Goal: Task Accomplishment & Management: Use online tool/utility

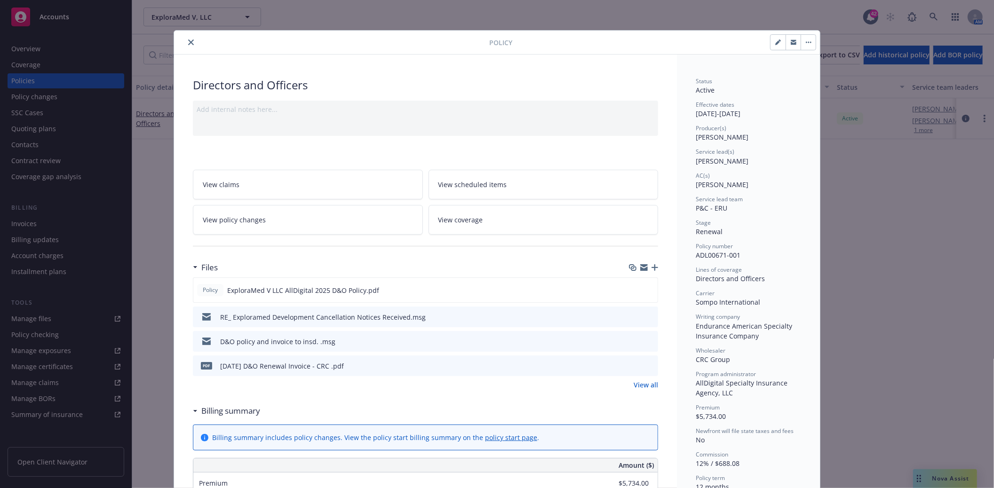
scroll to position [28, 0]
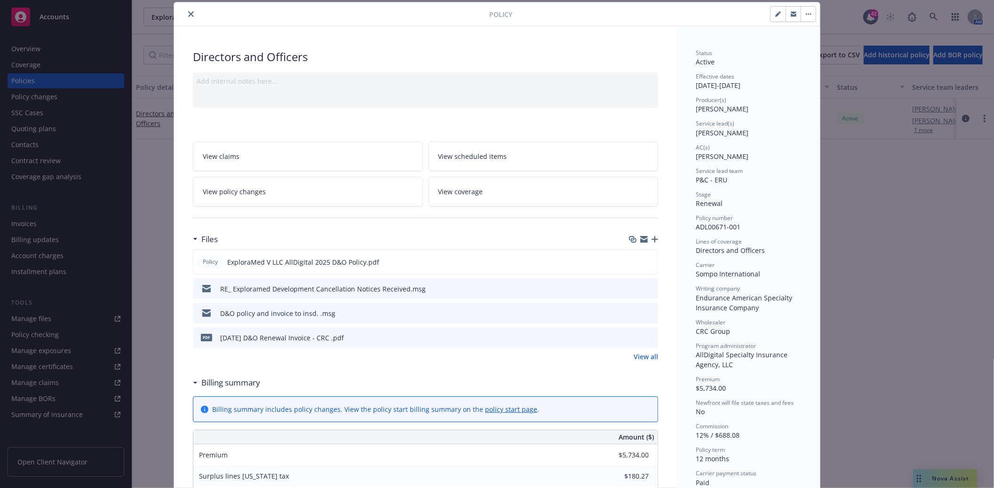
click at [188, 15] on icon "close" at bounding box center [191, 14] width 6 height 6
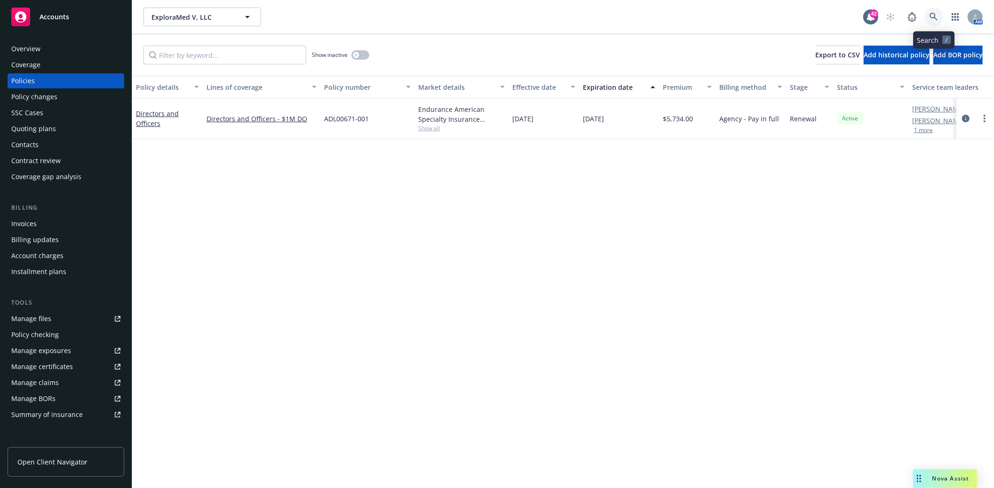
click at [925, 14] on link at bounding box center [934, 17] width 19 height 19
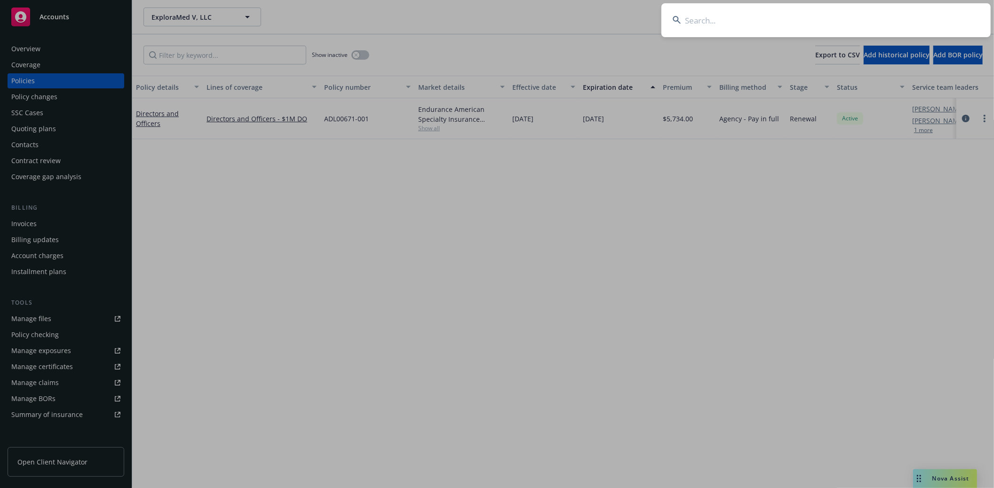
type input "Well Health Inc"
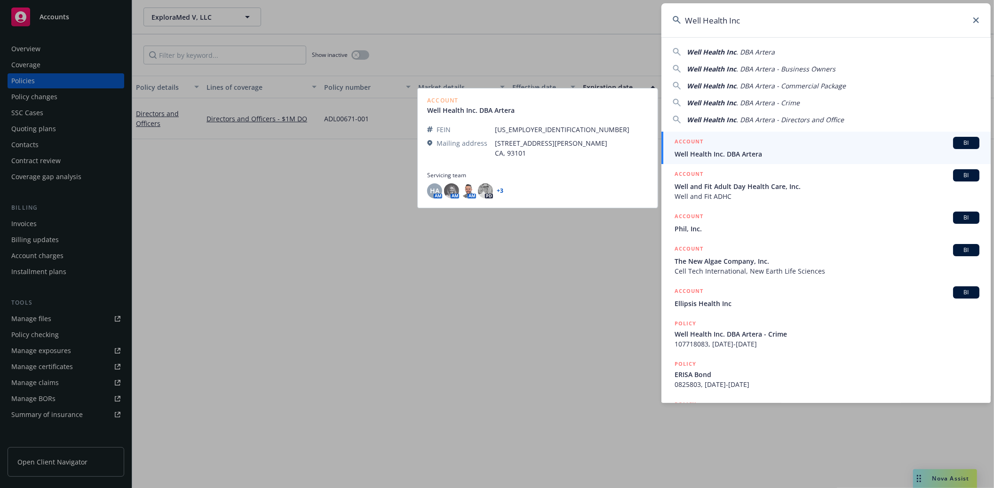
click at [718, 147] on div "ACCOUNT BI" at bounding box center [827, 143] width 305 height 12
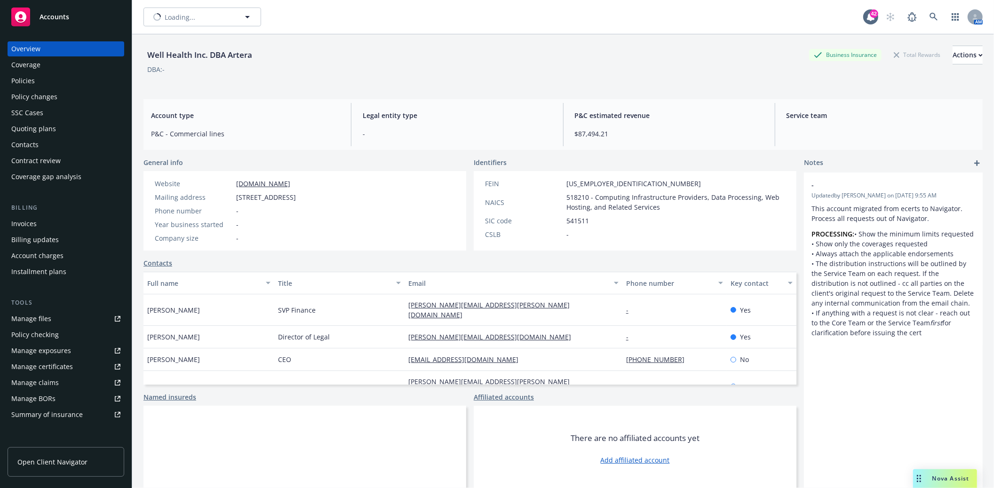
click at [34, 129] on div "Quoting plans" at bounding box center [33, 128] width 45 height 15
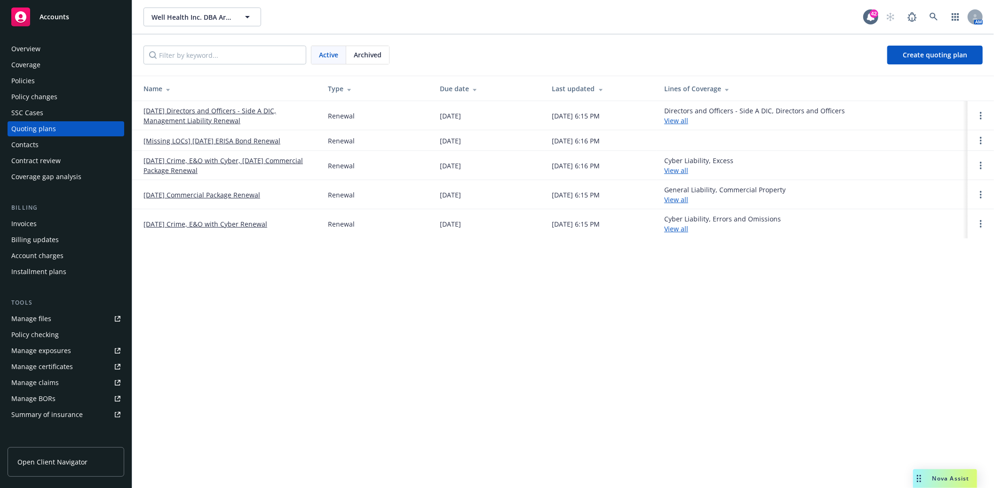
click at [196, 123] on link "10/22/25 Directors and Officers - Side A DIC, Management Liability Renewal" at bounding box center [228, 116] width 169 height 20
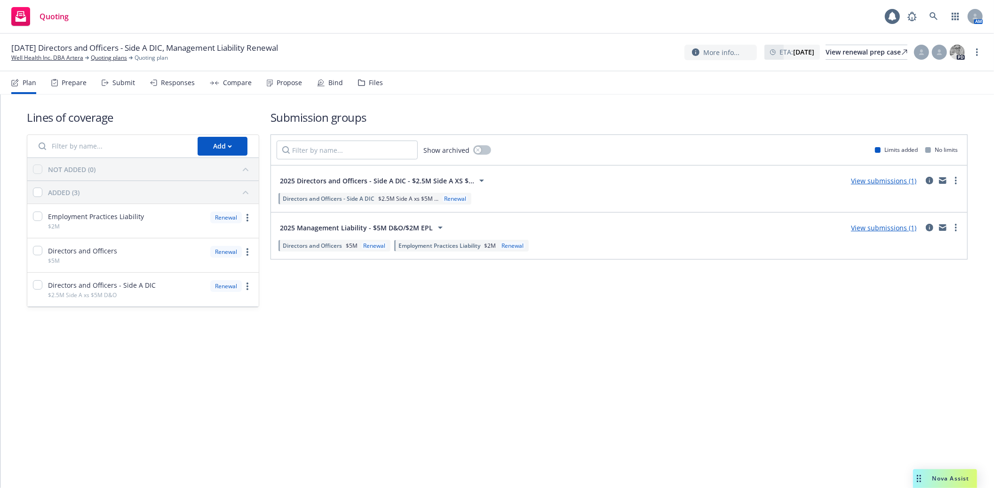
click at [374, 81] on div "Files" at bounding box center [376, 83] width 14 height 8
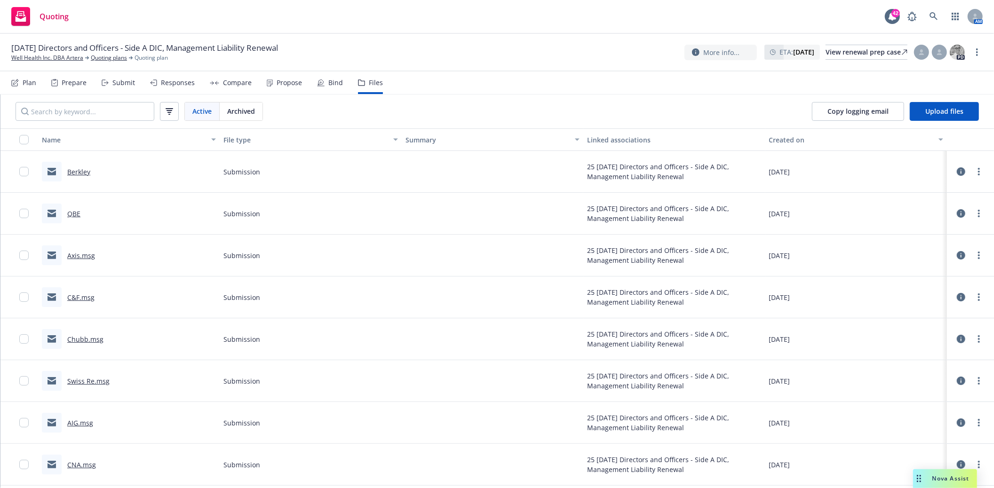
click at [87, 383] on link "Swiss Re.msg" at bounding box center [88, 381] width 42 height 9
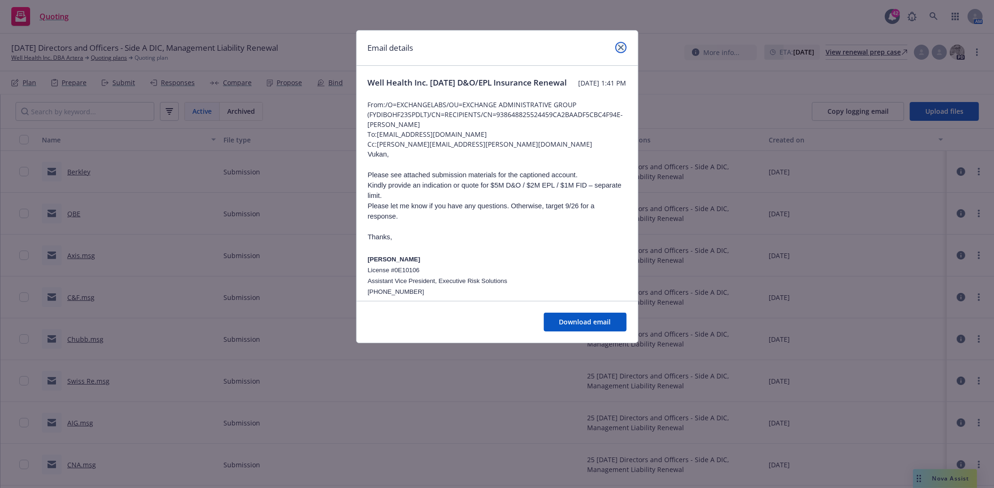
click at [620, 46] on icon "close" at bounding box center [621, 48] width 6 height 6
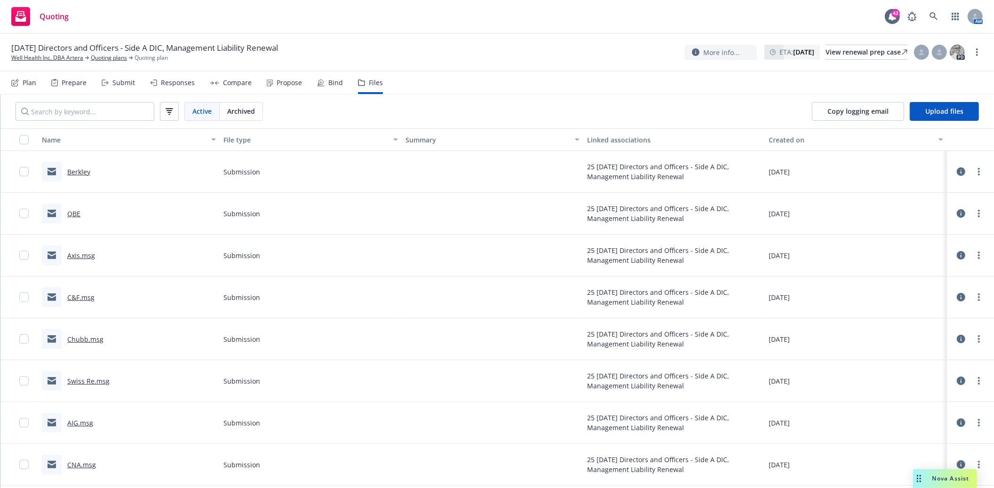
click at [93, 339] on link "Chubb.msg" at bounding box center [85, 339] width 36 height 9
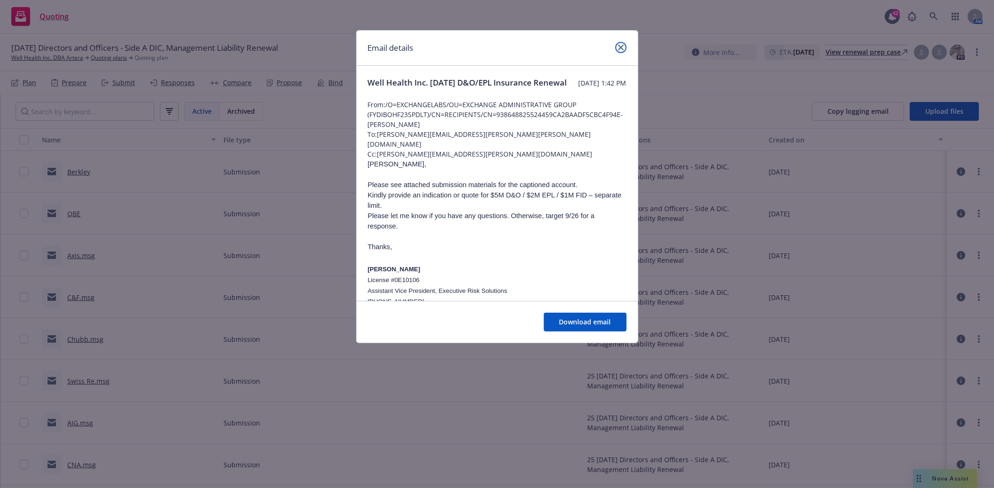
click at [618, 48] on icon "close" at bounding box center [621, 48] width 6 height 6
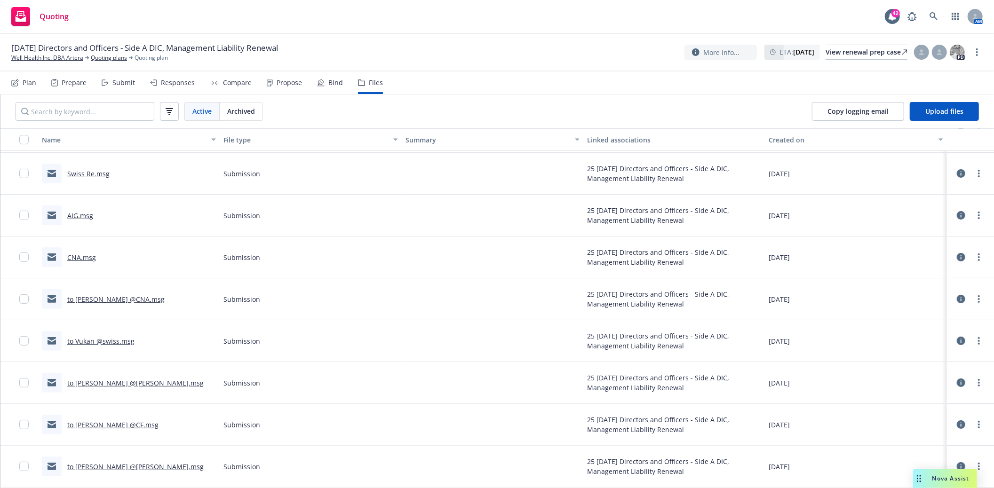
scroll to position [209, 0]
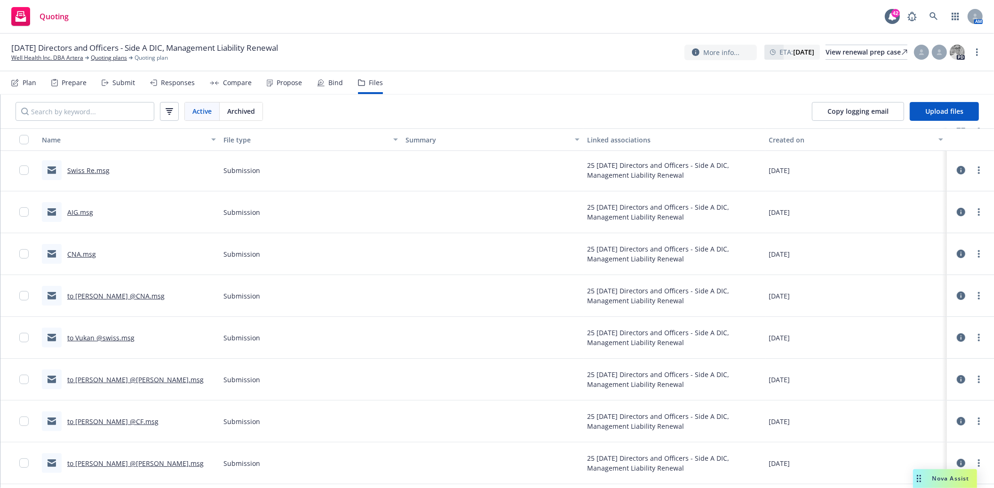
click at [78, 256] on link "CNA.msg" at bounding box center [81, 254] width 29 height 9
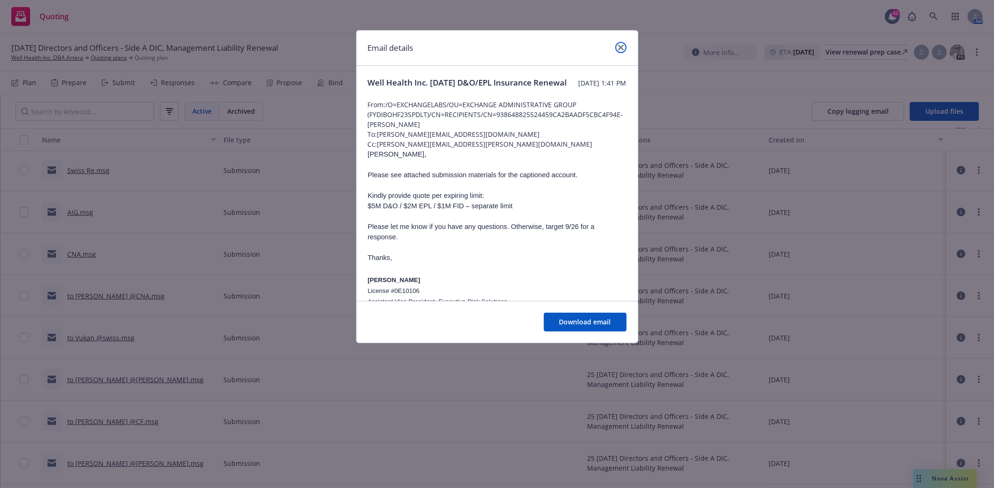
click at [622, 48] on icon "close" at bounding box center [621, 48] width 6 height 6
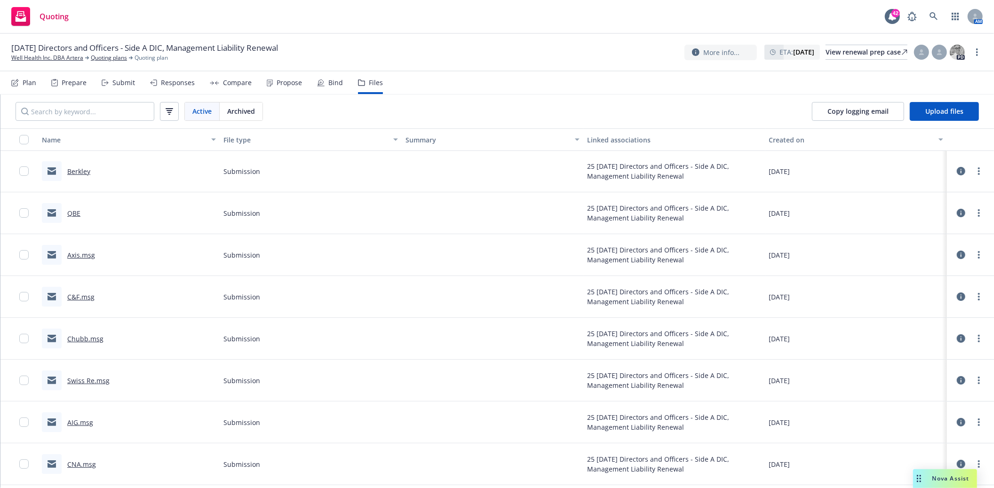
scroll to position [0, 0]
click at [81, 302] on div "C&F.msg" at bounding box center [80, 298] width 27 height 10
click at [81, 299] on link "C&F.msg" at bounding box center [80, 297] width 27 height 9
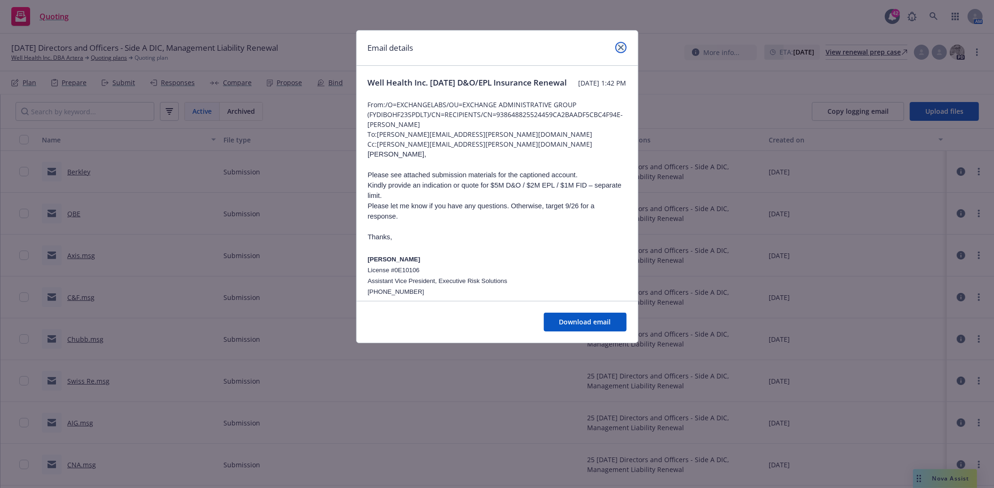
click at [620, 44] on link "close" at bounding box center [621, 47] width 11 height 11
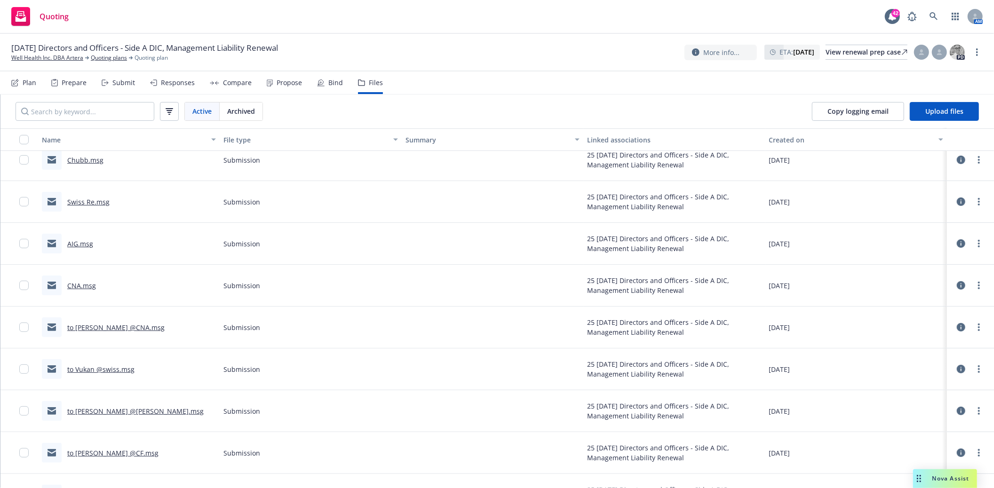
scroll to position [209, 0]
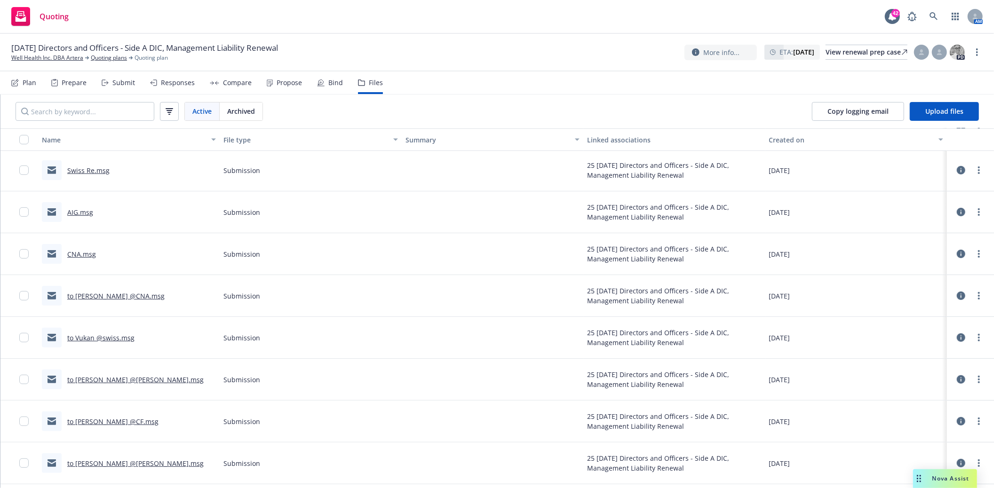
click at [97, 420] on link "to Eric @CF.msg" at bounding box center [112, 421] width 91 height 9
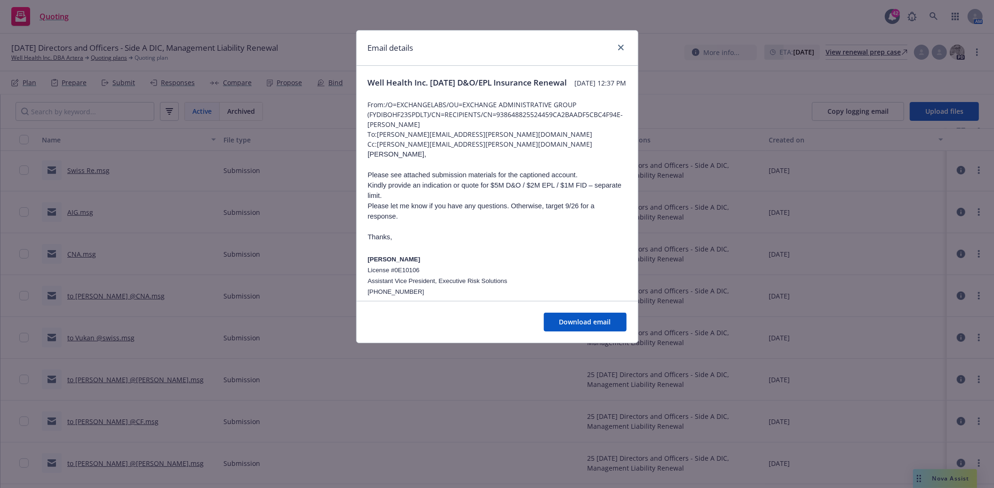
click at [626, 51] on div at bounding box center [619, 48] width 15 height 12
click at [620, 47] on icon "close" at bounding box center [621, 48] width 6 height 6
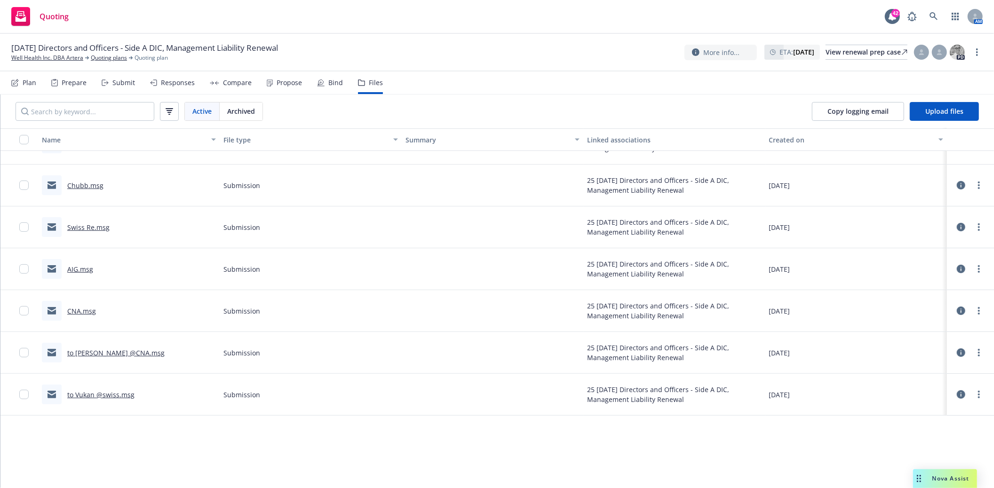
scroll to position [0, 0]
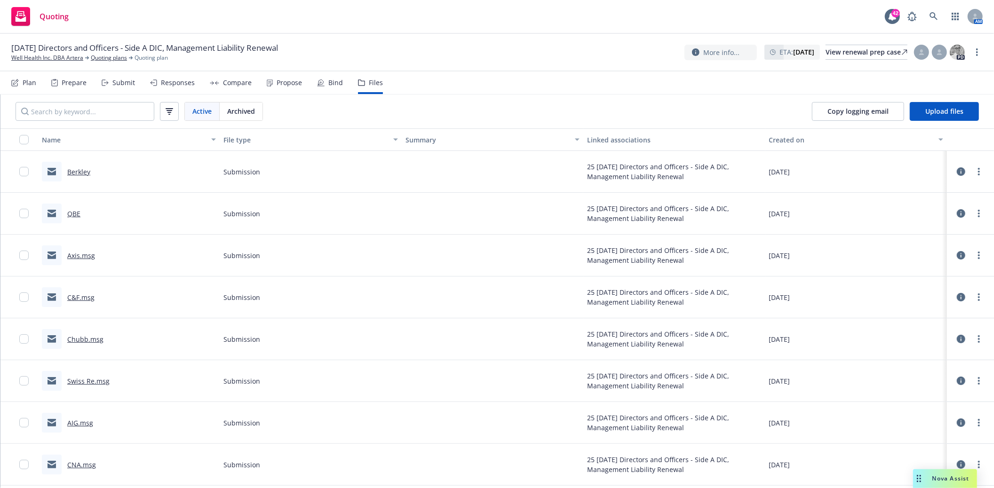
click at [80, 170] on link "Berkley" at bounding box center [78, 172] width 23 height 9
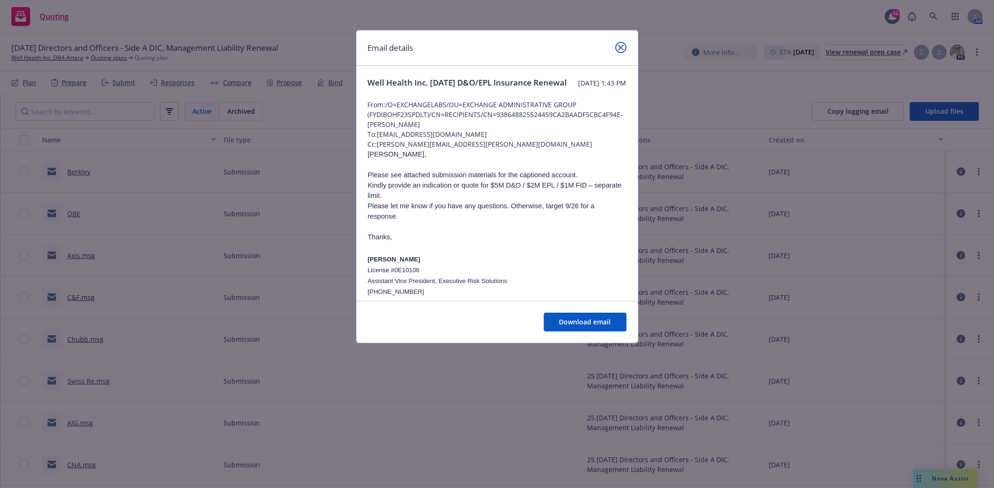
click at [621, 50] on link "close" at bounding box center [621, 47] width 11 height 11
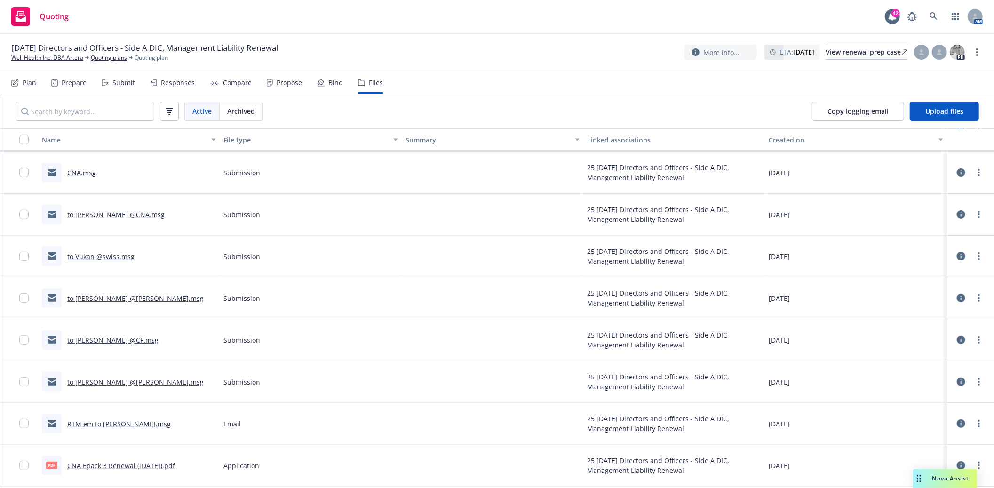
scroll to position [313, 0]
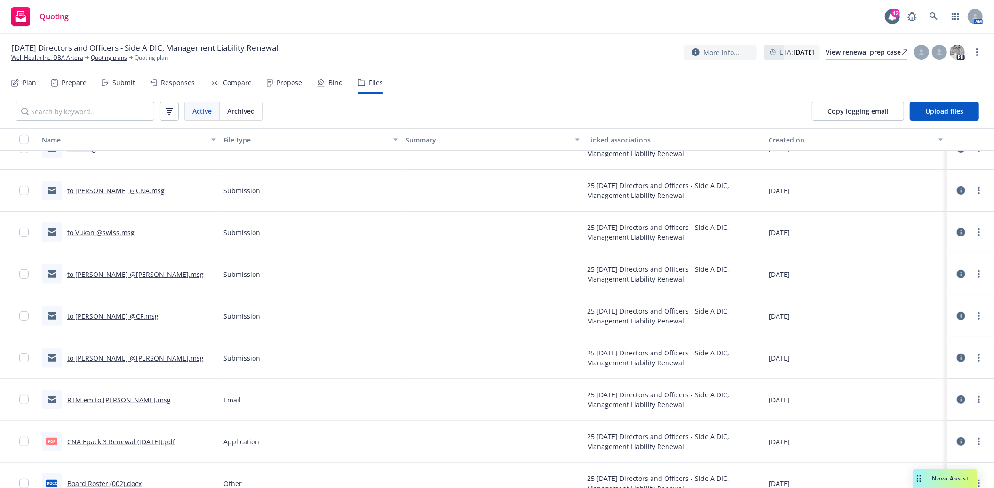
click at [957, 359] on icon at bounding box center [961, 358] width 8 height 8
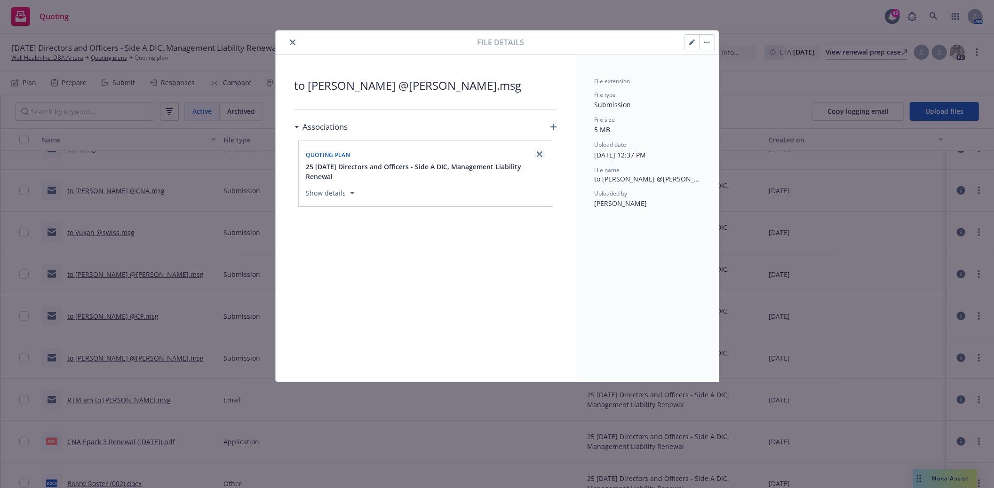
click at [540, 156] on icon "close" at bounding box center [540, 155] width 6 height 6
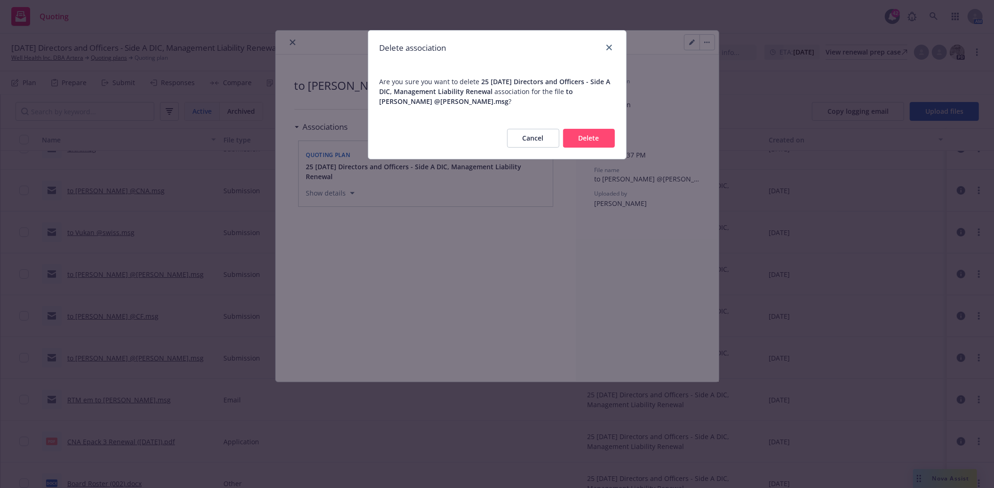
click at [600, 139] on button "Delete" at bounding box center [589, 138] width 52 height 19
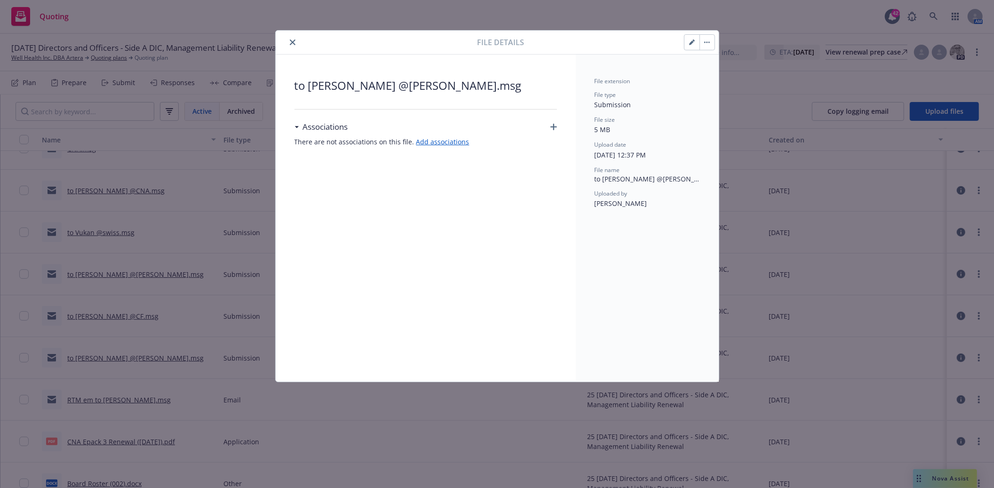
click at [293, 43] on icon "close" at bounding box center [293, 43] width 6 height 6
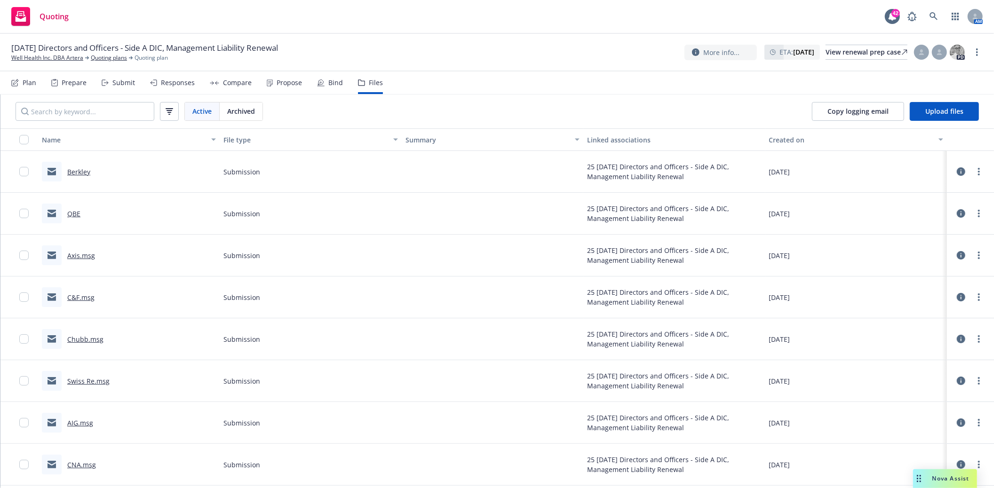
click at [72, 297] on link "C&F.msg" at bounding box center [80, 297] width 27 height 9
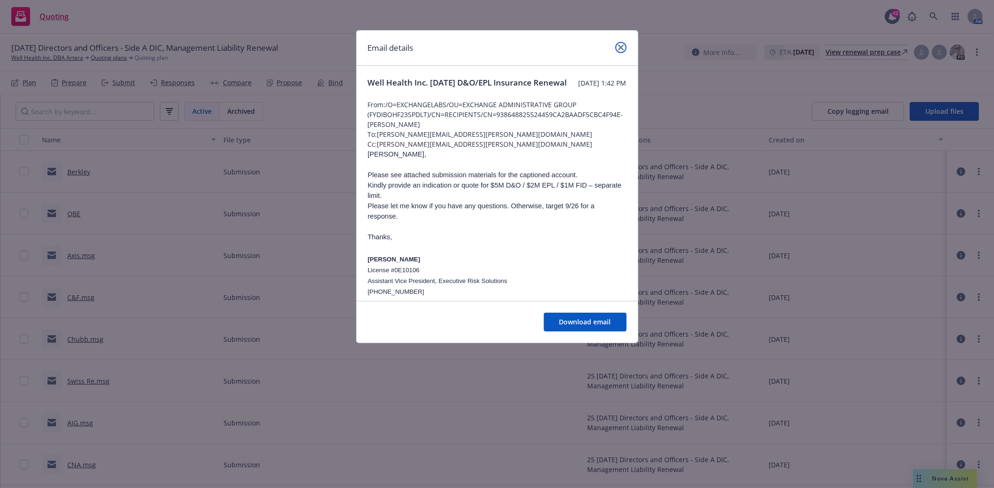
click at [619, 47] on icon "close" at bounding box center [621, 48] width 6 height 6
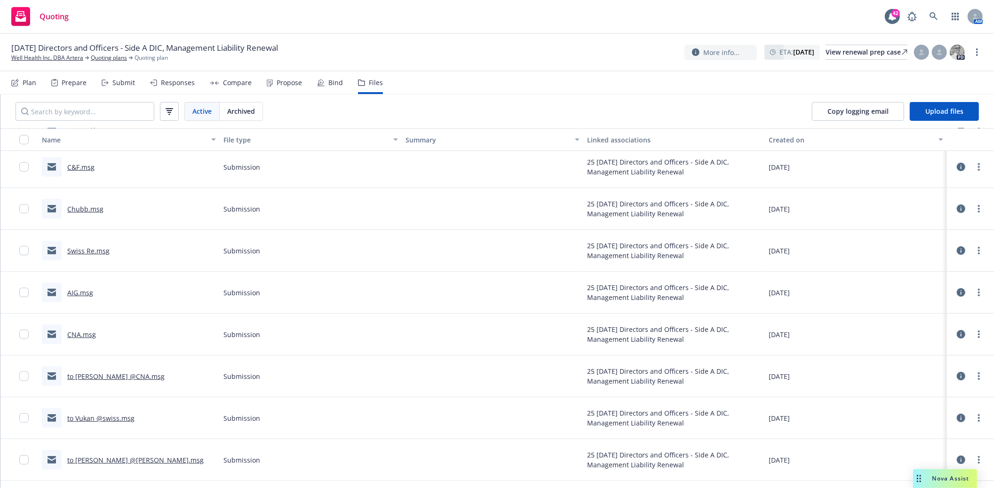
scroll to position [104, 0]
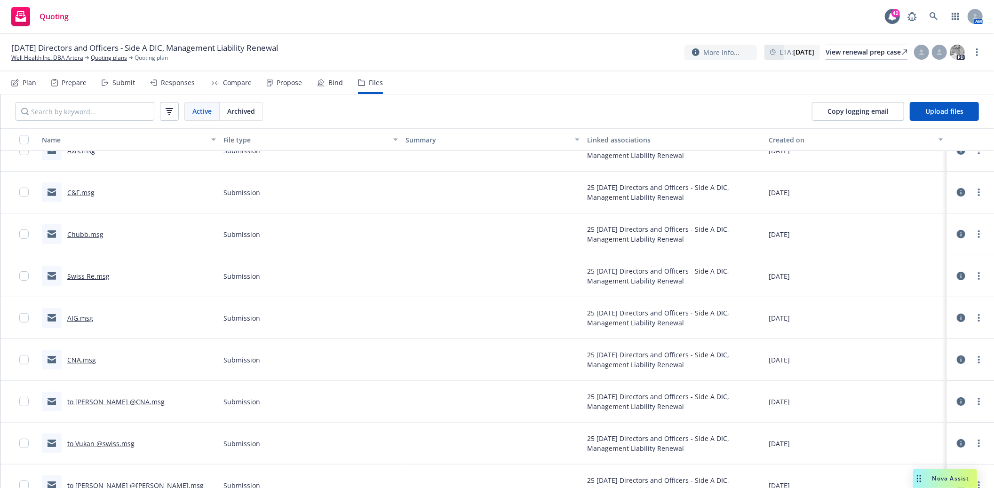
click at [77, 192] on link "C&F.msg" at bounding box center [80, 192] width 27 height 9
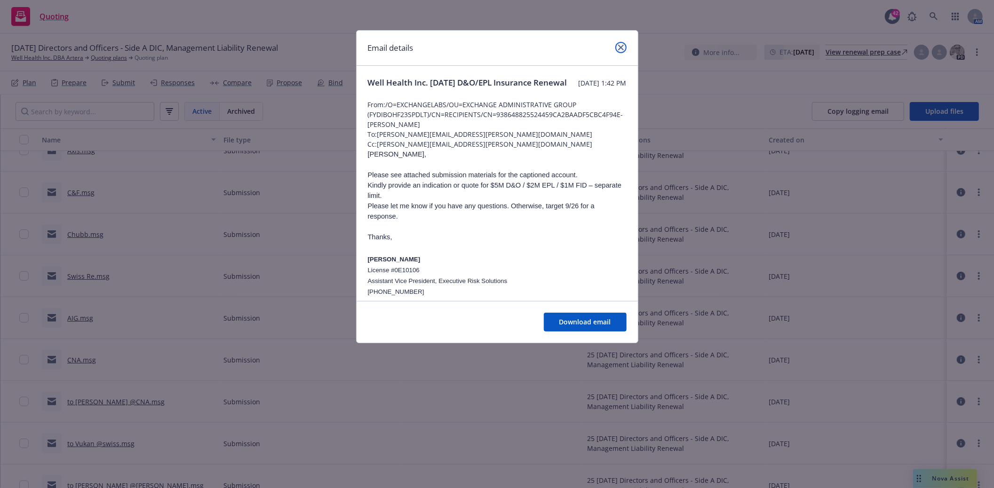
click at [619, 47] on icon "close" at bounding box center [621, 48] width 6 height 6
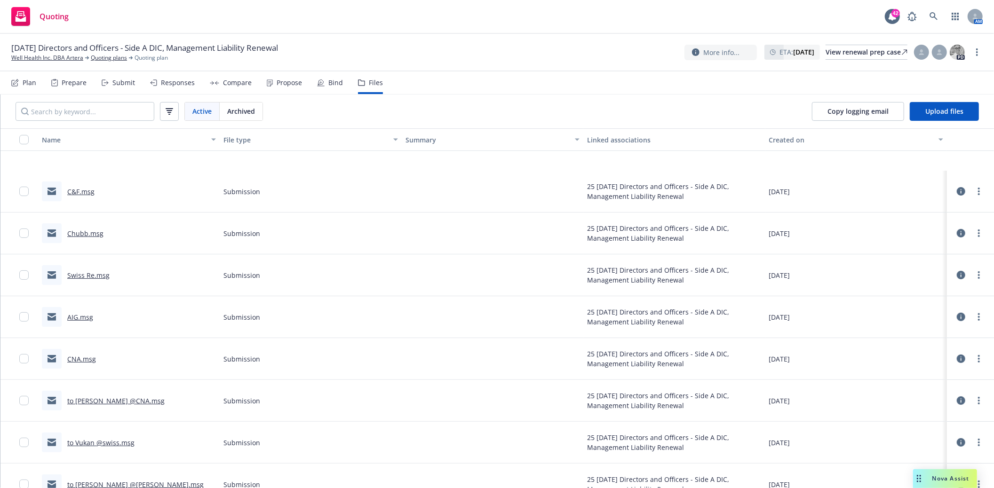
scroll to position [209, 0]
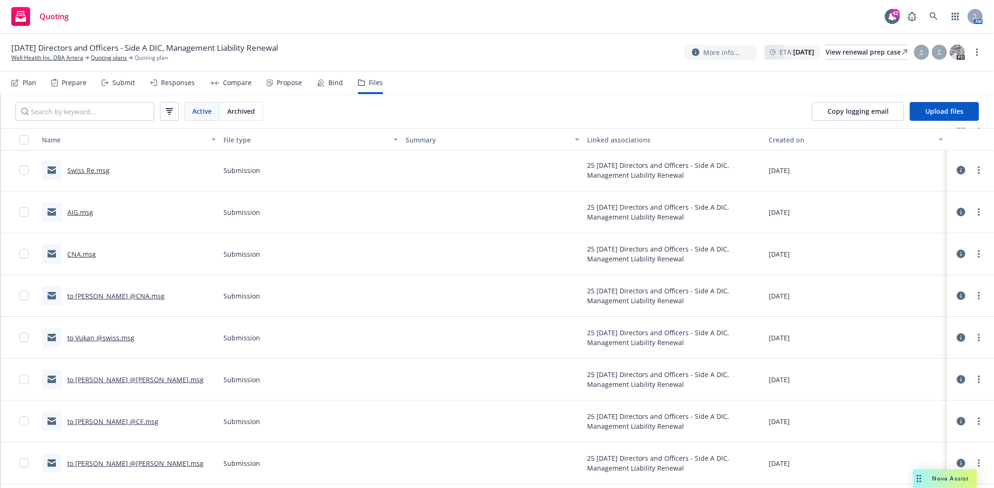
click at [957, 424] on icon at bounding box center [961, 421] width 8 height 8
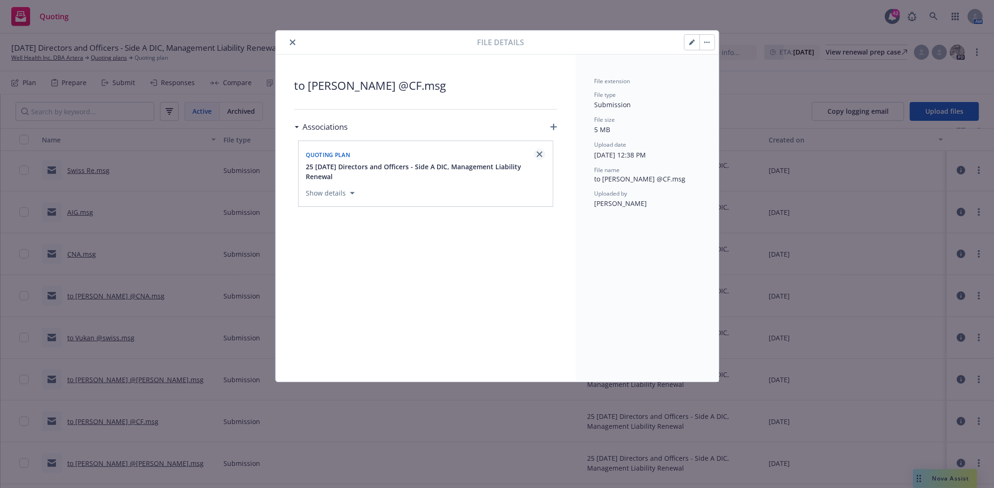
click at [539, 154] on icon "close" at bounding box center [540, 155] width 6 height 6
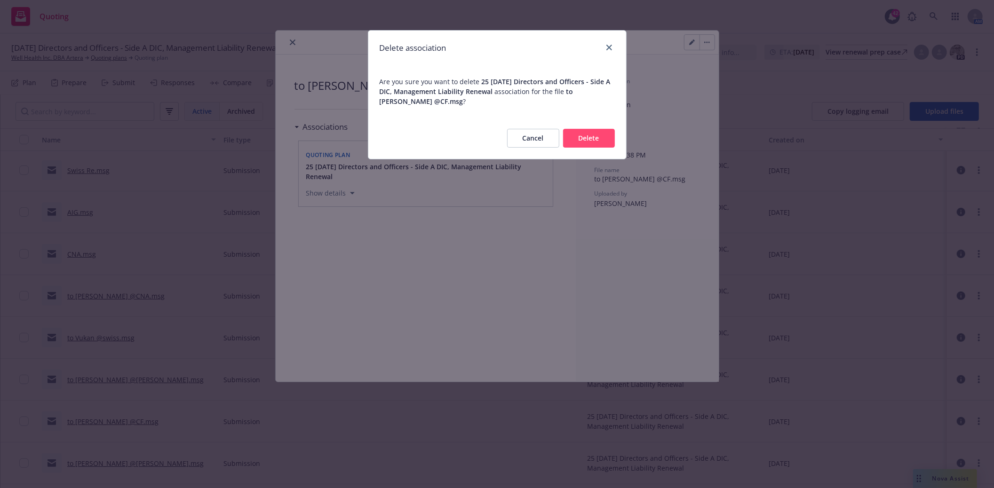
click at [594, 137] on button "Delete" at bounding box center [589, 138] width 52 height 19
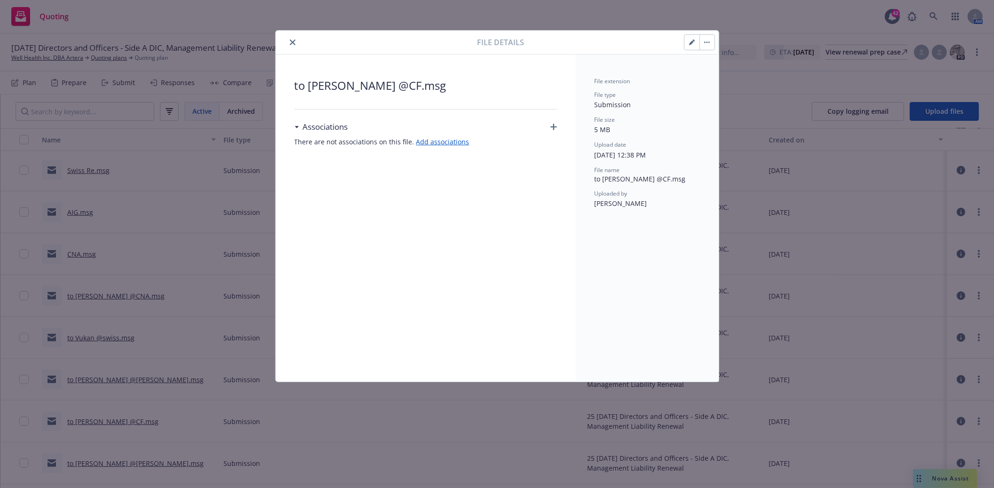
click at [294, 41] on icon "close" at bounding box center [293, 43] width 6 height 6
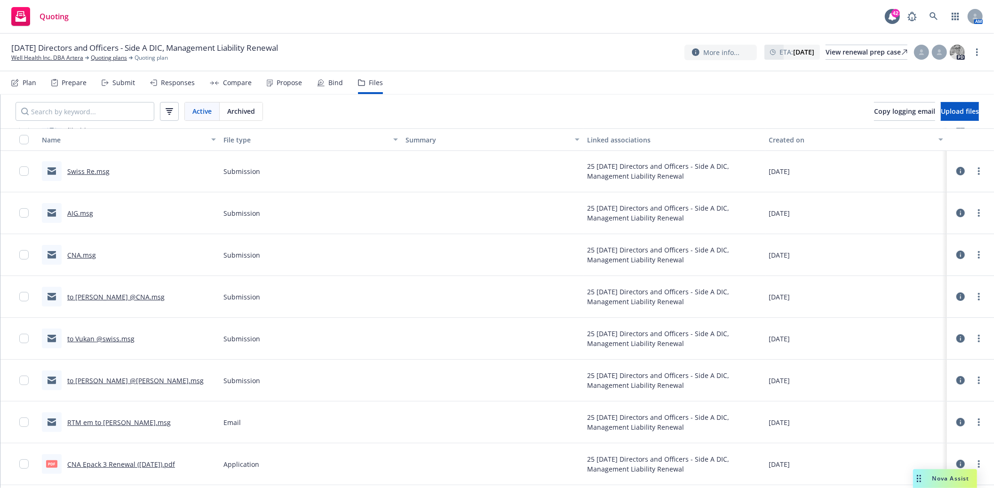
scroll to position [104, 0]
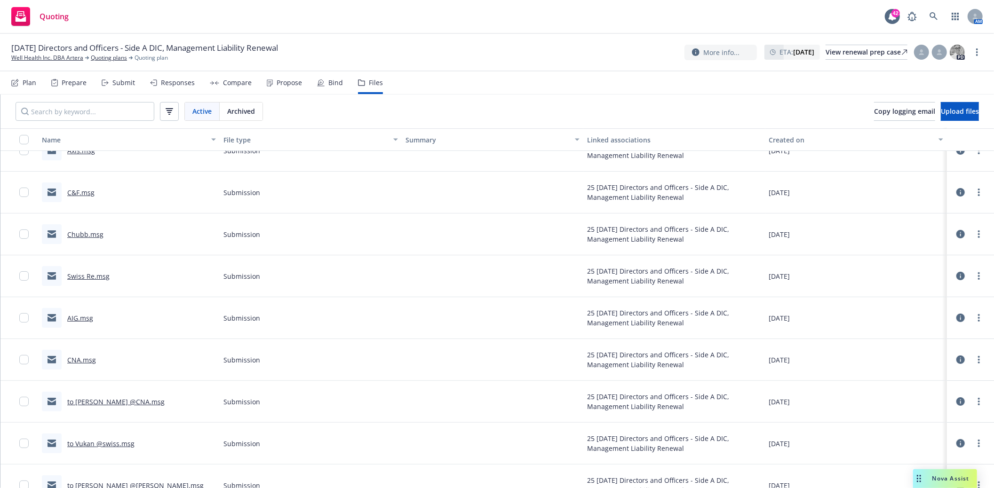
click at [85, 236] on link "Chubb.msg" at bounding box center [85, 234] width 36 height 9
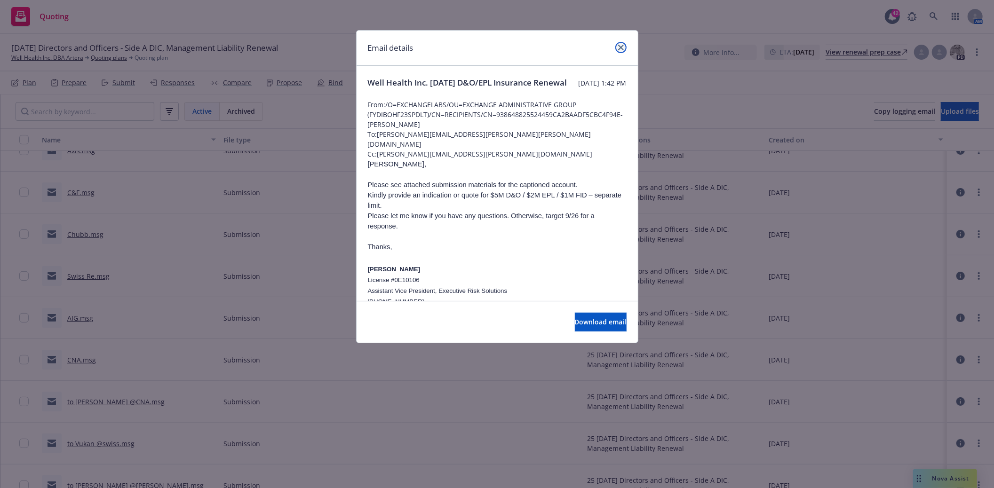
click at [624, 47] on link "close" at bounding box center [621, 47] width 11 height 11
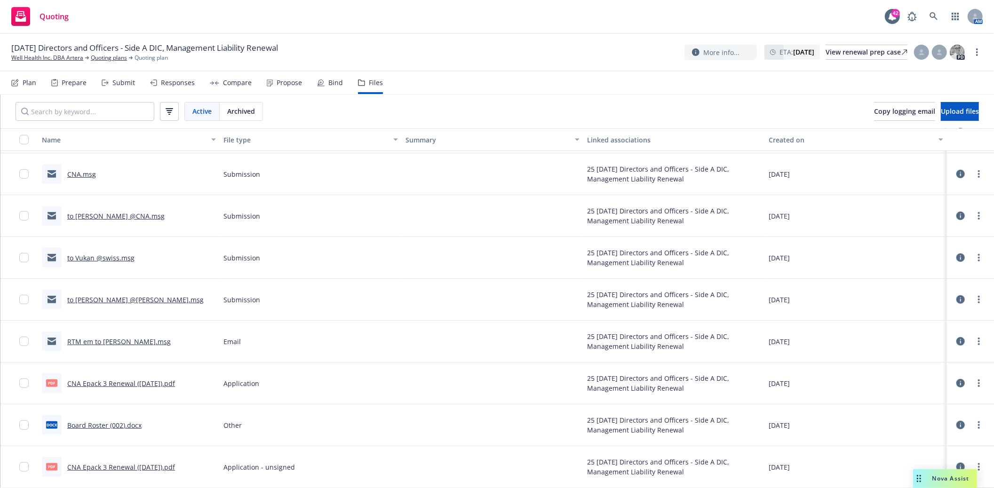
scroll to position [313, 0]
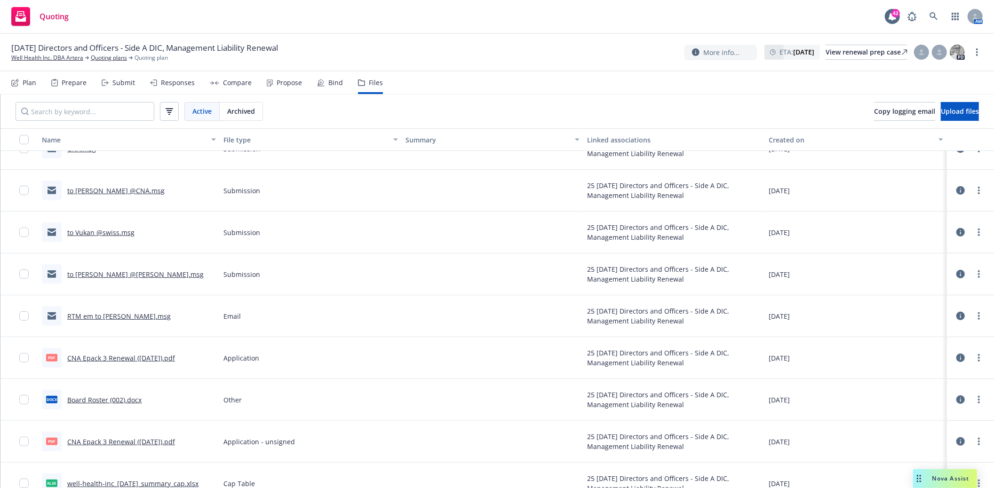
click at [957, 274] on icon at bounding box center [961, 274] width 8 height 8
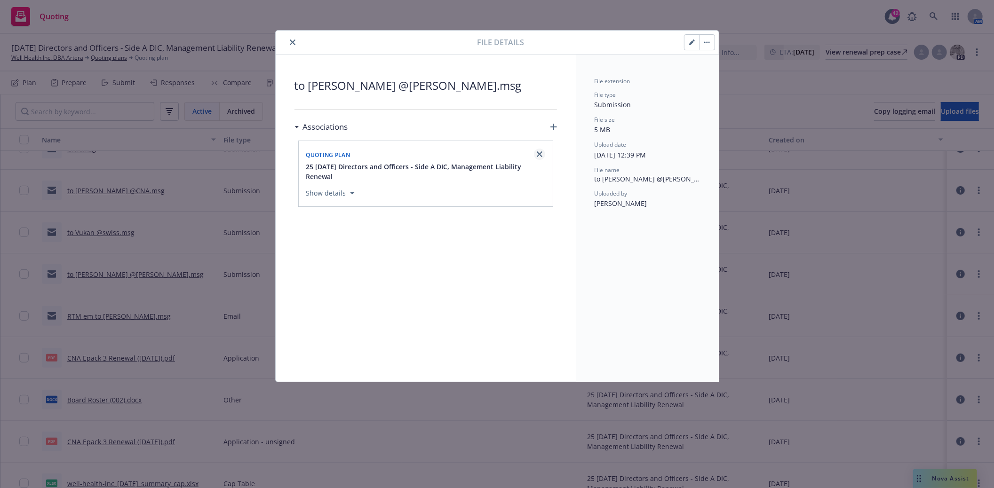
click at [537, 156] on icon "close" at bounding box center [540, 155] width 6 height 6
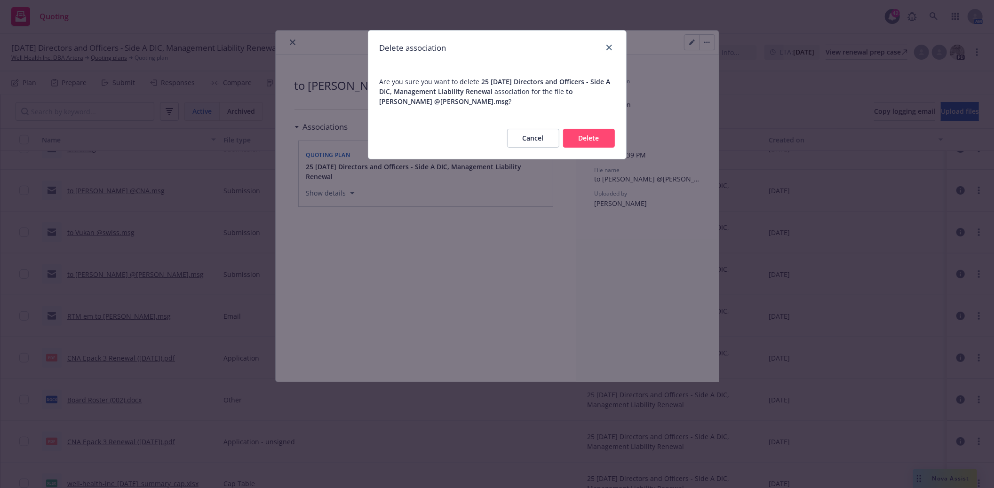
click at [576, 133] on button "Delete" at bounding box center [589, 138] width 52 height 19
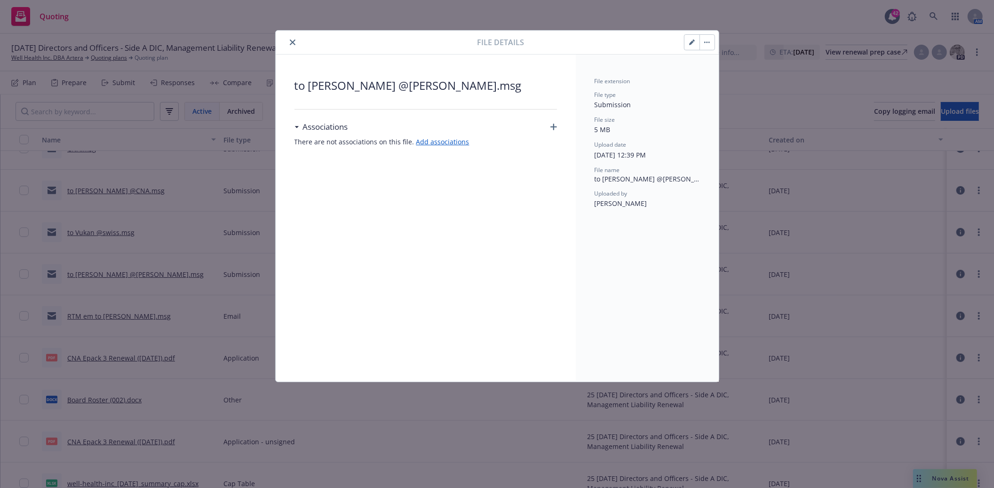
click at [290, 43] on icon "close" at bounding box center [293, 43] width 6 height 6
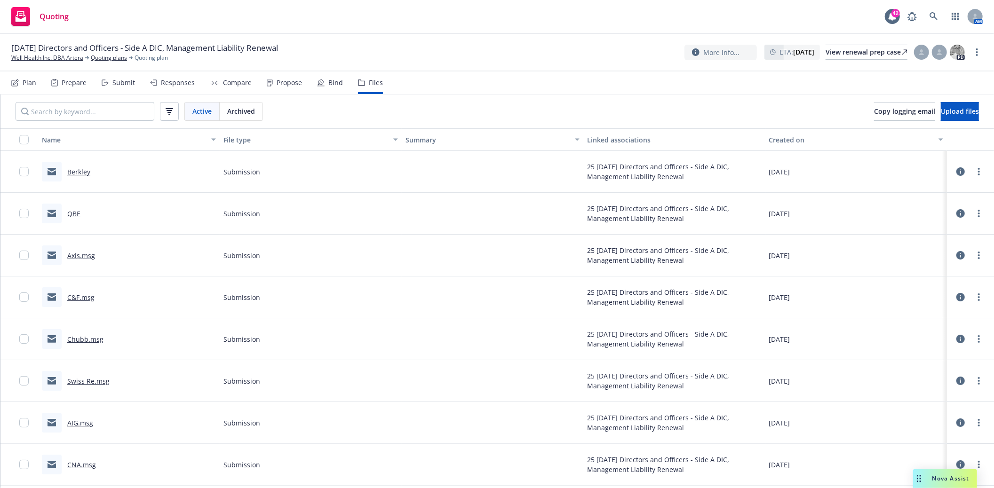
scroll to position [104, 0]
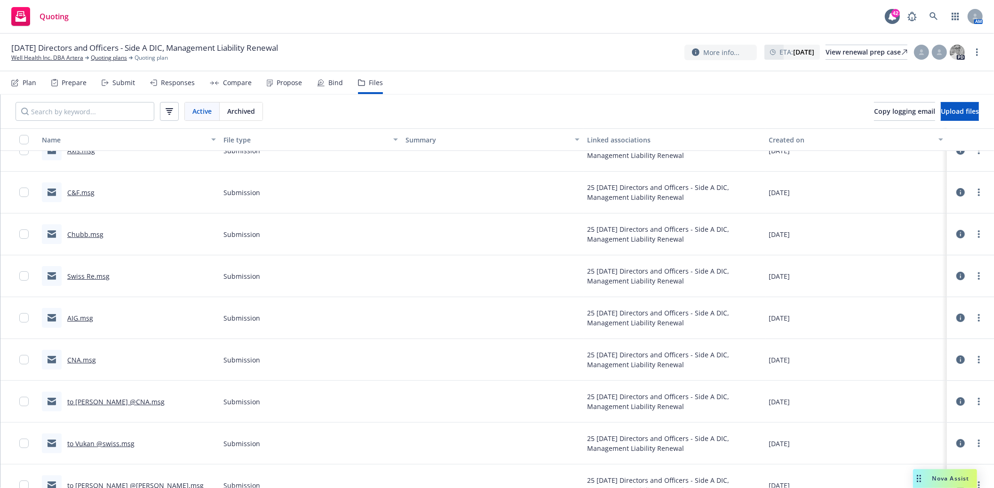
click at [90, 276] on link "Swiss Re.msg" at bounding box center [88, 276] width 42 height 9
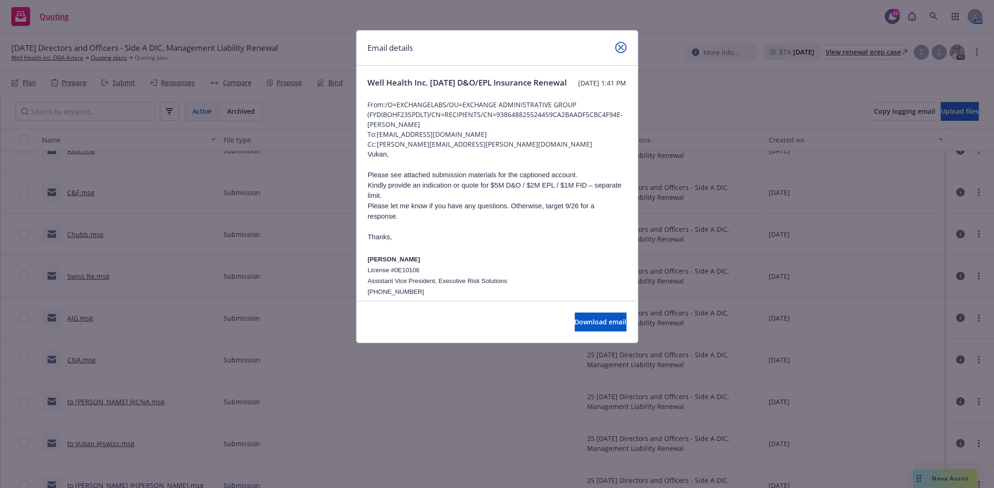
click at [620, 50] on link "close" at bounding box center [621, 47] width 11 height 11
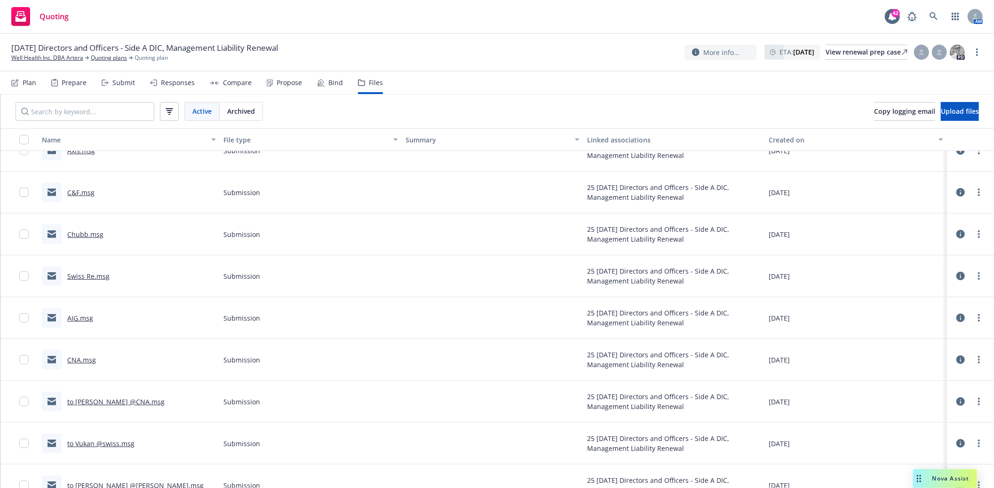
scroll to position [209, 0]
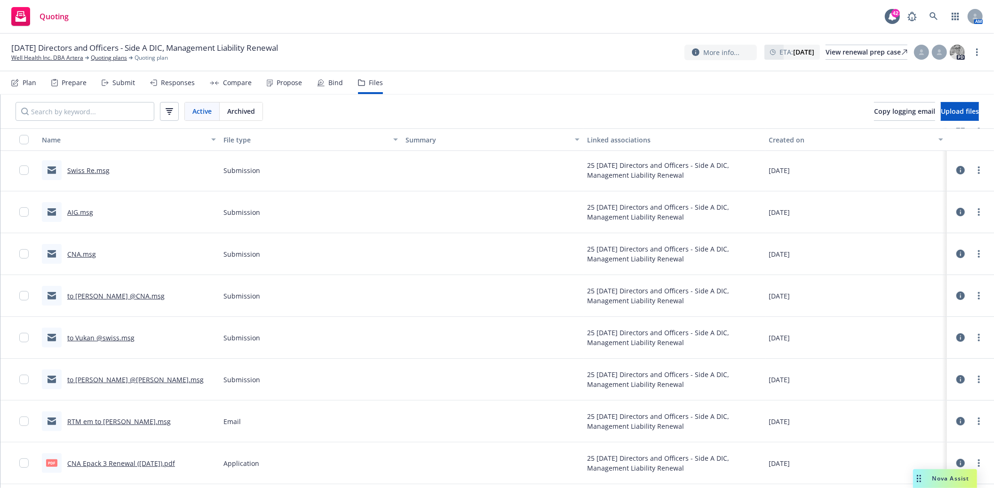
click at [957, 337] on icon at bounding box center [961, 338] width 8 height 8
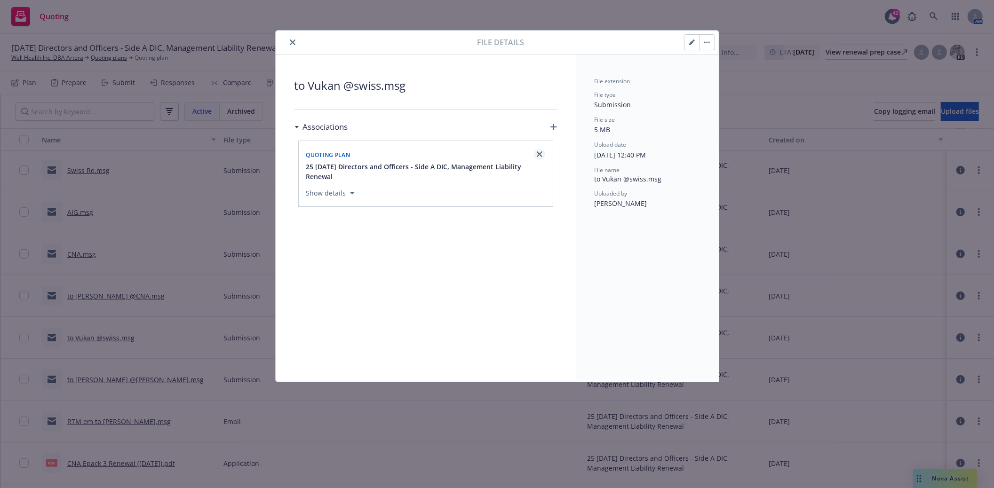
click at [538, 154] on icon "close" at bounding box center [540, 155] width 6 height 6
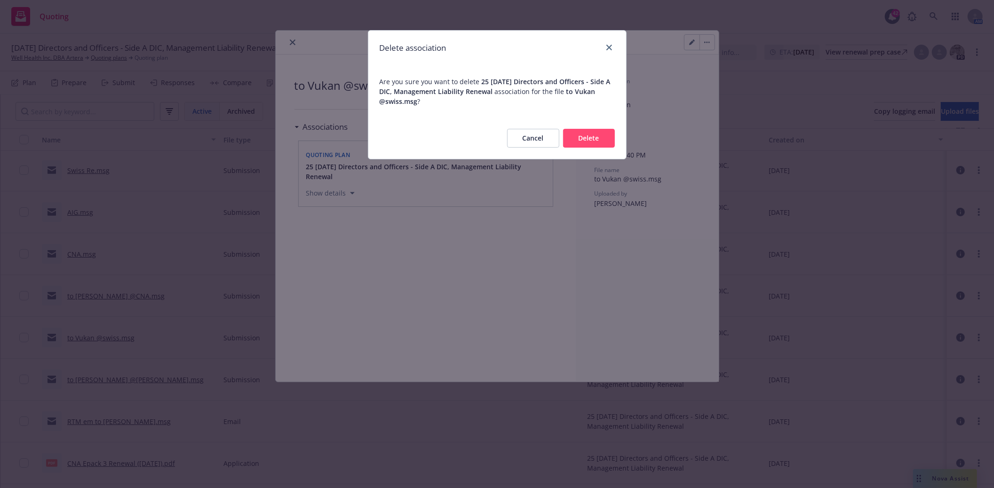
click at [594, 136] on button "Delete" at bounding box center [589, 138] width 52 height 19
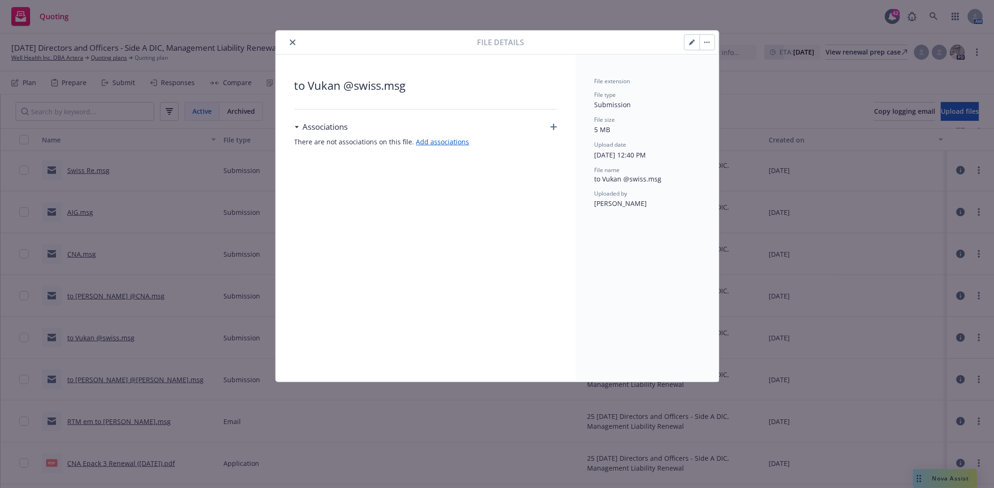
click at [295, 41] on icon "close" at bounding box center [293, 43] width 6 height 6
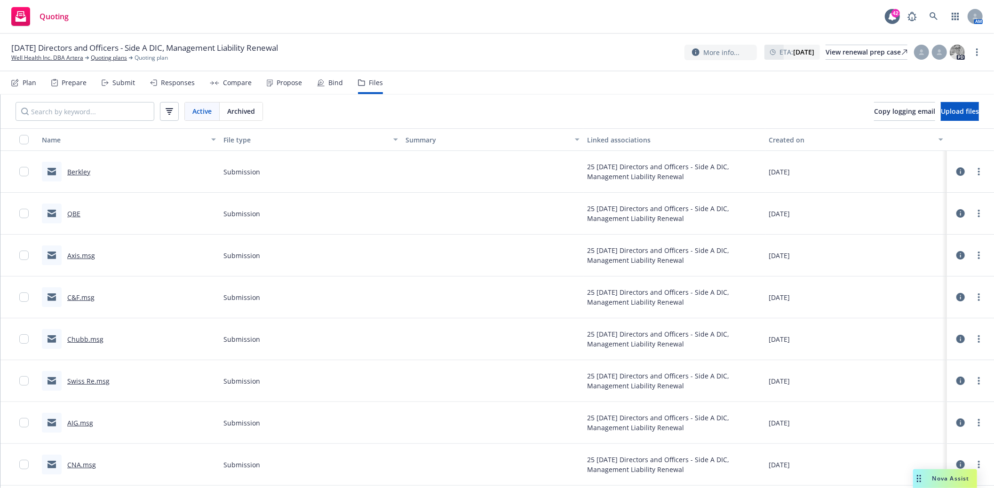
scroll to position [104, 0]
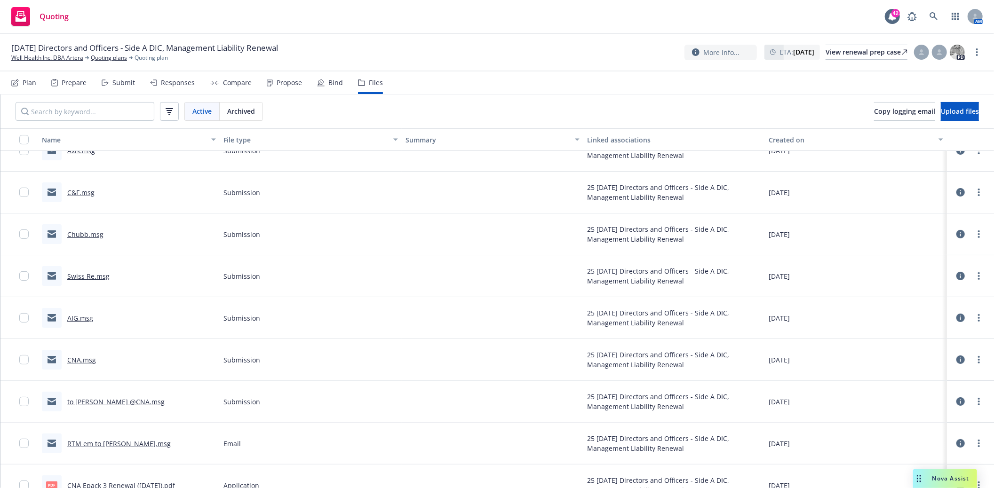
click at [78, 361] on link "CNA.msg" at bounding box center [81, 360] width 29 height 9
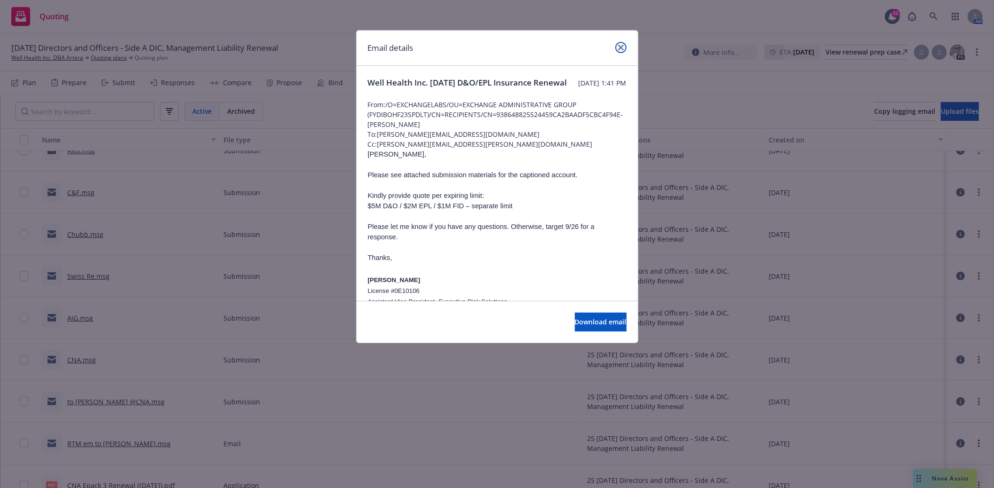
click at [624, 45] on link "close" at bounding box center [621, 47] width 11 height 11
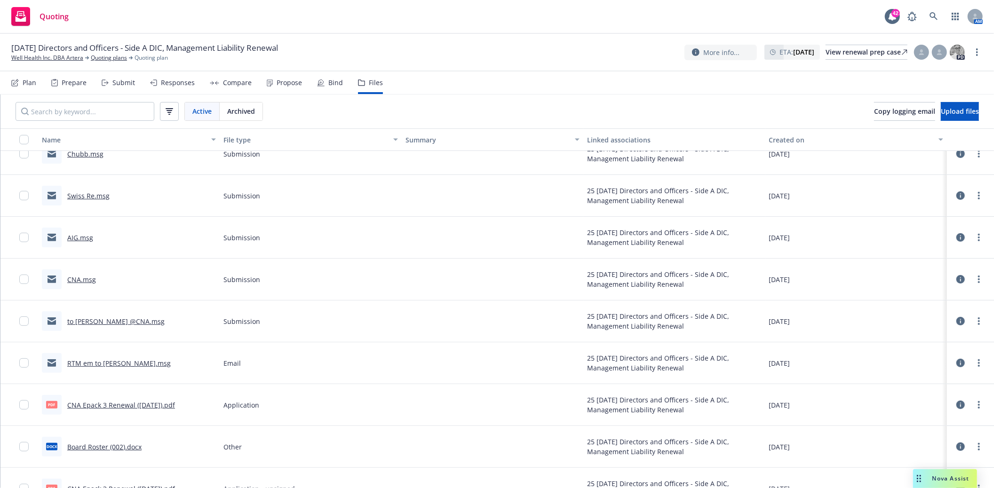
scroll to position [209, 0]
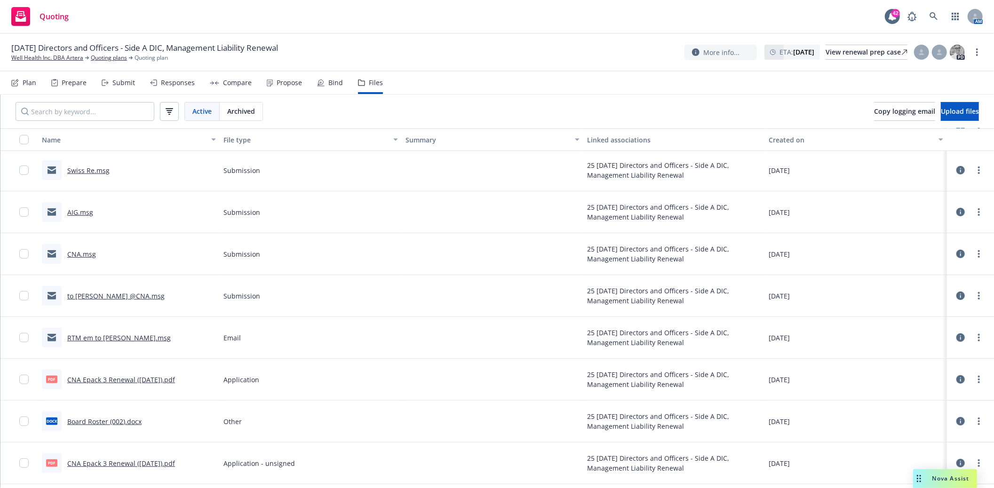
click at [957, 295] on icon at bounding box center [961, 296] width 8 height 8
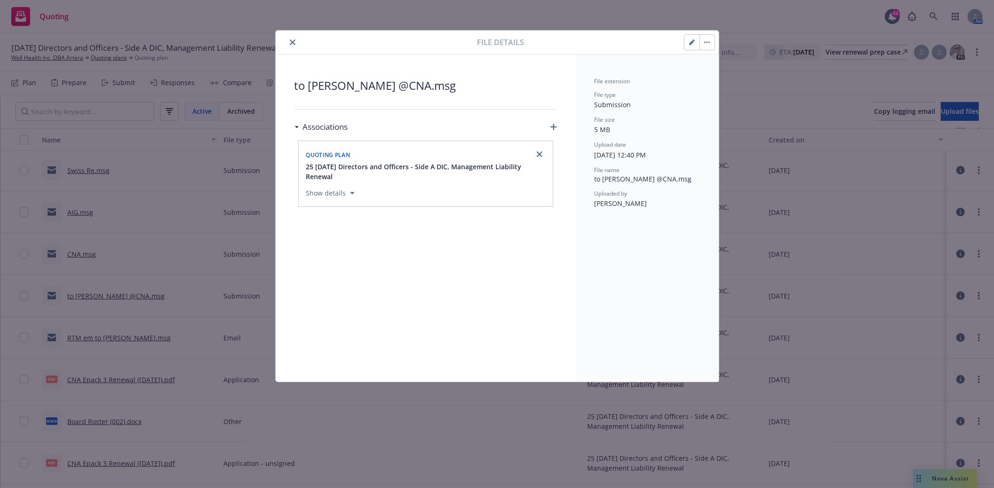
click at [694, 44] on icon "button" at bounding box center [692, 43] width 6 height 6
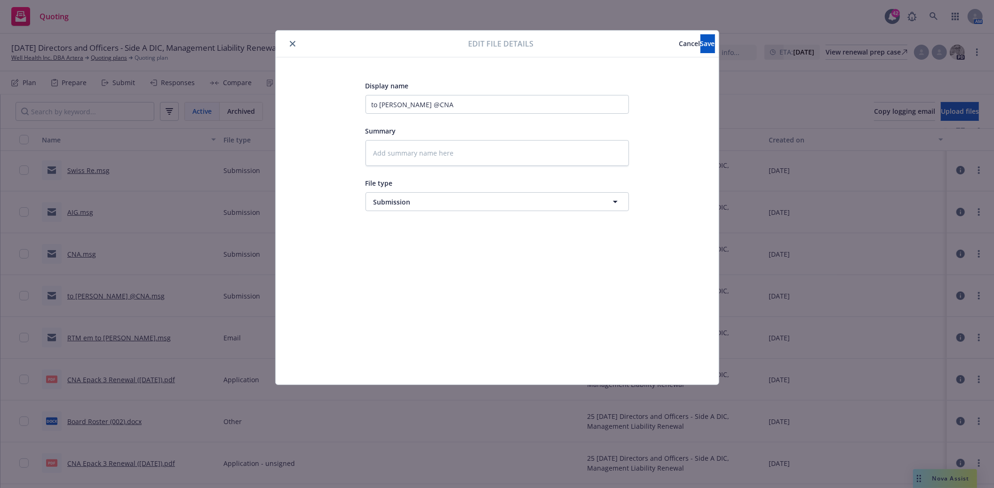
click at [293, 43] on icon "close" at bounding box center [293, 44] width 6 height 6
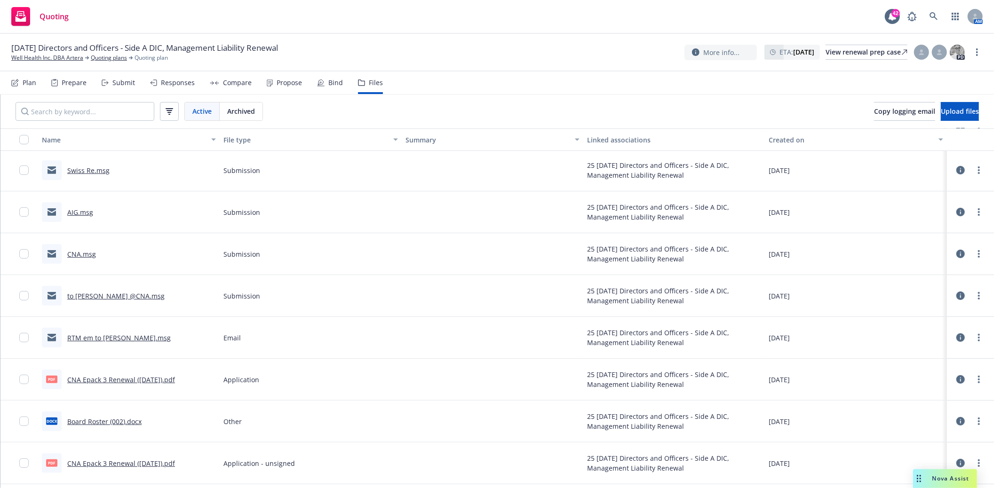
click at [957, 293] on icon at bounding box center [961, 296] width 8 height 8
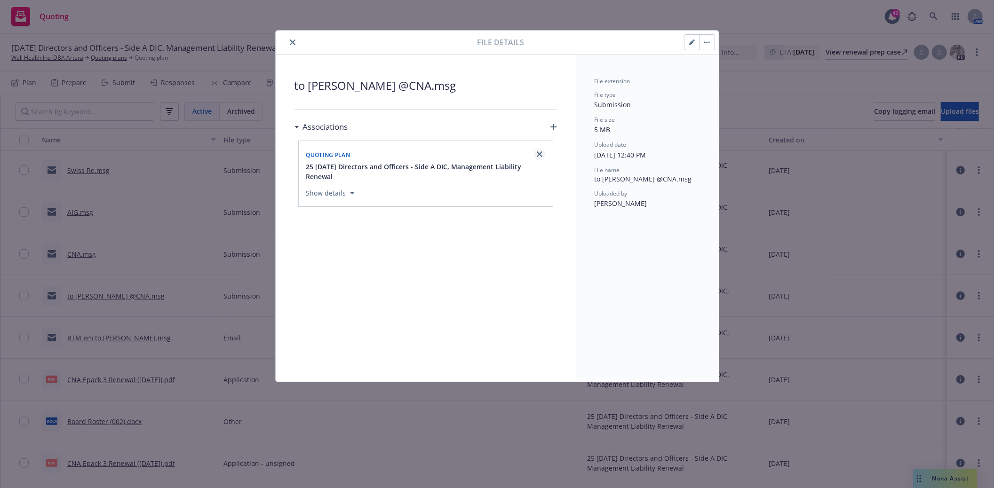
click at [538, 154] on icon "close" at bounding box center [540, 155] width 6 height 6
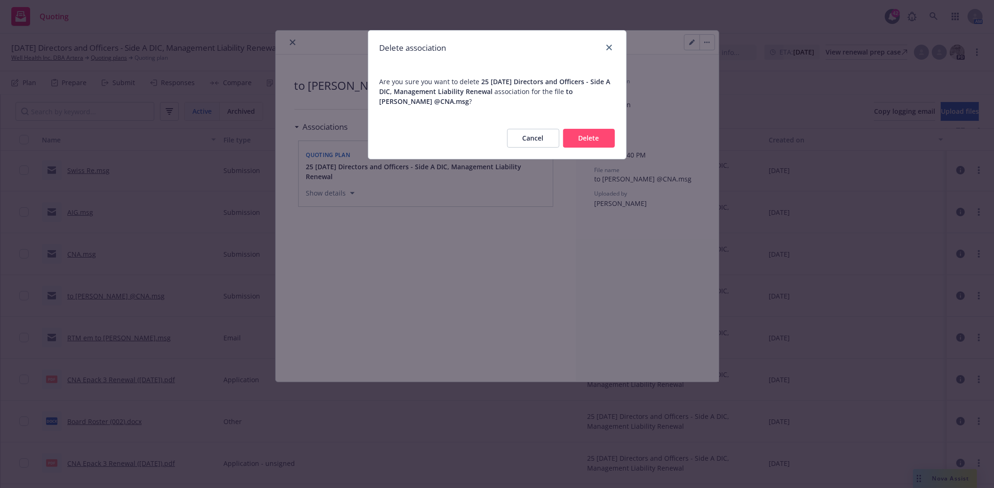
click at [608, 135] on button "Delete" at bounding box center [589, 138] width 52 height 19
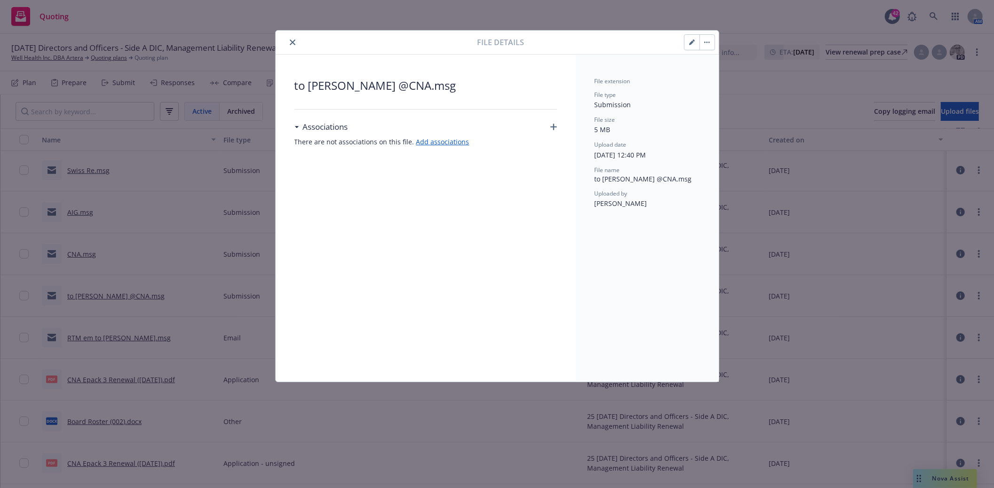
click at [294, 43] on icon "close" at bounding box center [293, 43] width 6 height 6
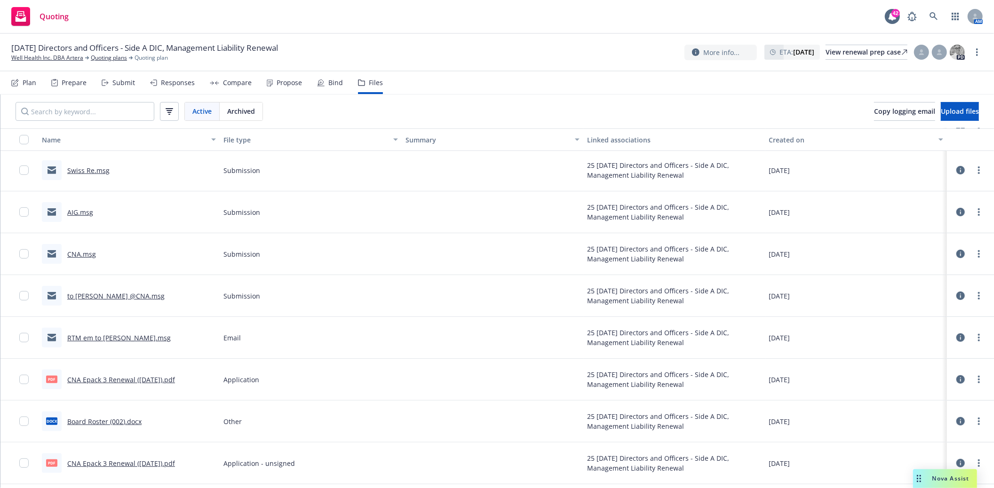
click at [82, 250] on link "CNA.msg" at bounding box center [81, 254] width 29 height 9
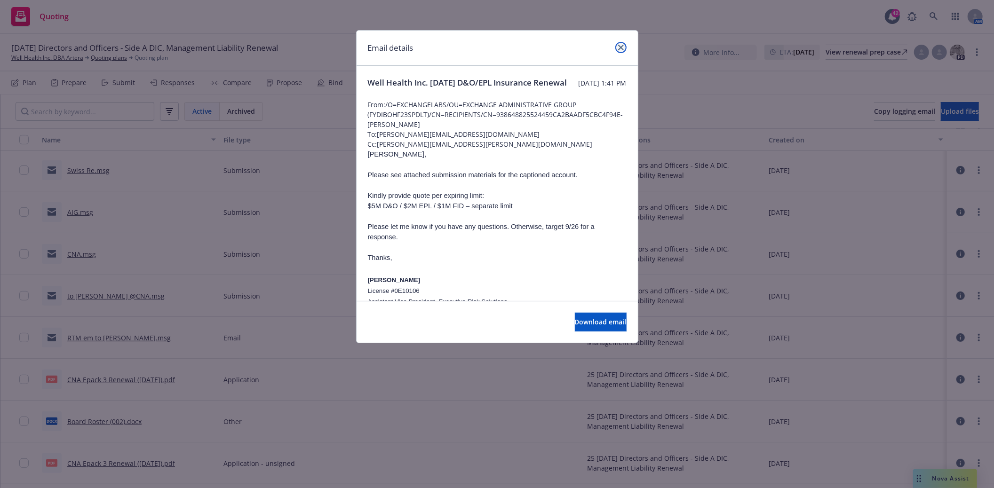
click at [623, 46] on icon "close" at bounding box center [621, 48] width 6 height 6
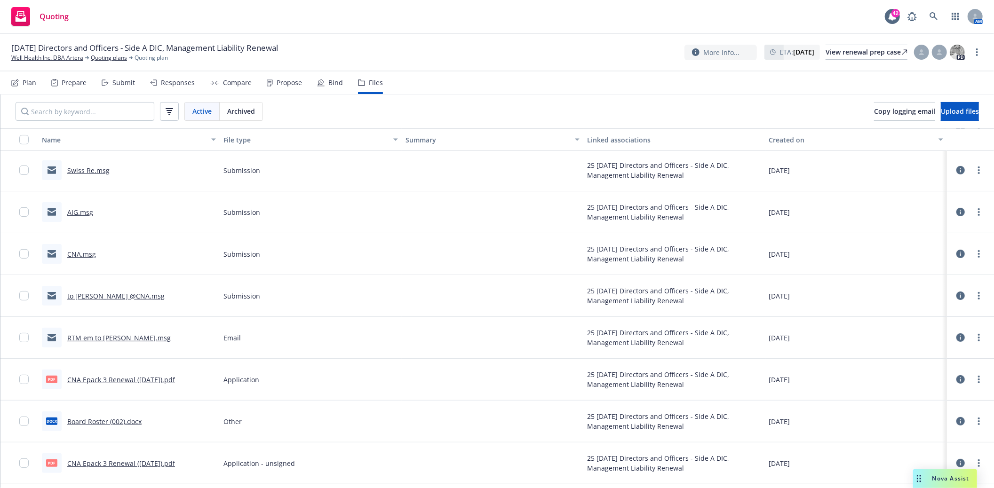
click at [957, 297] on icon at bounding box center [961, 296] width 8 height 8
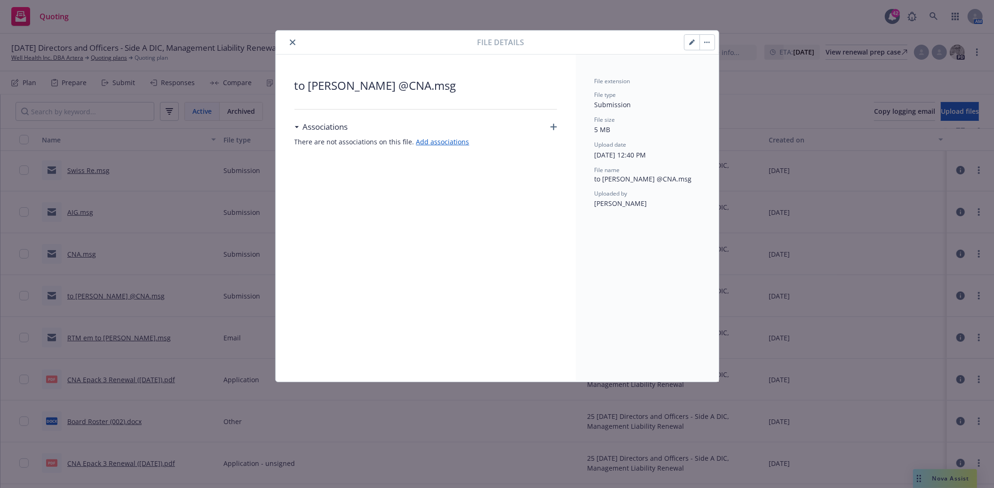
click at [554, 125] on icon "button" at bounding box center [554, 127] width 7 height 7
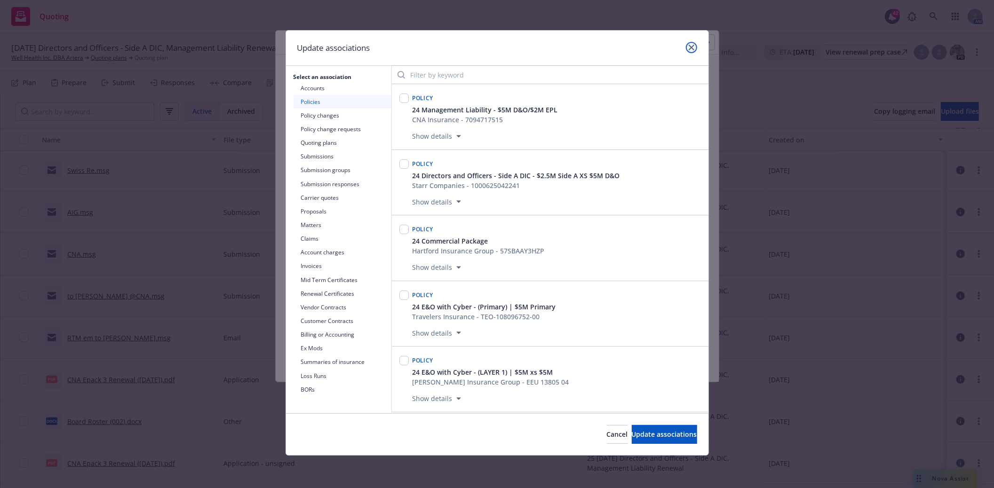
click at [692, 47] on icon "close" at bounding box center [692, 48] width 6 height 6
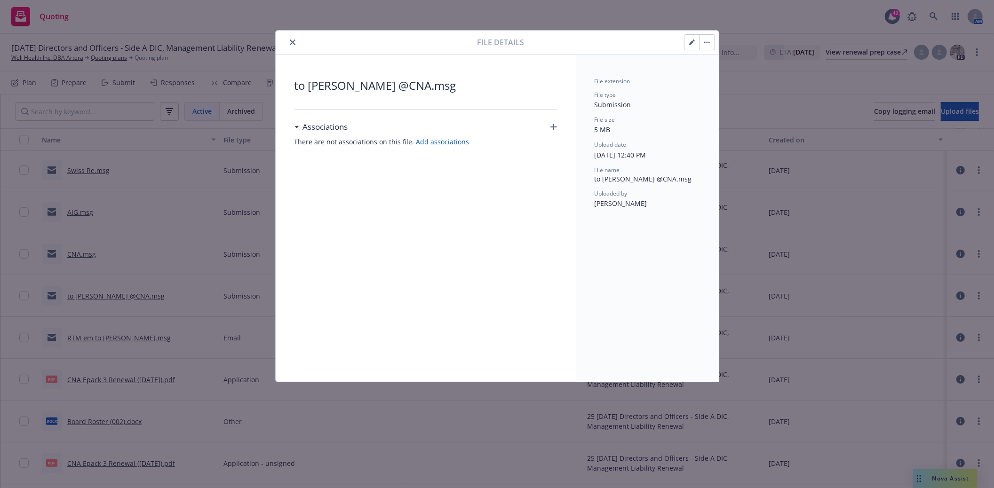
click at [295, 45] on icon "close" at bounding box center [293, 43] width 6 height 6
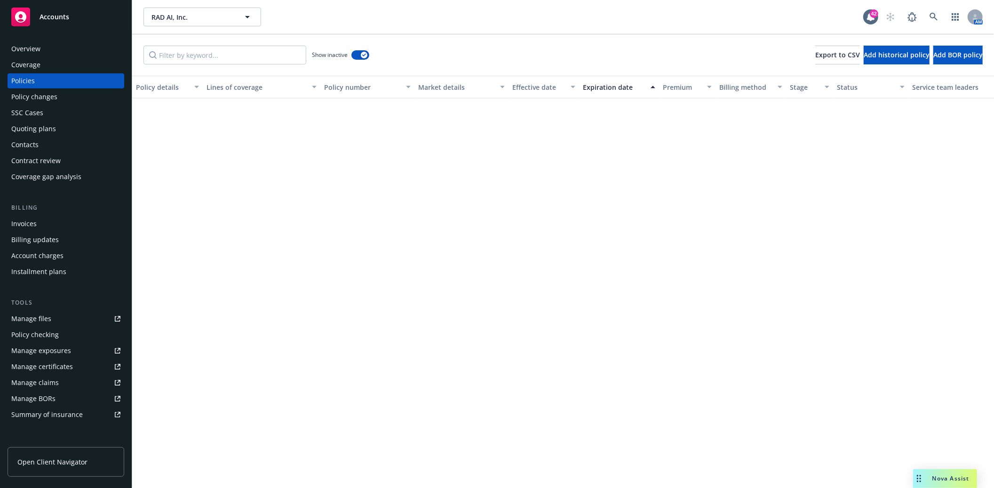
scroll to position [523, 0]
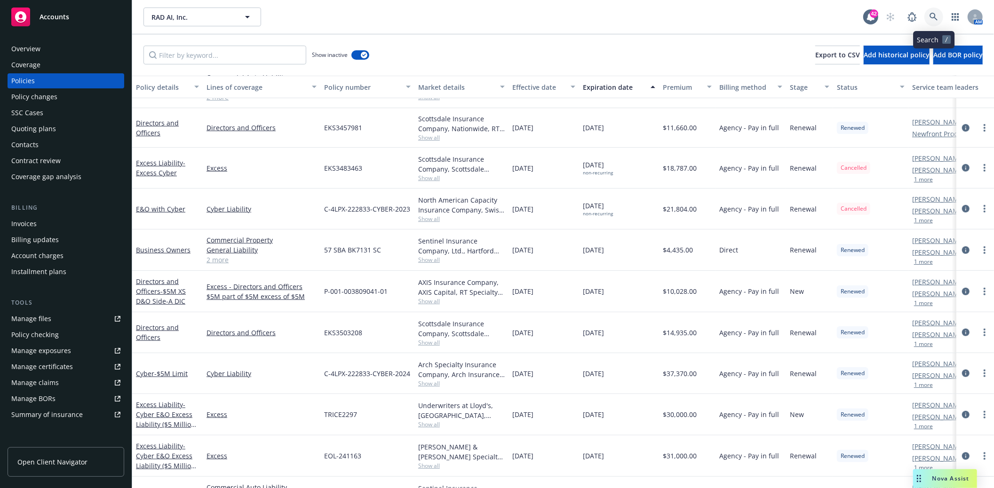
click at [933, 12] on link at bounding box center [934, 17] width 19 height 19
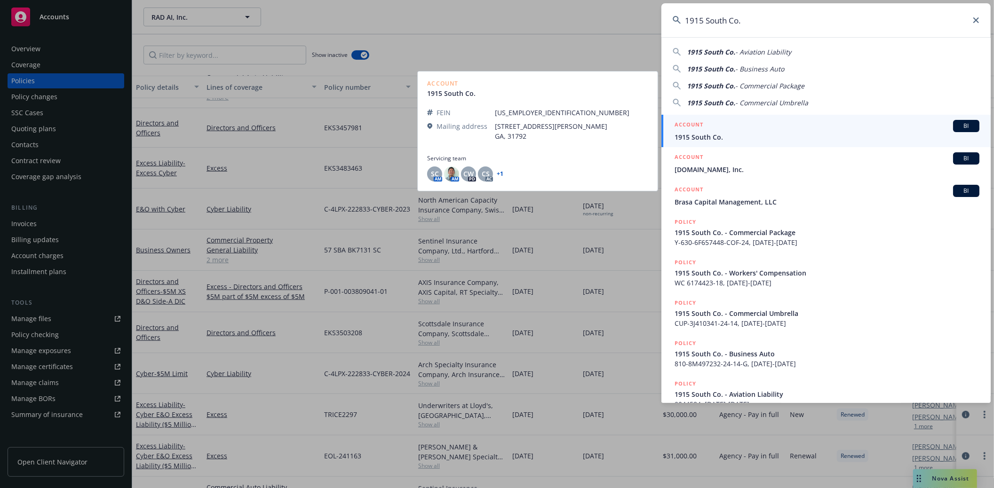
type input "1915 South Co."
click at [753, 136] on span "1915 South Co." at bounding box center [827, 137] width 305 height 10
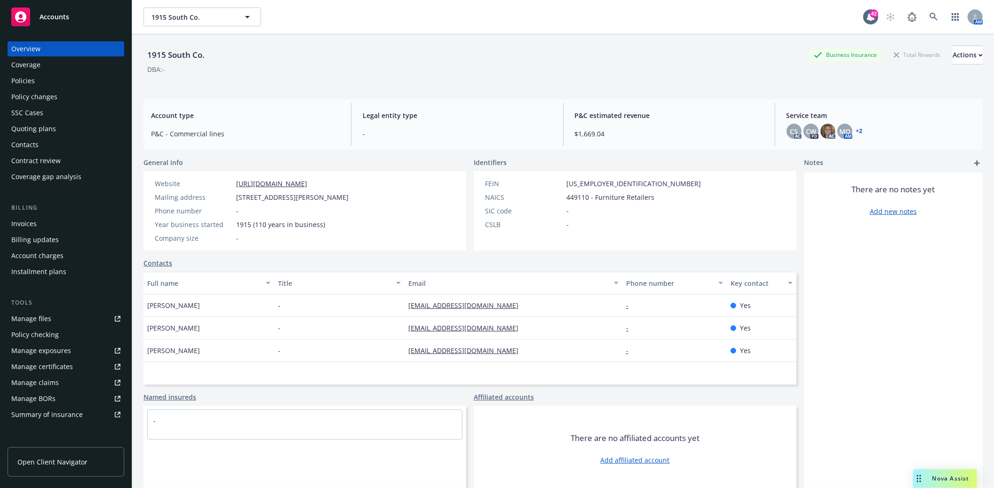
click at [39, 134] on div "Quoting plans" at bounding box center [33, 128] width 45 height 15
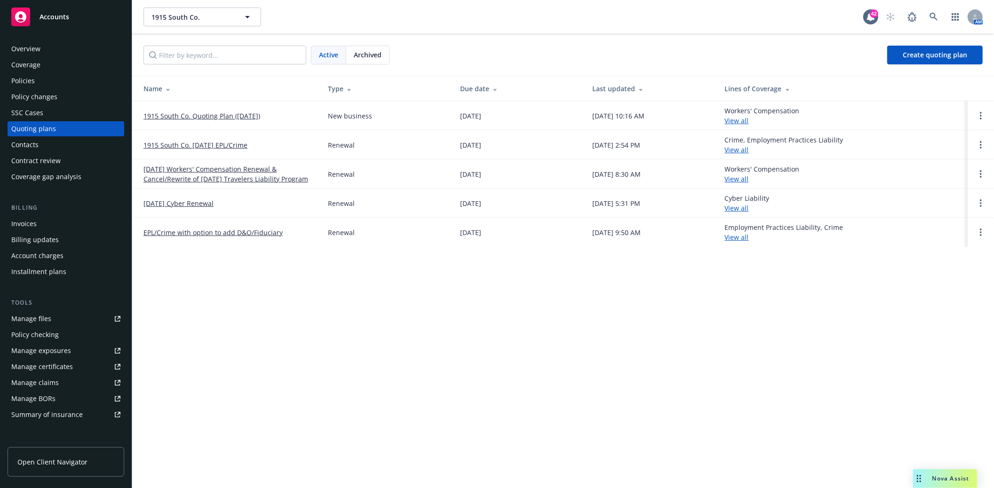
click at [182, 232] on link "EPL/Crime with option to add D&O/Fiduciary" at bounding box center [213, 233] width 139 height 10
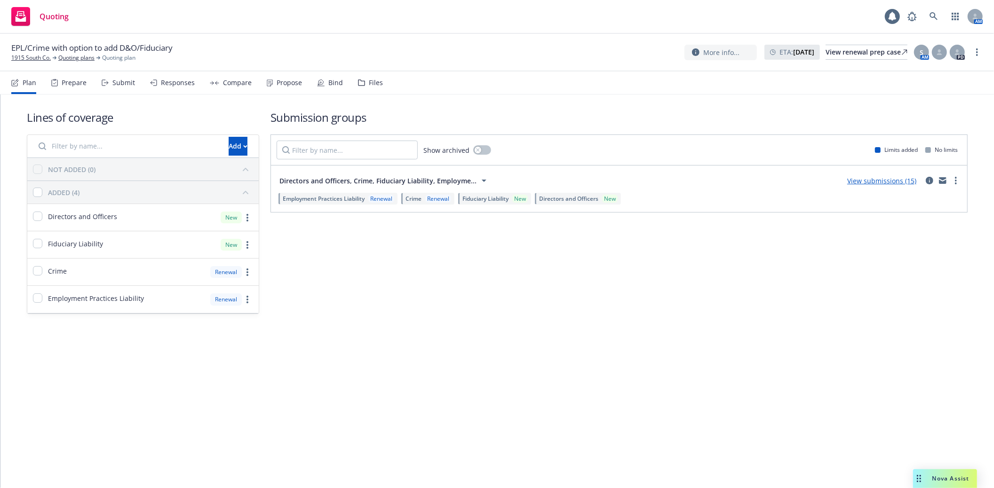
click at [366, 87] on div "Files" at bounding box center [370, 83] width 25 height 23
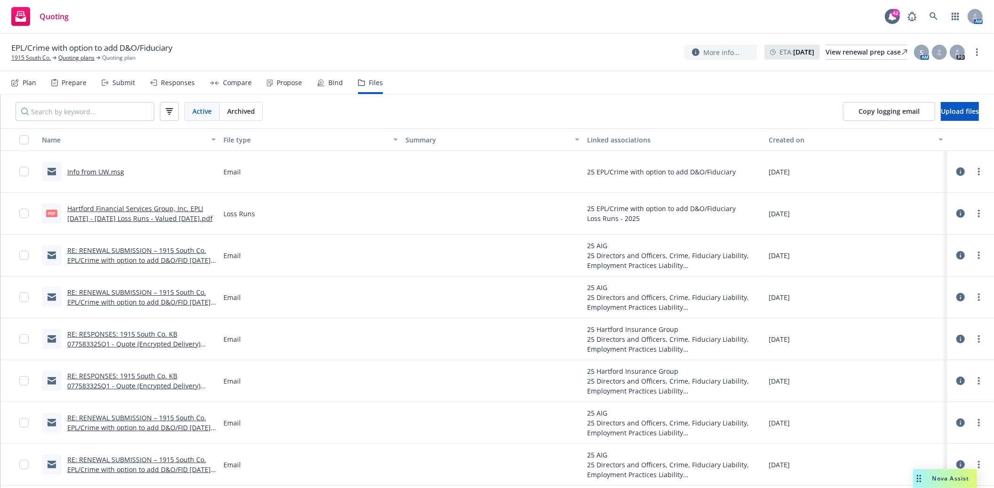
click at [104, 170] on link "Info from UW.msg" at bounding box center [95, 172] width 57 height 9
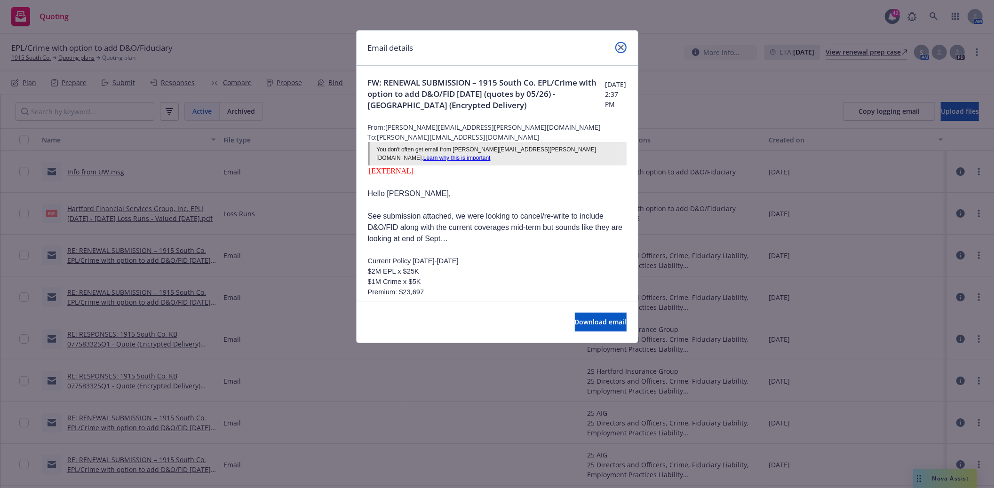
click at [622, 45] on icon "close" at bounding box center [621, 48] width 6 height 6
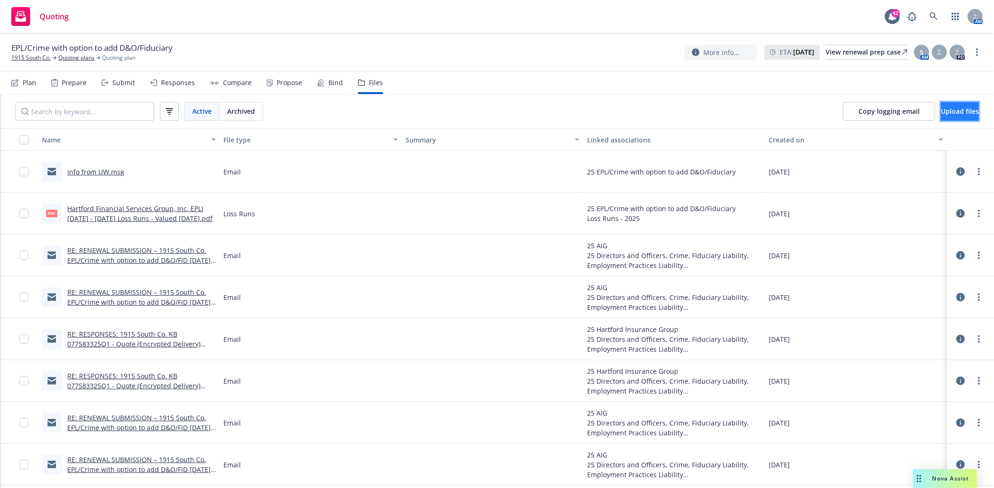
click at [948, 112] on span "Upload files" at bounding box center [960, 111] width 38 height 9
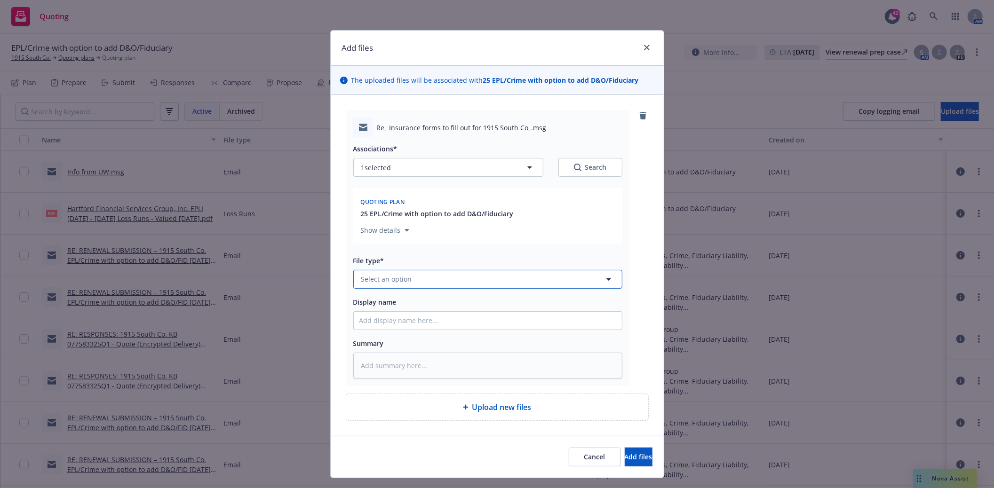
drag, startPoint x: 382, startPoint y: 281, endPoint x: 416, endPoint y: 268, distance: 35.9
click at [389, 279] on span "Select an option" at bounding box center [386, 279] width 51 height 10
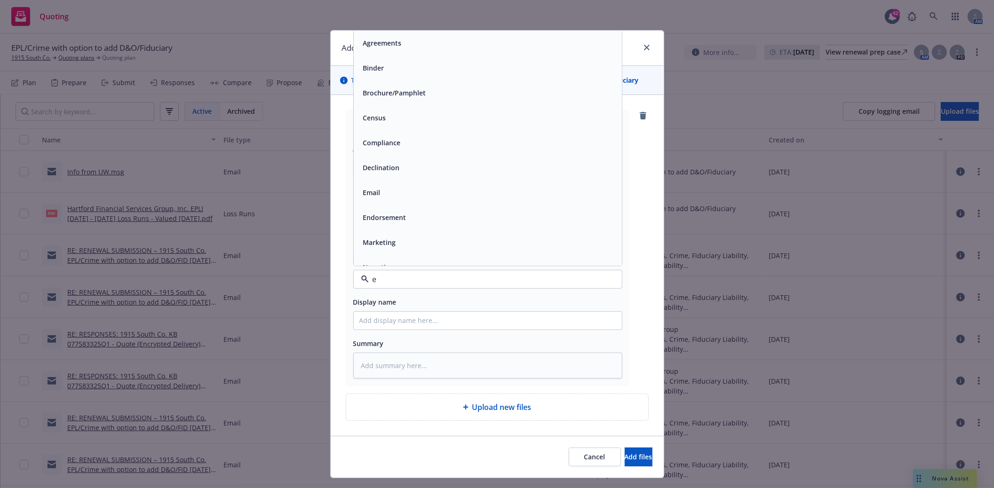
type input "em"
click at [380, 75] on div "Email" at bounding box center [488, 68] width 257 height 14
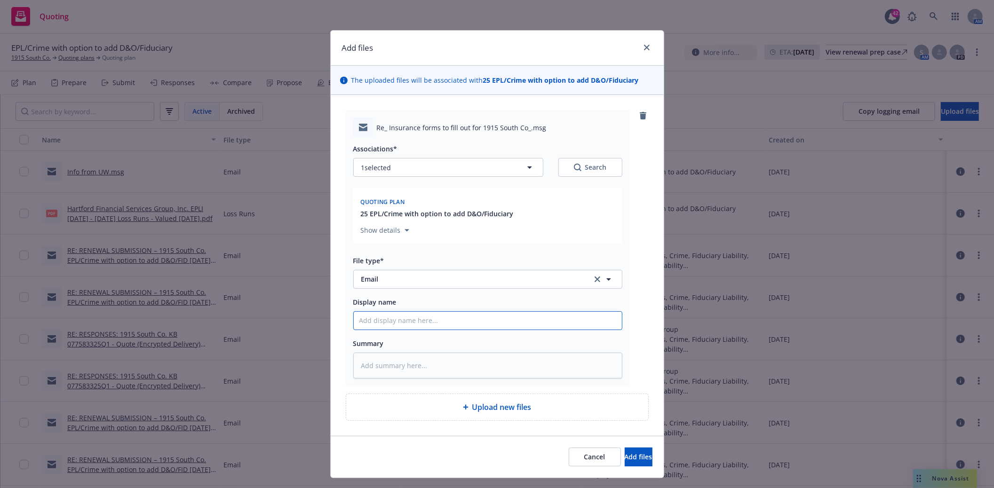
click at [370, 329] on input "Display name" at bounding box center [488, 321] width 268 height 18
click at [428, 330] on input "Display name" at bounding box center [488, 321] width 268 height 18
paste input "Entire company is owned by one person named [PERSON_NAME]."
type textarea "x"
type input "Entire company is owned by one person named [PERSON_NAME]."
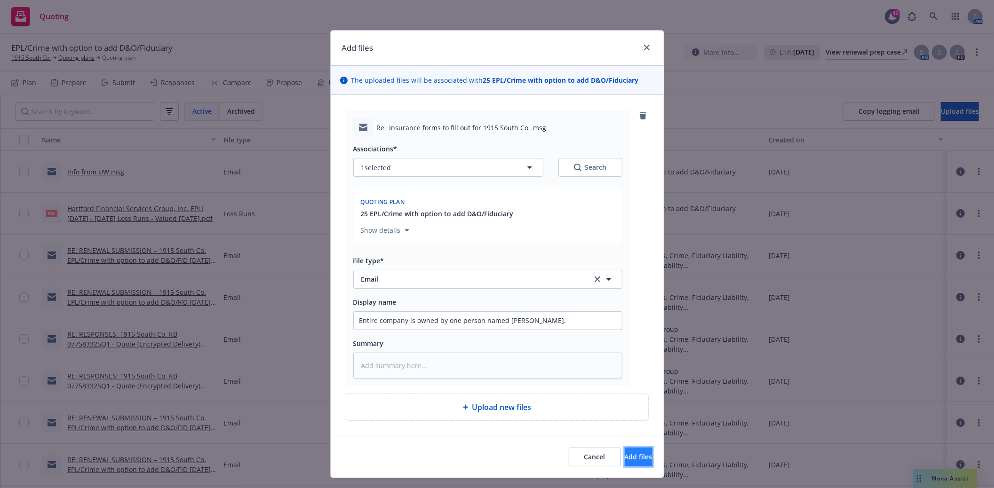
click at [625, 462] on span "Add files" at bounding box center [639, 457] width 28 height 9
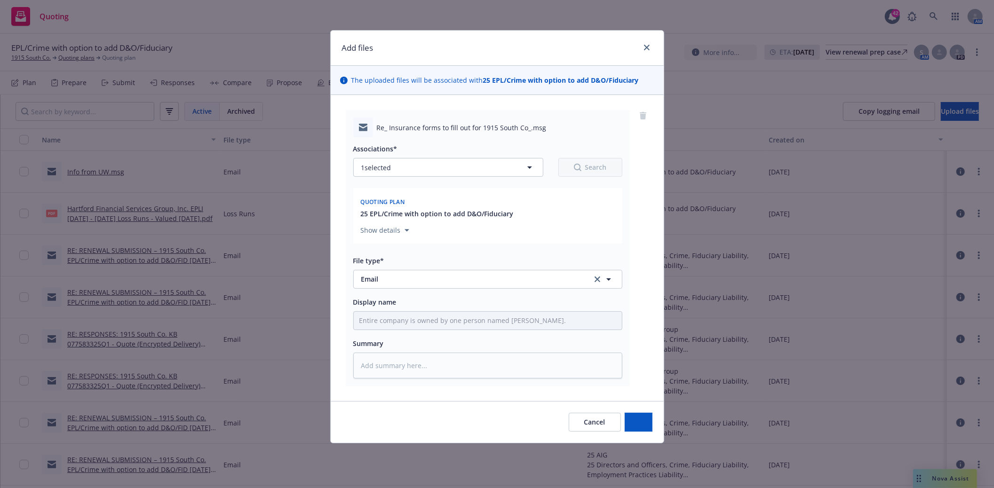
type textarea "x"
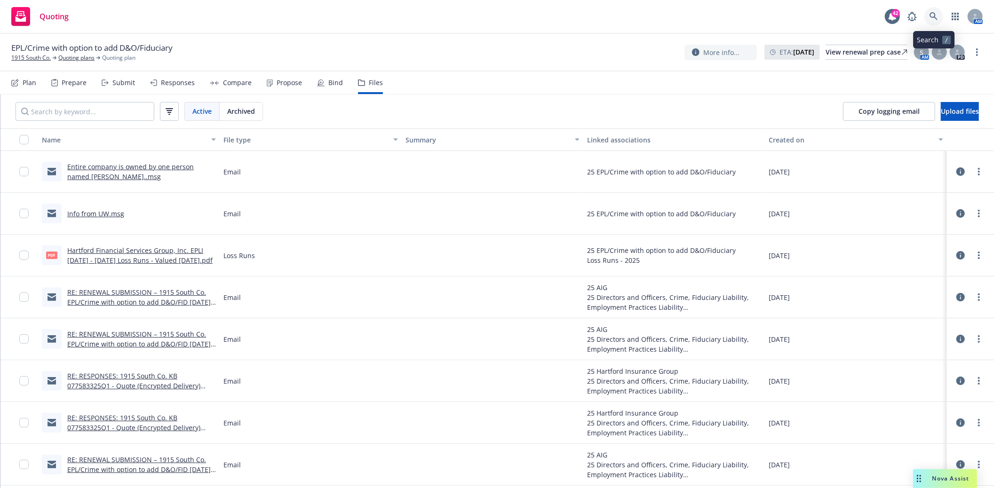
click at [935, 15] on icon at bounding box center [934, 16] width 8 height 8
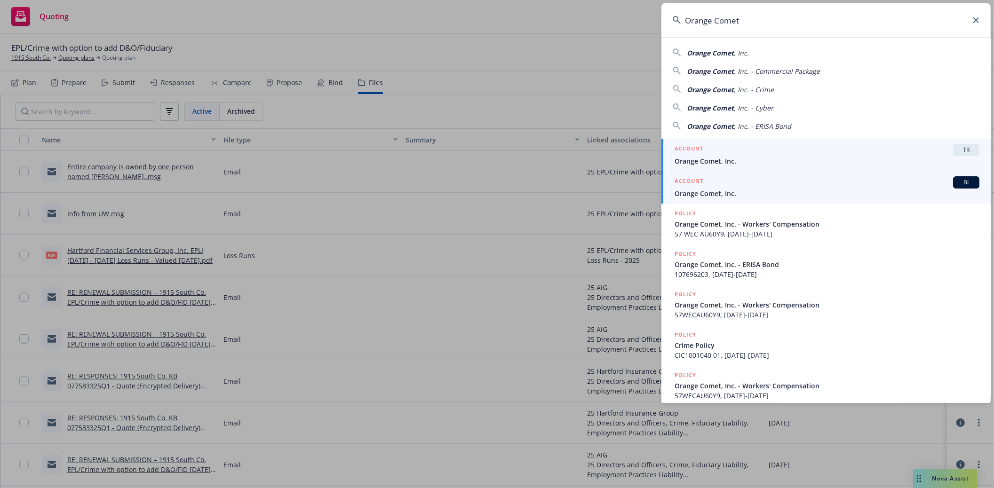
type input "Orange Comet"
click at [694, 187] on h5 "ACCOUNT" at bounding box center [689, 181] width 29 height 11
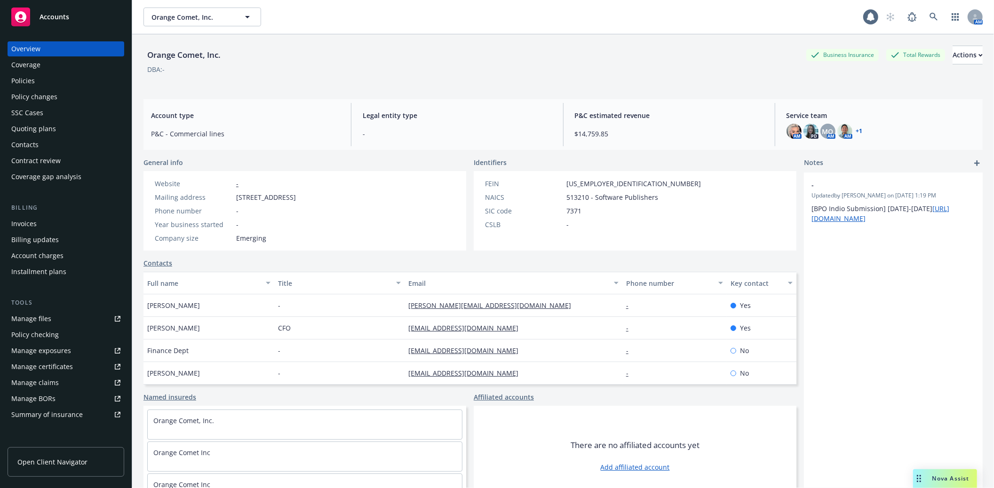
click at [28, 227] on div "Invoices" at bounding box center [23, 223] width 25 height 15
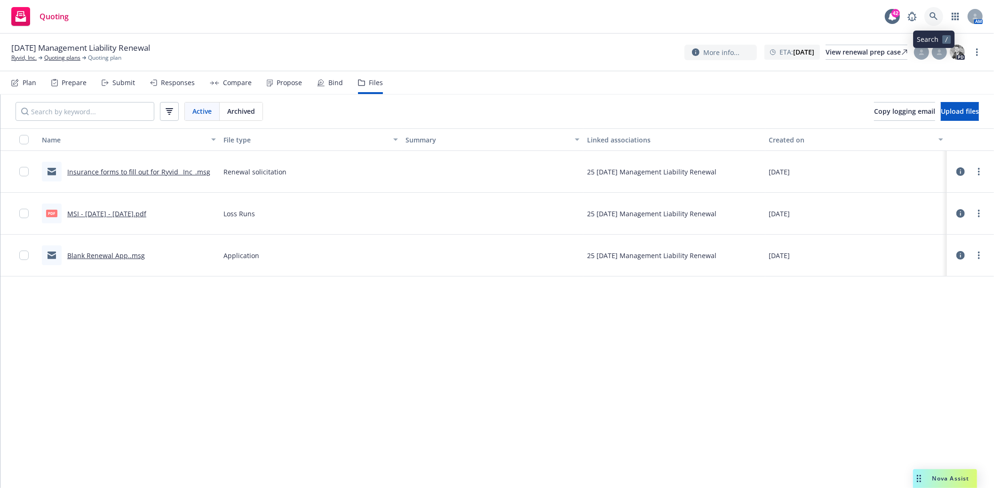
click at [931, 15] on icon at bounding box center [934, 16] width 8 height 8
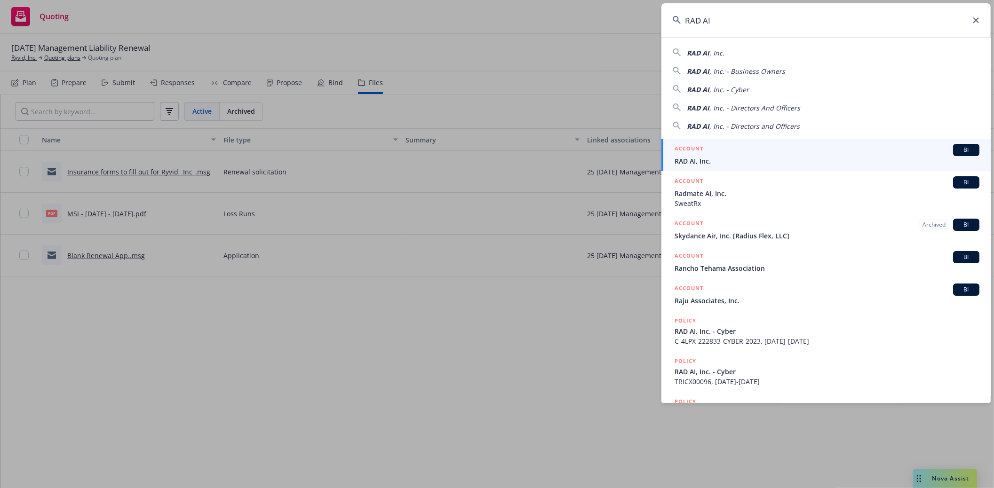
type input "RAD AI"
click at [722, 151] on div "ACCOUNT BI" at bounding box center [827, 150] width 305 height 12
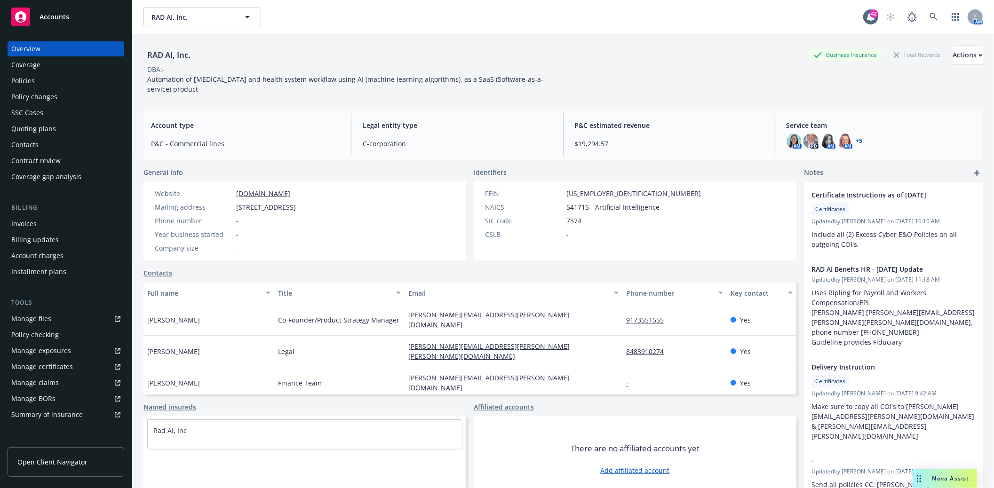
click at [27, 84] on div "Policies" at bounding box center [23, 80] width 24 height 15
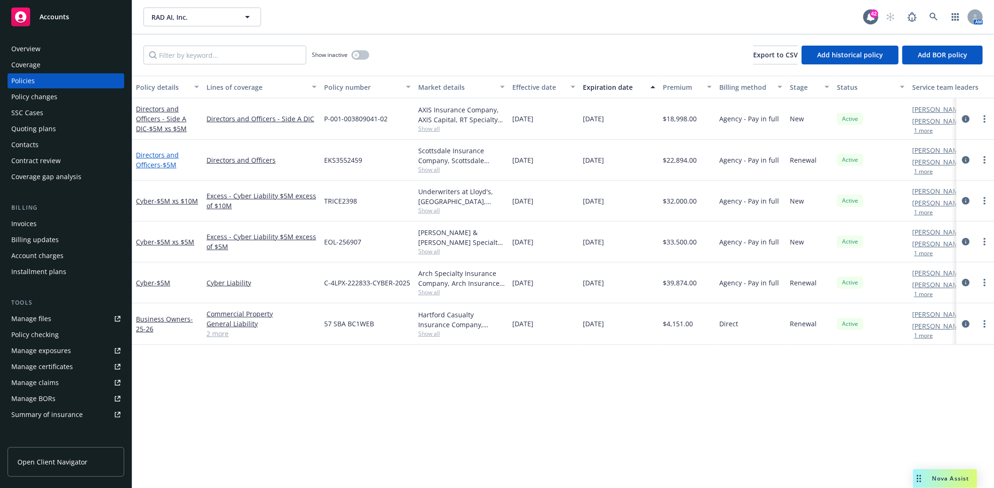
click at [160, 162] on span "- $5M" at bounding box center [168, 164] width 16 height 9
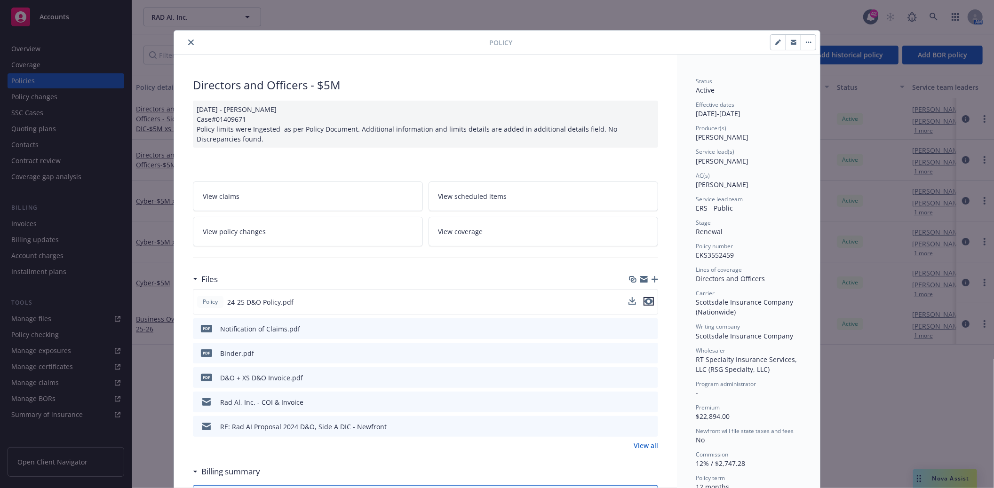
click at [645, 301] on icon "preview file" at bounding box center [649, 301] width 8 height 7
click at [188, 40] on icon "close" at bounding box center [191, 43] width 6 height 6
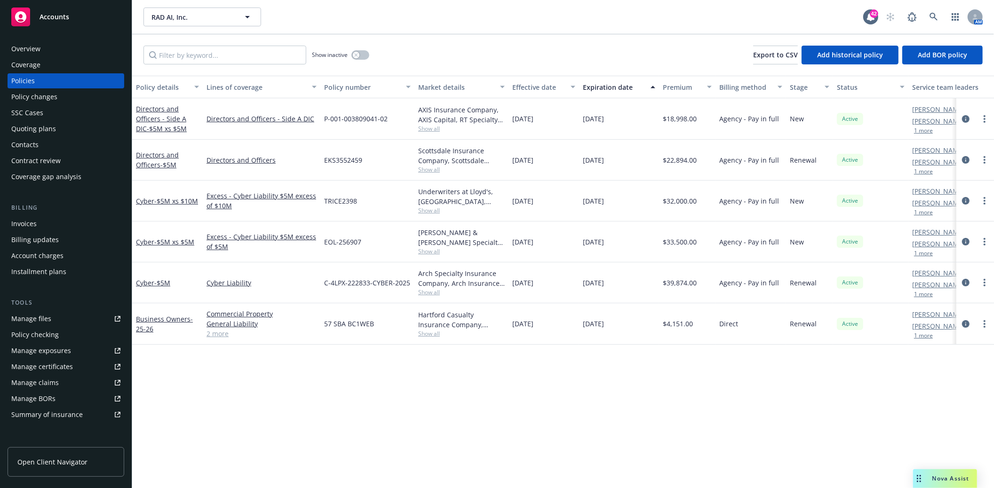
click at [34, 127] on div "Quoting plans" at bounding box center [33, 128] width 45 height 15
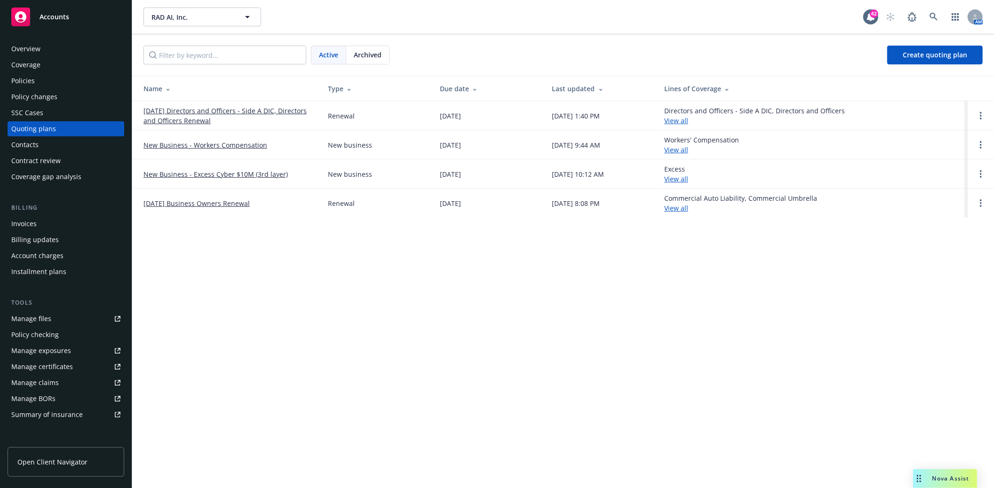
click at [212, 107] on link "[DATE] Directors and Officers - Side A DIC, Directors and Officers Renewal" at bounding box center [228, 116] width 169 height 20
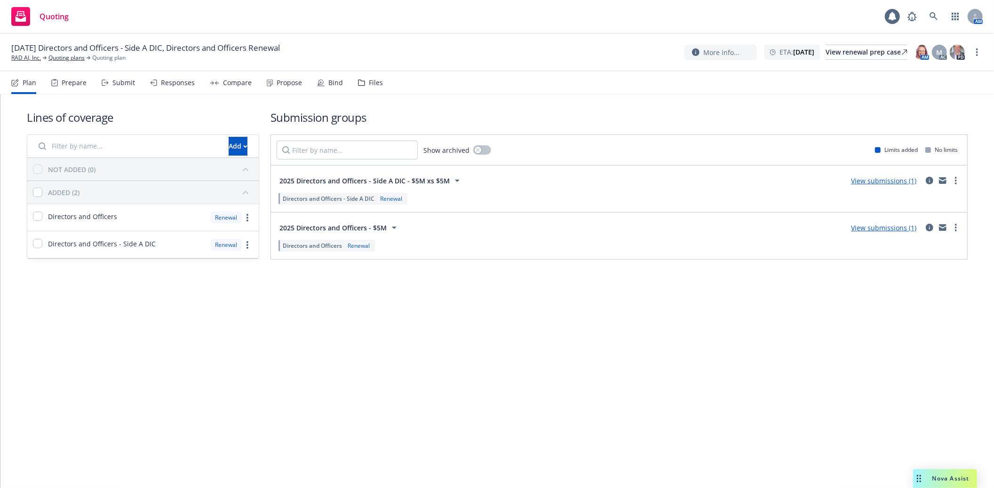
click at [369, 82] on div "Files" at bounding box center [376, 83] width 14 height 8
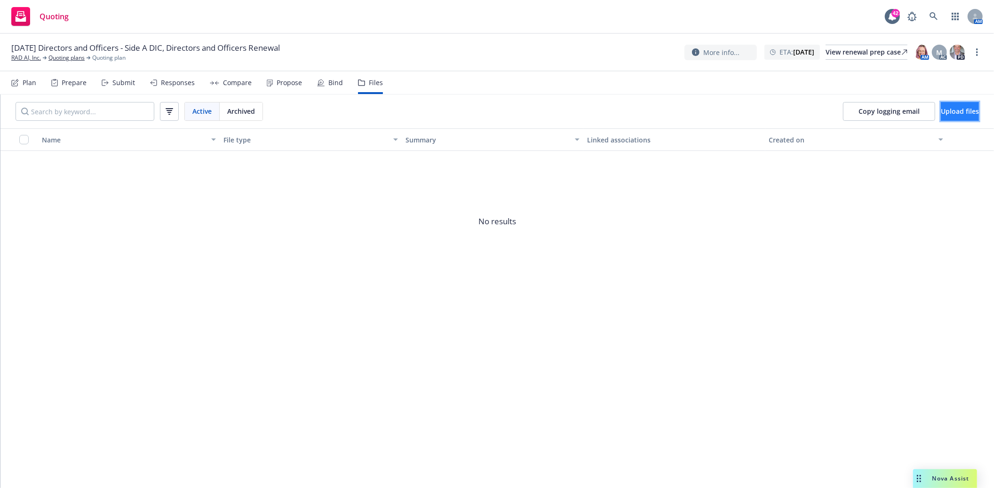
click at [944, 115] on span "Upload files" at bounding box center [960, 111] width 38 height 9
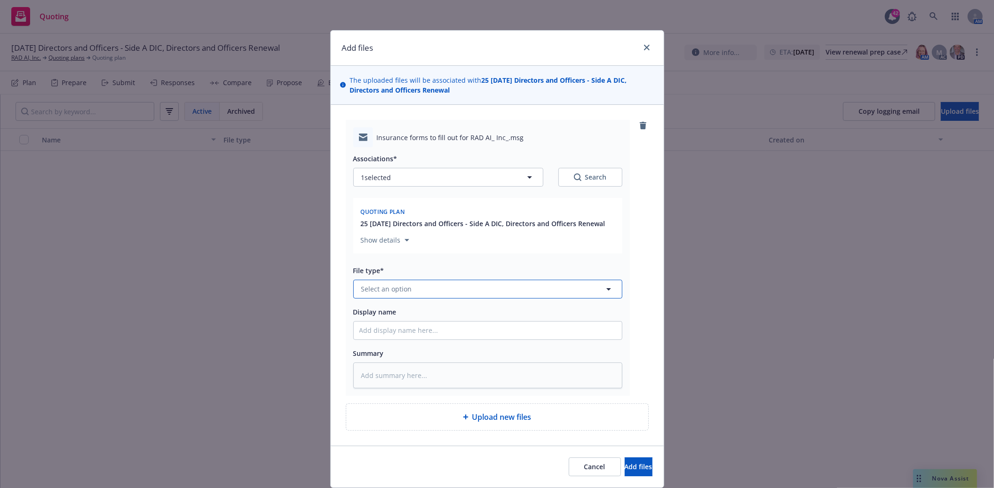
click at [404, 292] on span "Select an option" at bounding box center [386, 289] width 51 height 10
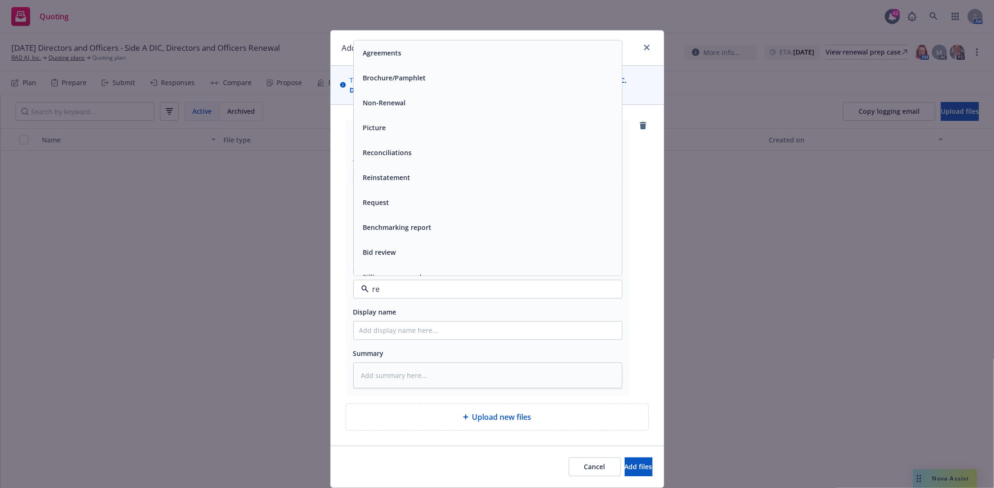
type input "ren"
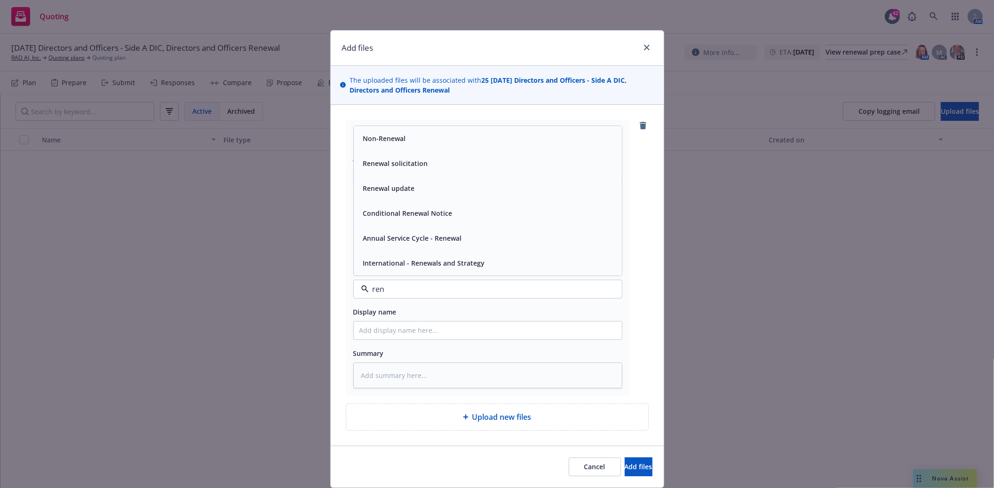
click at [399, 168] on span "Renewal solicitation" at bounding box center [395, 164] width 65 height 10
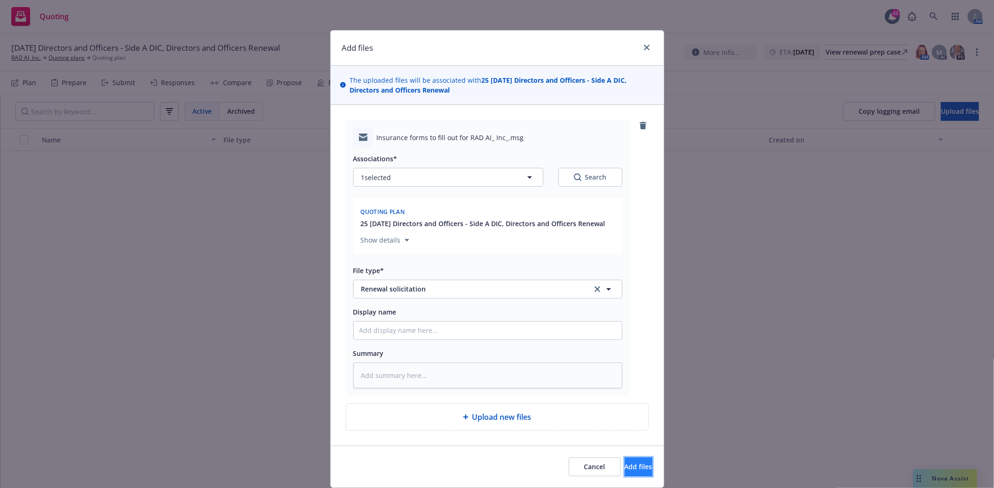
click at [625, 459] on button "Add files" at bounding box center [639, 467] width 28 height 19
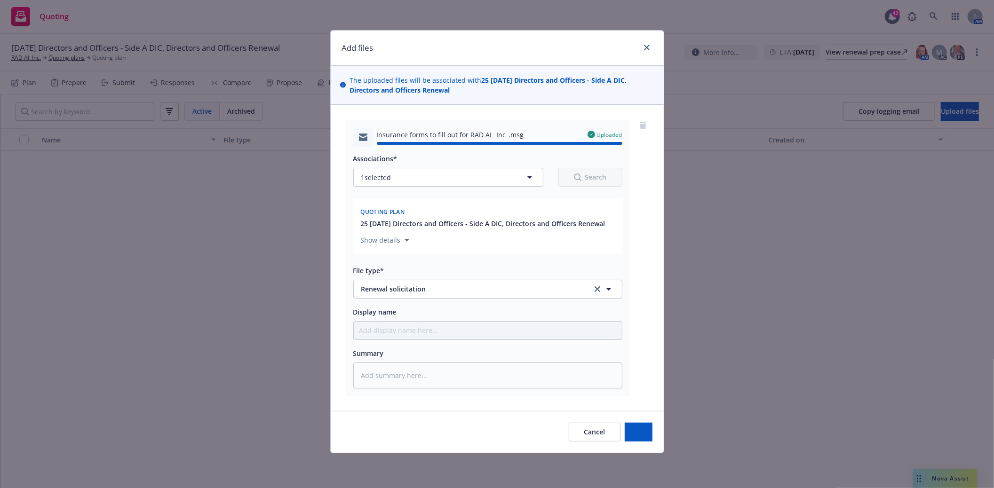
type textarea "x"
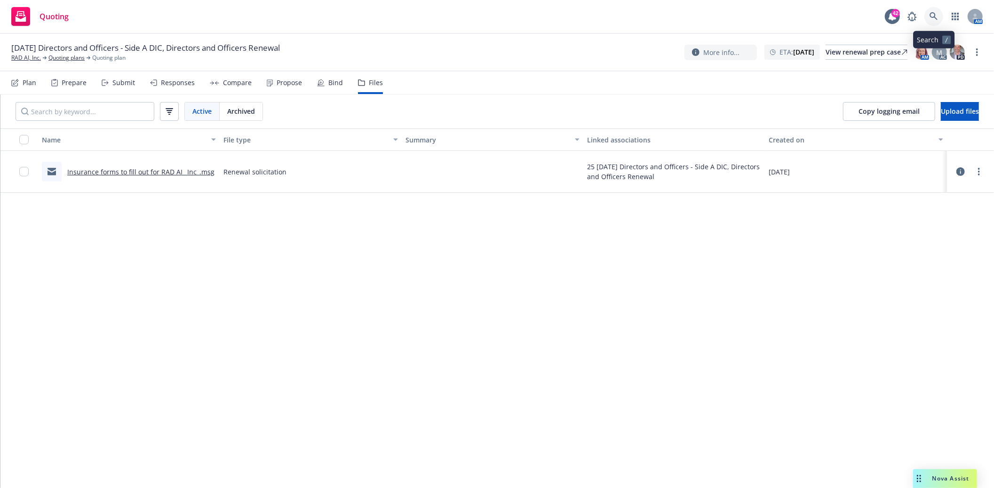
click at [938, 12] on icon at bounding box center [934, 16] width 8 height 8
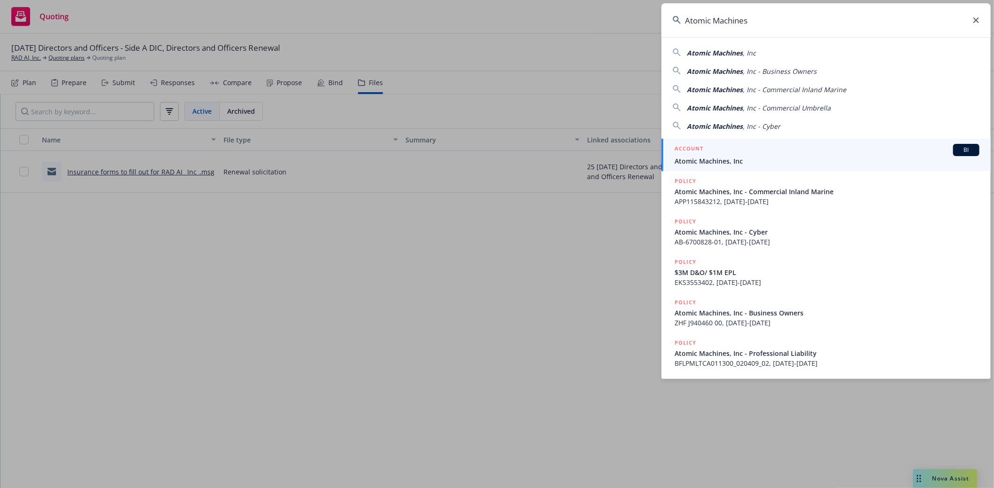
type input "Atomic Machines"
click at [700, 154] on h5 "ACCOUNT" at bounding box center [689, 149] width 29 height 11
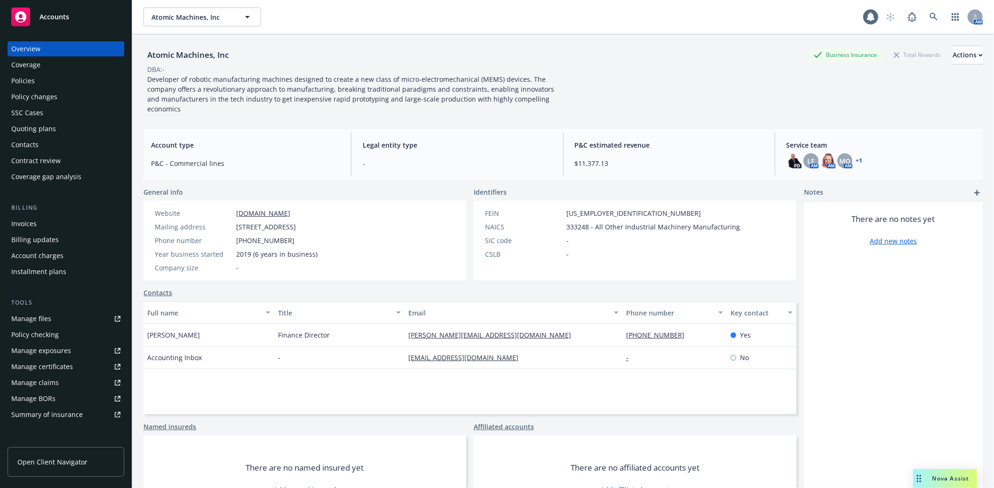
click at [39, 83] on div "Policies" at bounding box center [65, 80] width 109 height 15
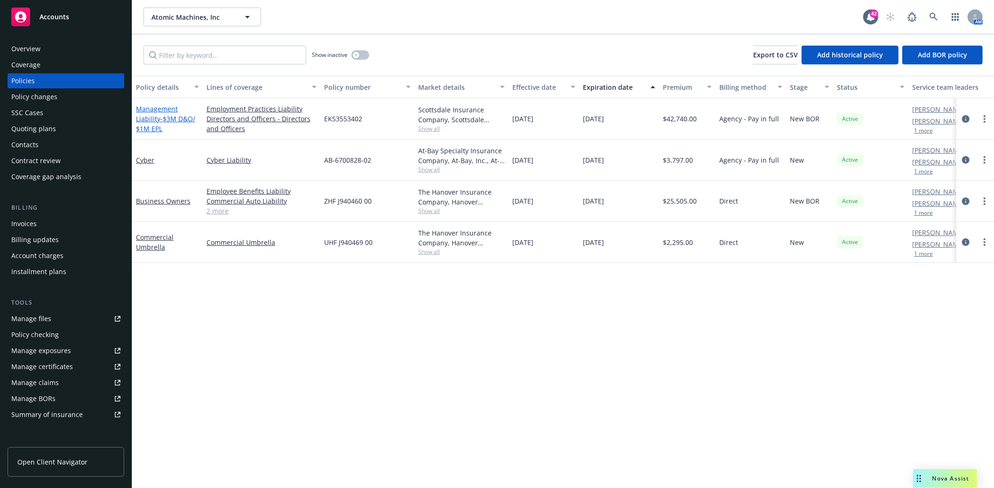
click at [150, 118] on link "Management Liability - $3M D&O/ $1M EPL" at bounding box center [165, 118] width 59 height 29
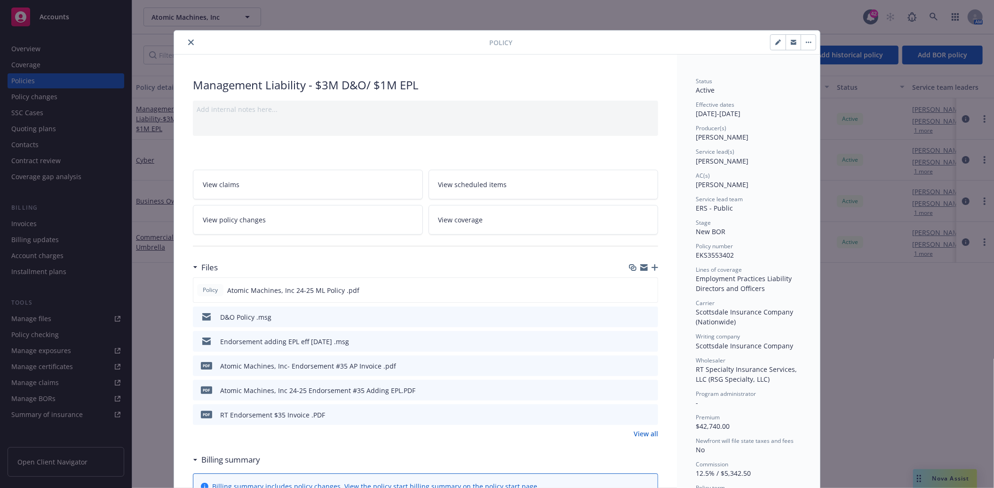
click at [648, 341] on icon "preview file" at bounding box center [649, 341] width 8 height 7
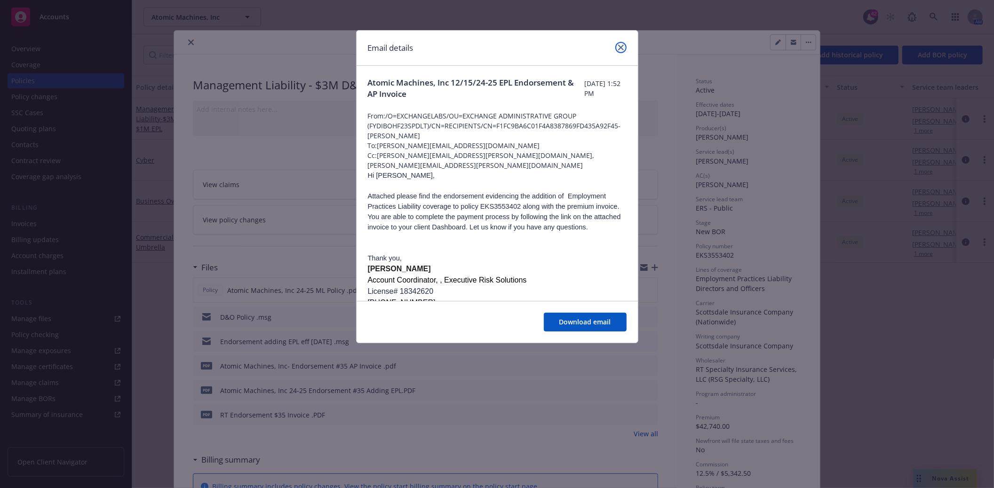
click at [620, 45] on icon "close" at bounding box center [621, 48] width 6 height 6
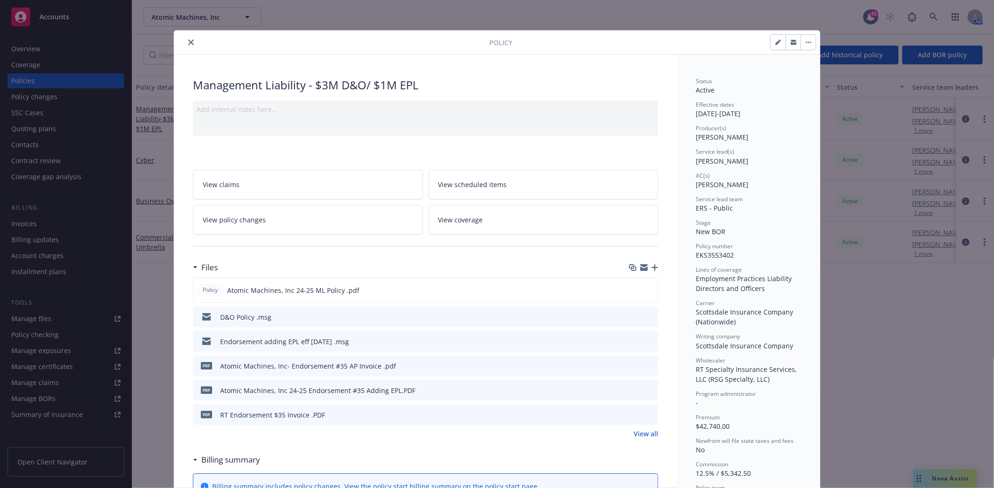
click at [188, 43] on icon "close" at bounding box center [191, 43] width 6 height 6
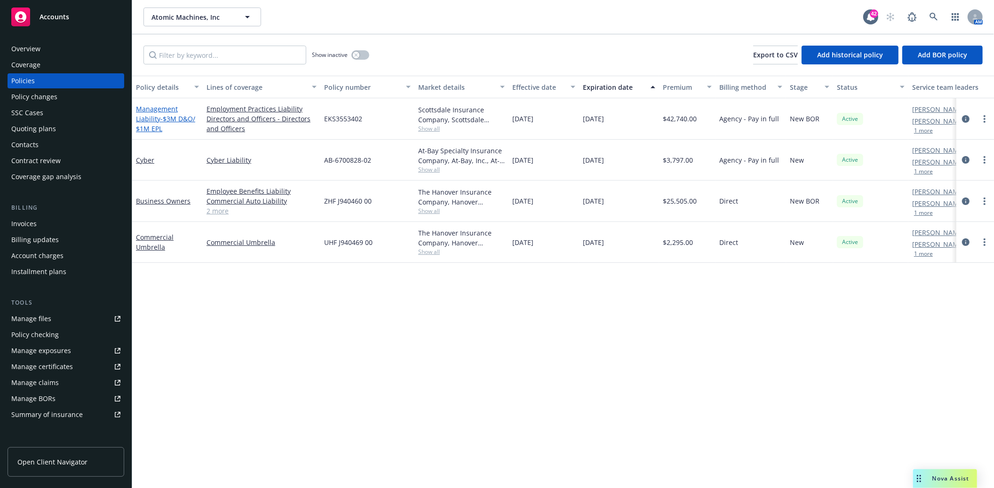
click at [161, 119] on span "- $3M D&O/ $1M EPL" at bounding box center [165, 123] width 59 height 19
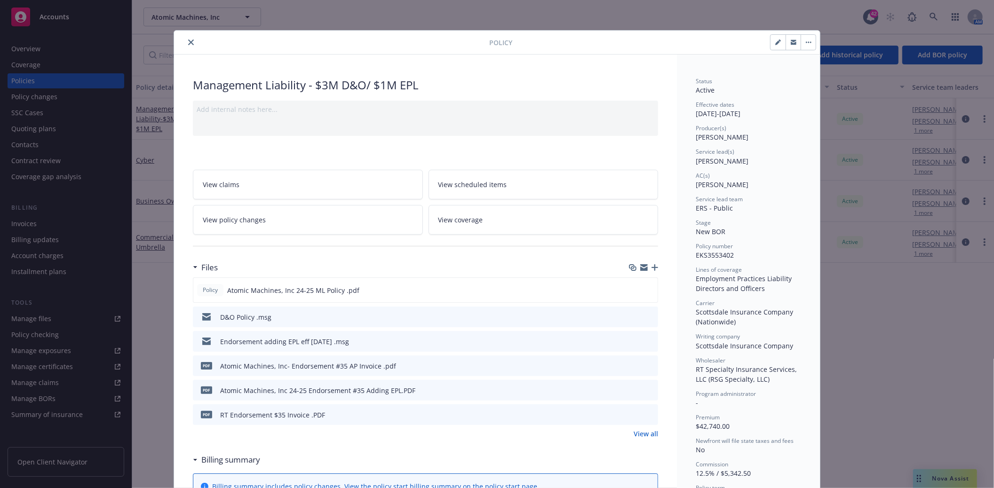
scroll to position [28, 0]
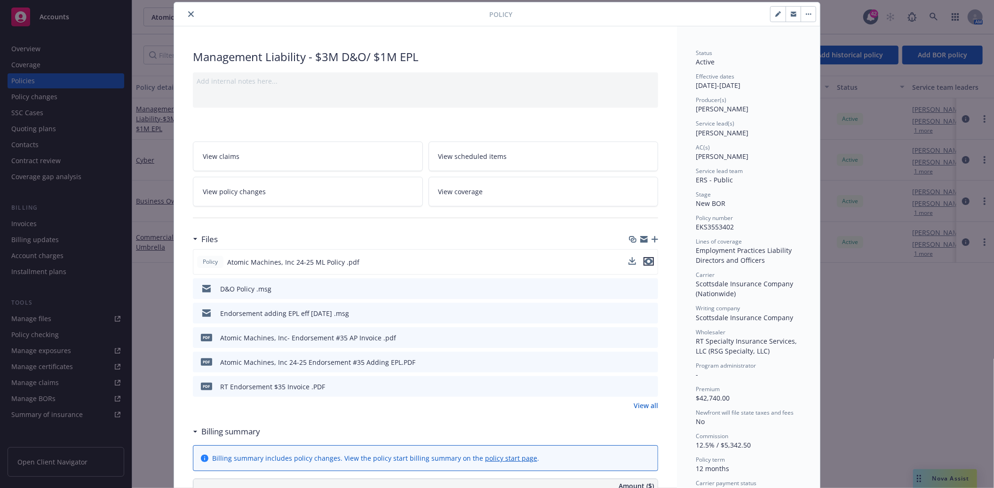
click at [646, 260] on icon "preview file" at bounding box center [649, 261] width 8 height 7
click at [188, 16] on icon "close" at bounding box center [191, 14] width 6 height 6
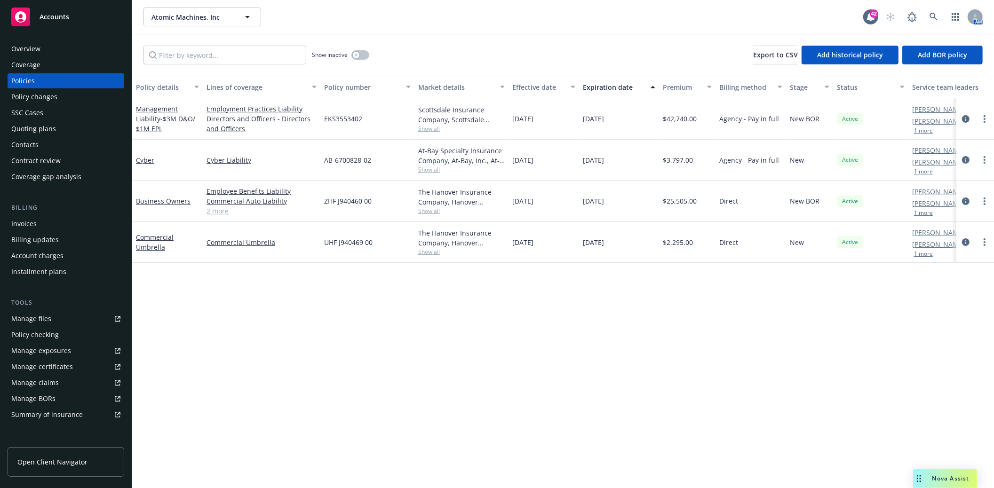
click at [40, 127] on div "Quoting plans" at bounding box center [33, 128] width 45 height 15
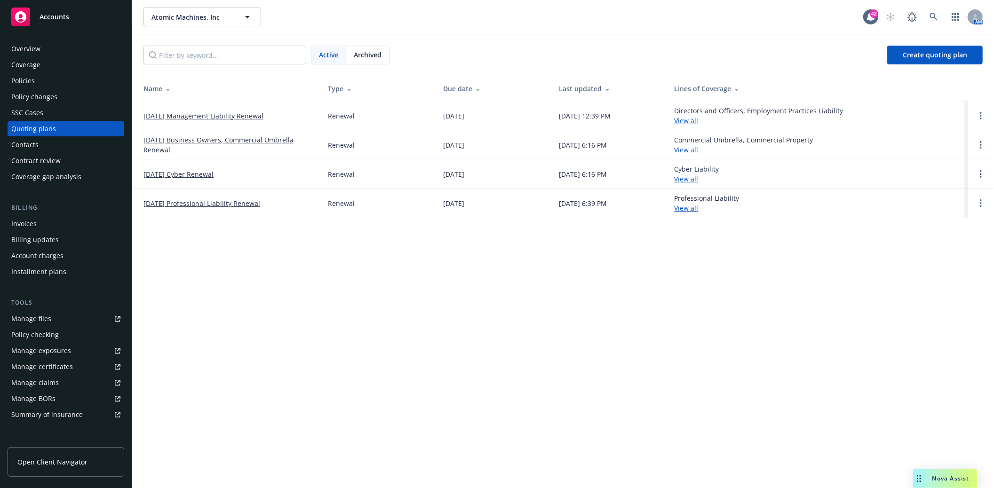
click at [200, 115] on link "12/15/25 Management Liability Renewal" at bounding box center [204, 116] width 120 height 10
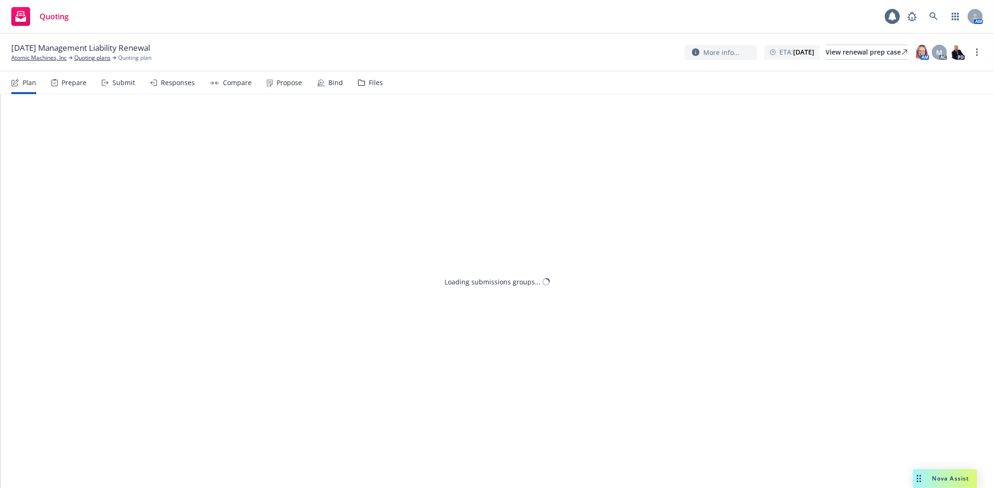
click at [369, 83] on div "Files" at bounding box center [376, 83] width 14 height 8
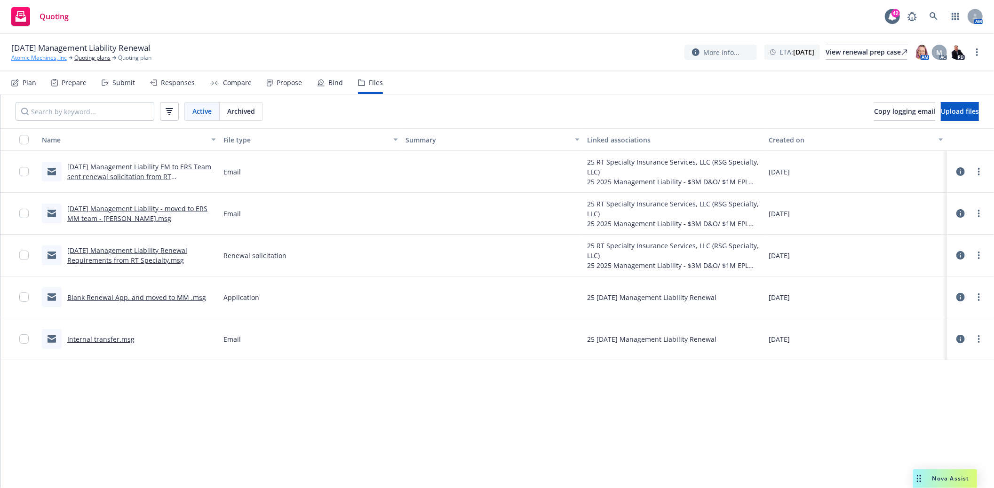
click at [40, 58] on link "Atomic Machines, Inc" at bounding box center [39, 58] width 56 height 8
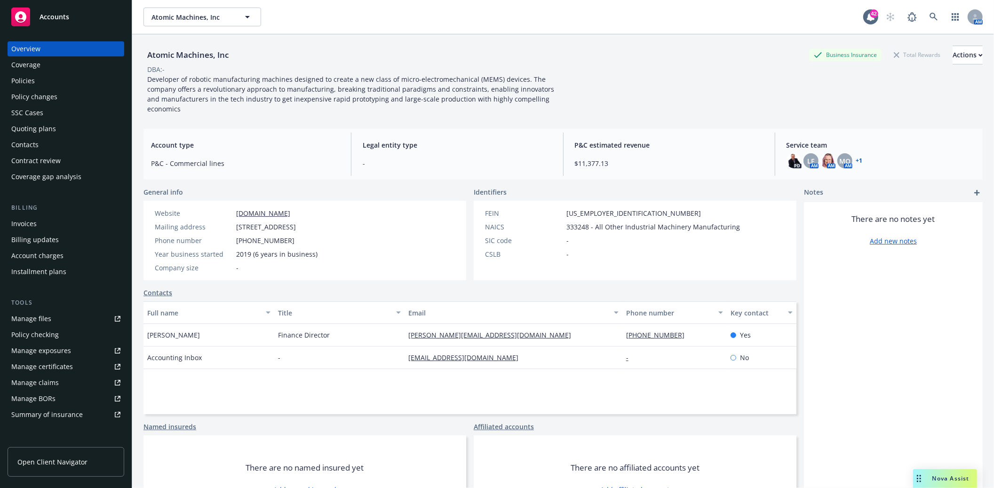
click at [40, 82] on div "Policies" at bounding box center [65, 80] width 109 height 15
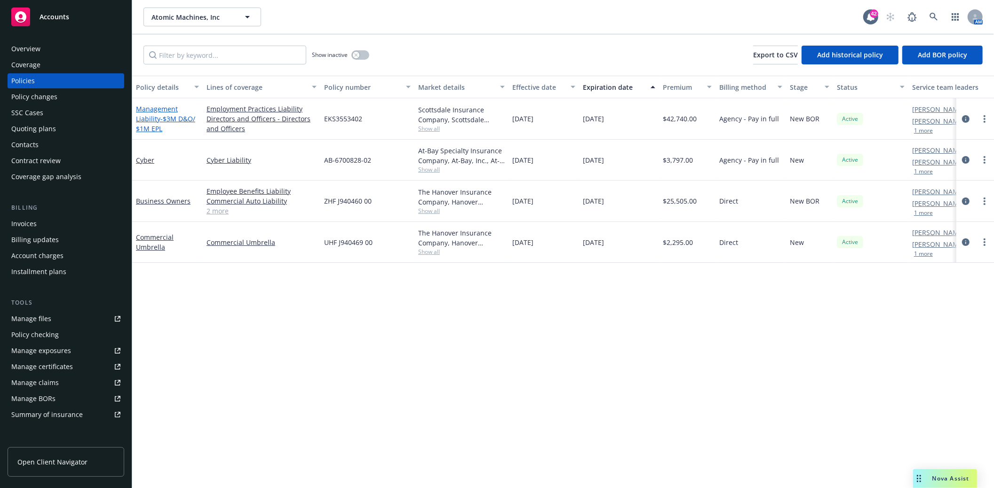
click at [166, 118] on span "- $3M D&O/ $1M EPL" at bounding box center [165, 123] width 59 height 19
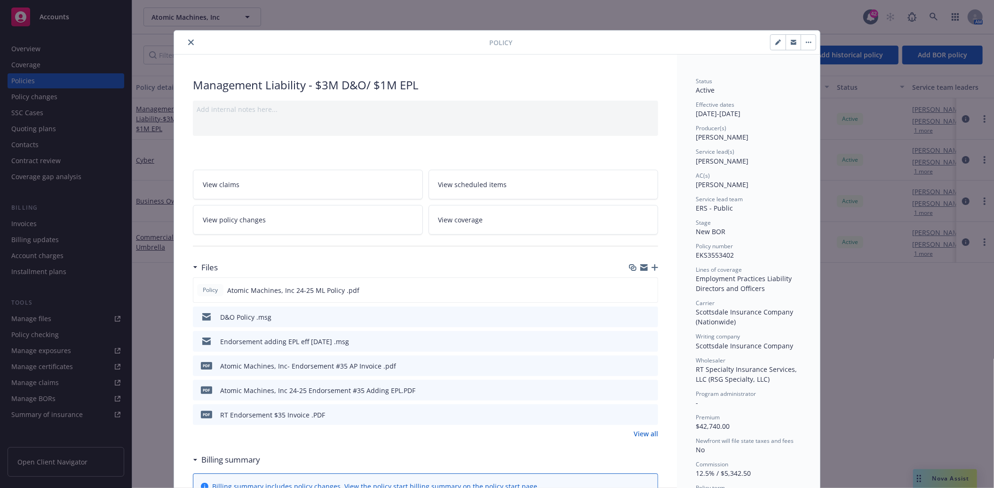
click at [188, 44] on icon "close" at bounding box center [191, 43] width 6 height 6
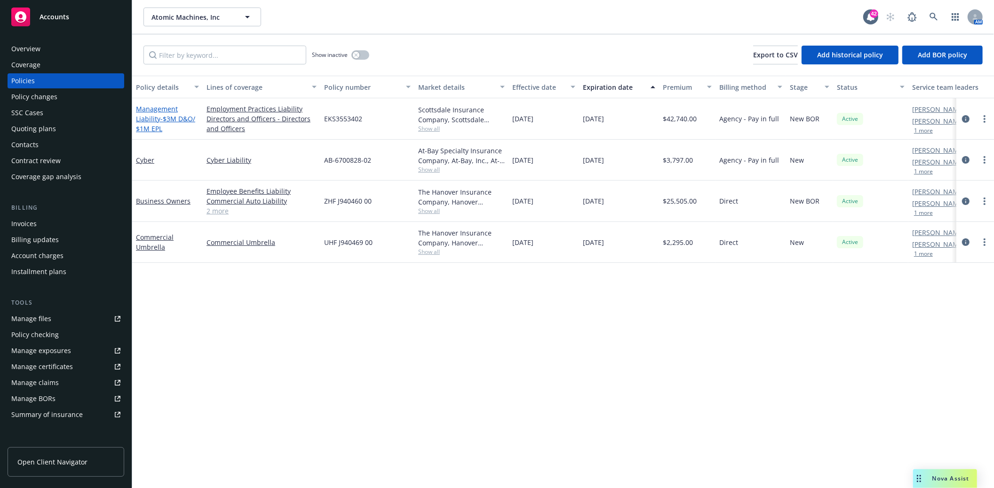
click at [162, 118] on span "- $3M D&O/ $1M EPL" at bounding box center [165, 123] width 59 height 19
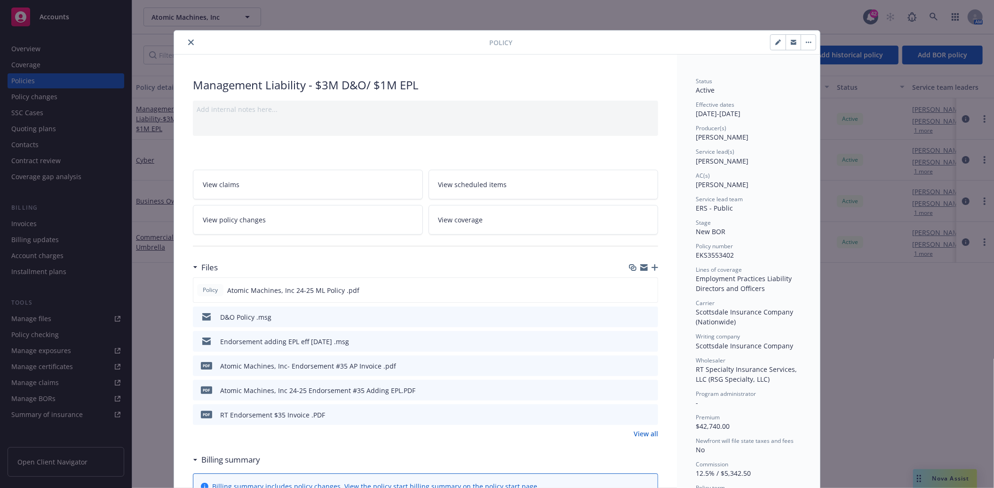
click at [190, 43] on icon "close" at bounding box center [191, 43] width 6 height 6
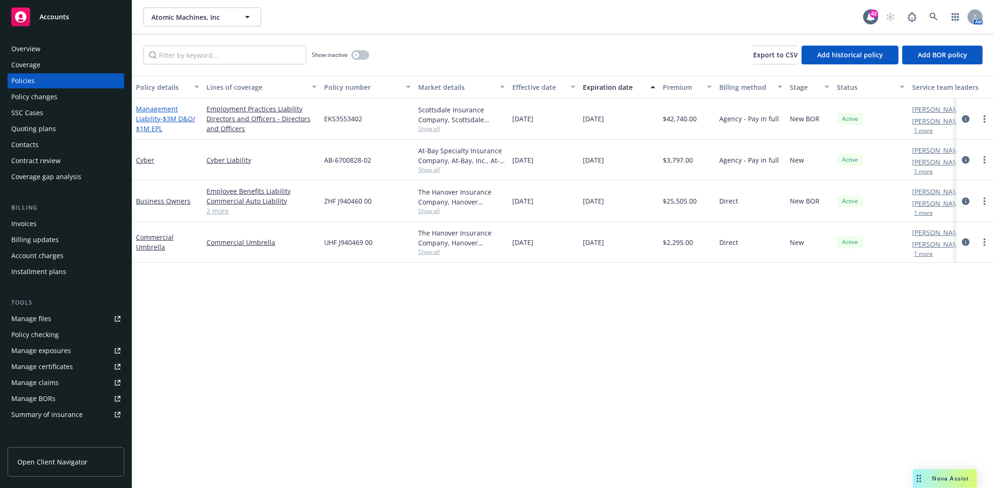
click at [157, 119] on link "Management Liability - $3M D&O/ $1M EPL" at bounding box center [165, 118] width 59 height 29
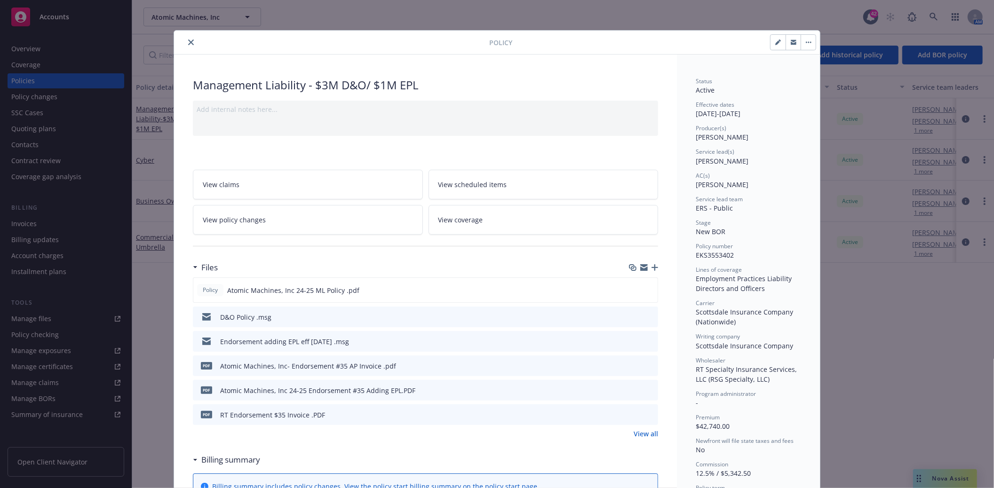
scroll to position [28, 0]
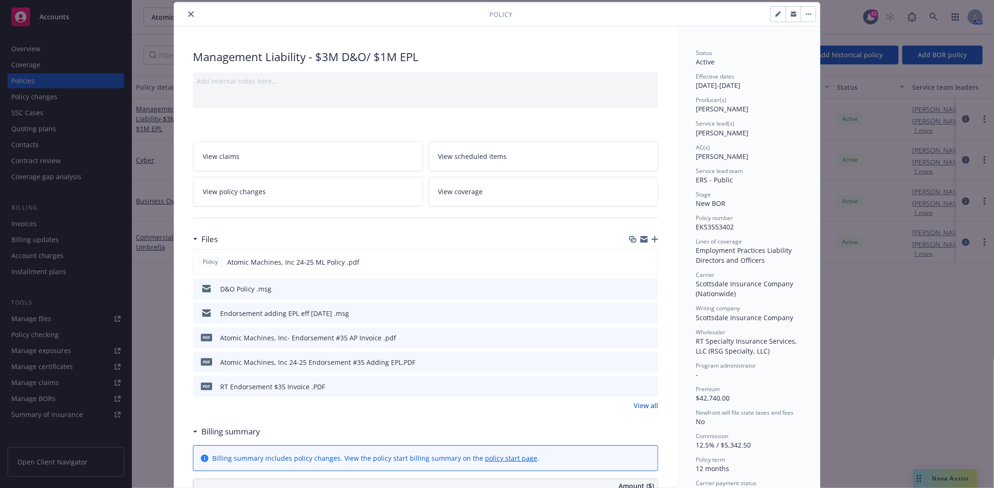
click at [646, 314] on icon "preview file" at bounding box center [649, 313] width 8 height 7
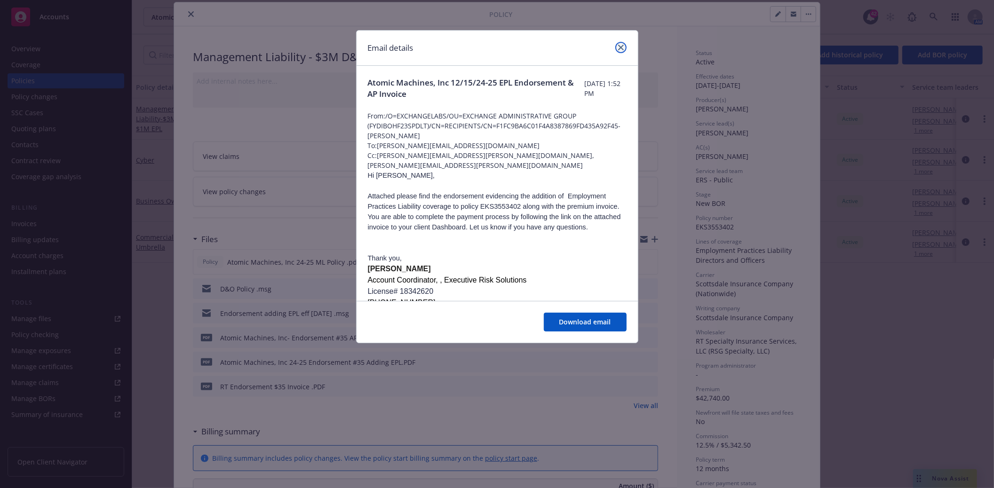
click at [618, 45] on icon "close" at bounding box center [621, 48] width 6 height 6
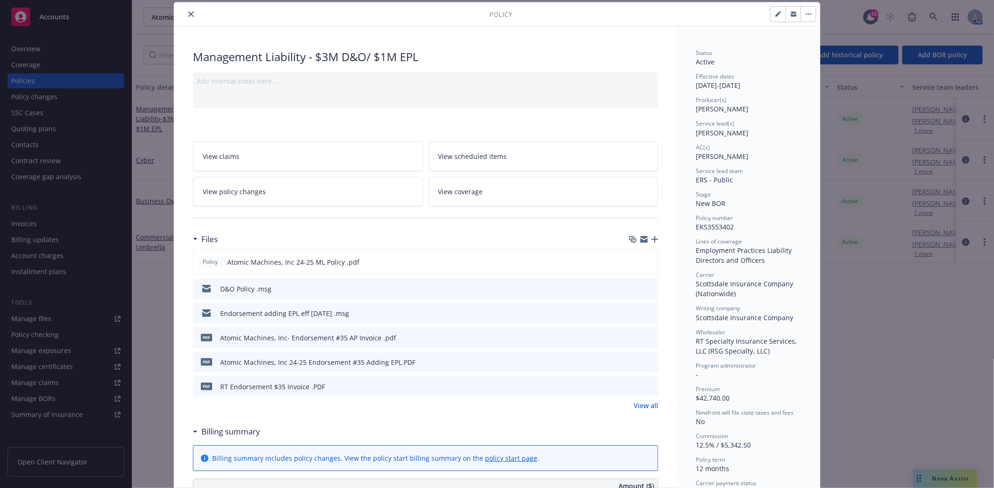
click at [648, 362] on icon "preview file" at bounding box center [649, 362] width 8 height 7
click at [188, 13] on icon "close" at bounding box center [191, 14] width 6 height 6
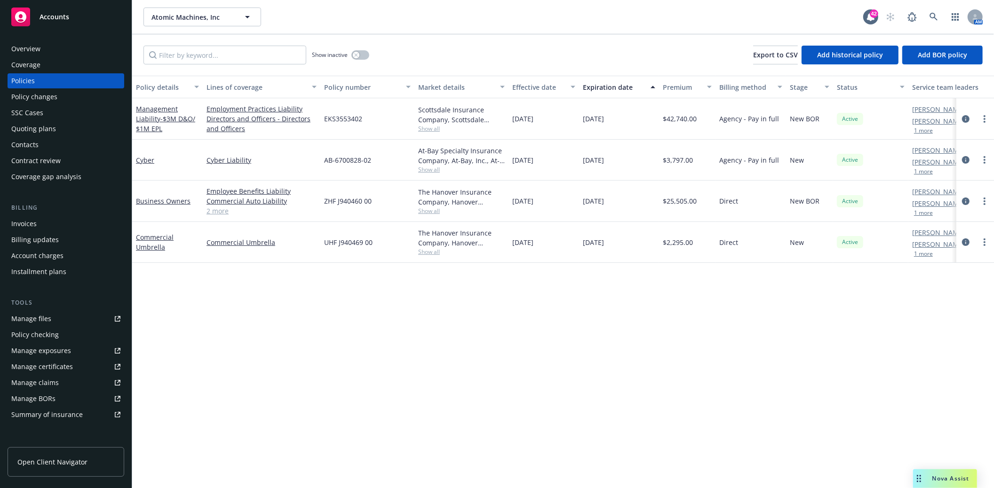
click at [43, 130] on div "Quoting plans" at bounding box center [33, 128] width 45 height 15
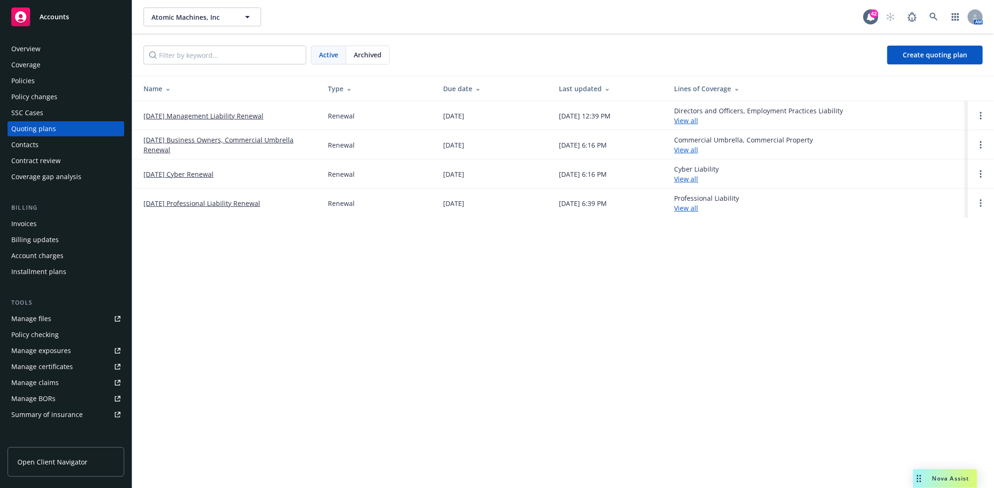
click at [177, 113] on link "[DATE] Management Liability Renewal" at bounding box center [204, 116] width 120 height 10
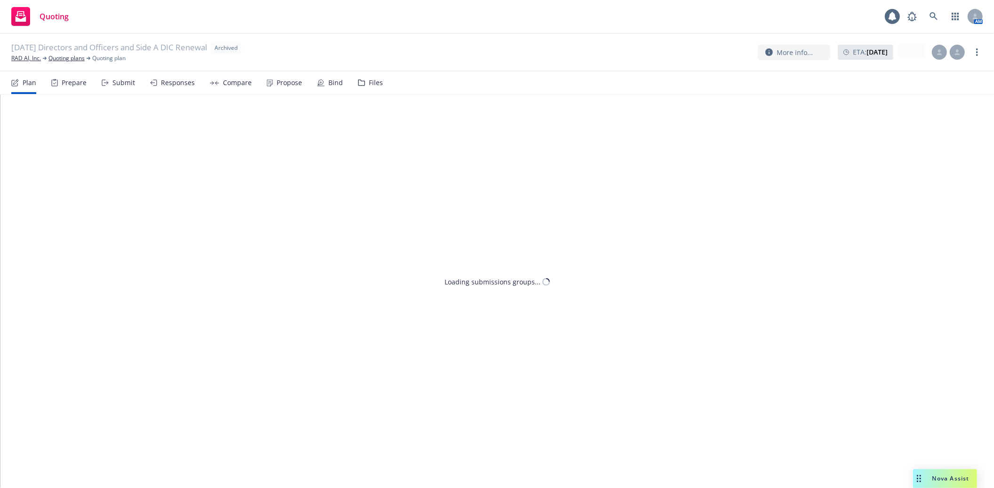
click at [376, 80] on div "Files" at bounding box center [376, 83] width 14 height 8
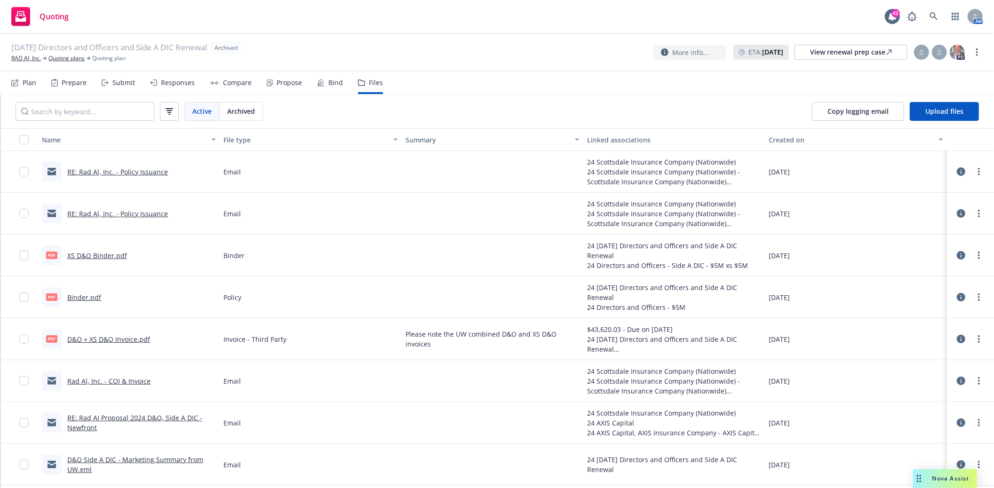
click at [113, 172] on link "RE: Rad Al, Inc. - Policy Issuance" at bounding box center [117, 172] width 101 height 9
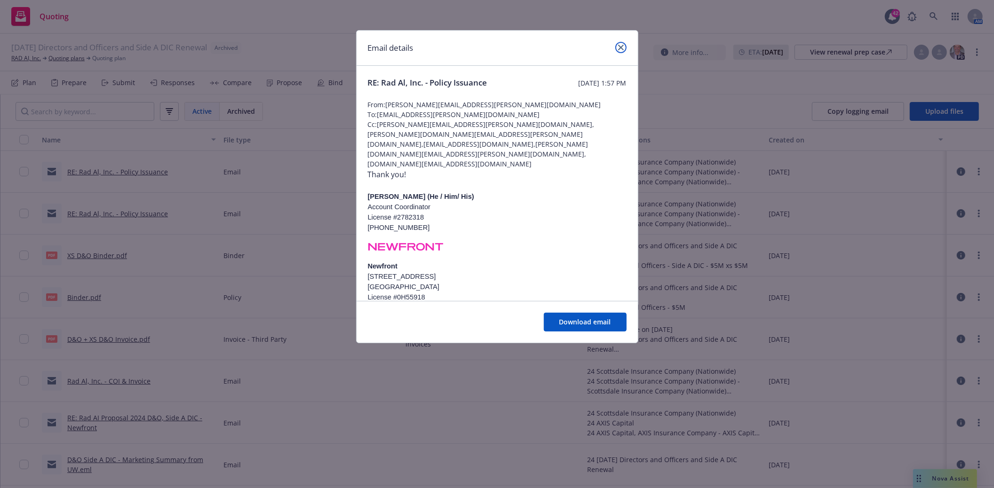
drag, startPoint x: 622, startPoint y: 47, endPoint x: 618, endPoint y: 77, distance: 30.4
click at [622, 47] on icon "close" at bounding box center [621, 48] width 6 height 6
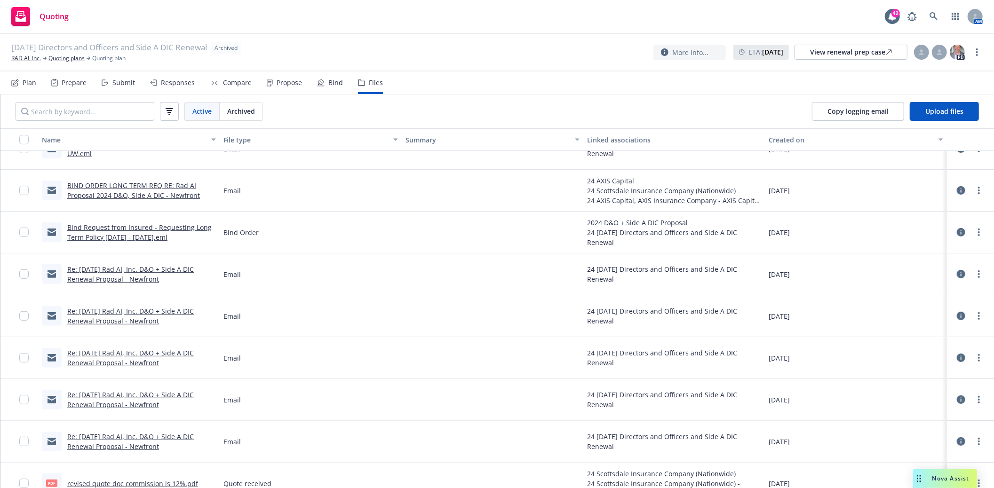
scroll to position [209, 0]
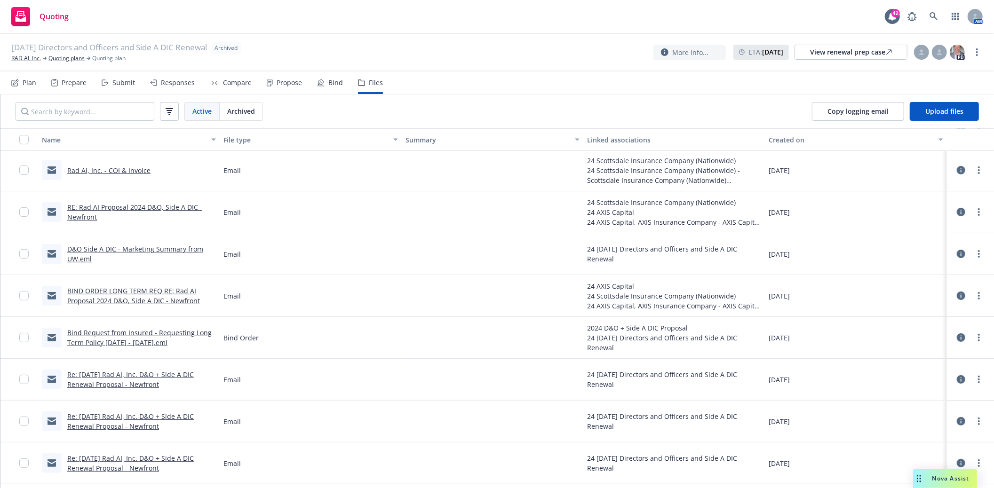
click at [123, 289] on link "BIND ORDER LONG TERM REQ RE: Rad AI Proposal 2024 D&O, Side A DIC - Newfront" at bounding box center [133, 296] width 133 height 19
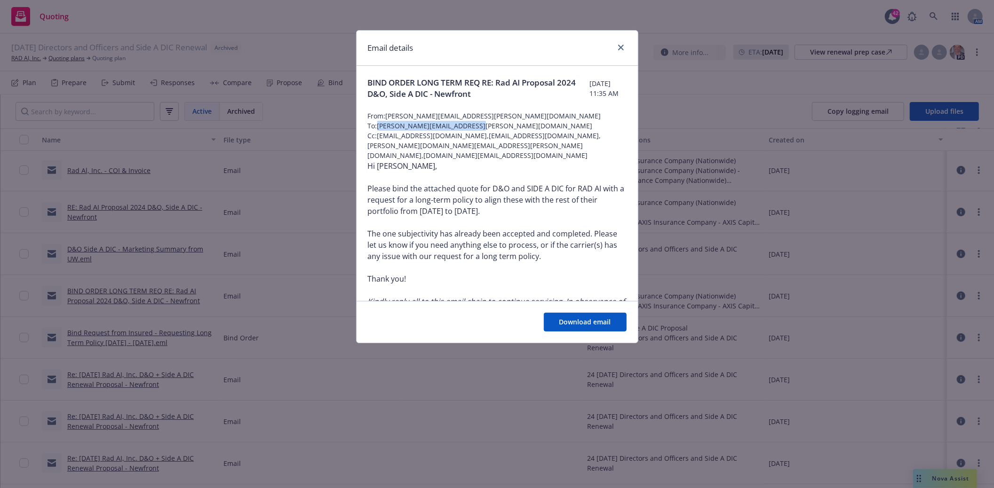
drag, startPoint x: 474, startPoint y: 124, endPoint x: 379, endPoint y: 128, distance: 95.1
click at [379, 128] on span "To: [PERSON_NAME][EMAIL_ADDRESS][PERSON_NAME][DOMAIN_NAME]" at bounding box center [497, 126] width 259 height 10
copy span "[PERSON_NAME][EMAIL_ADDRESS][PERSON_NAME][DOMAIN_NAME]"
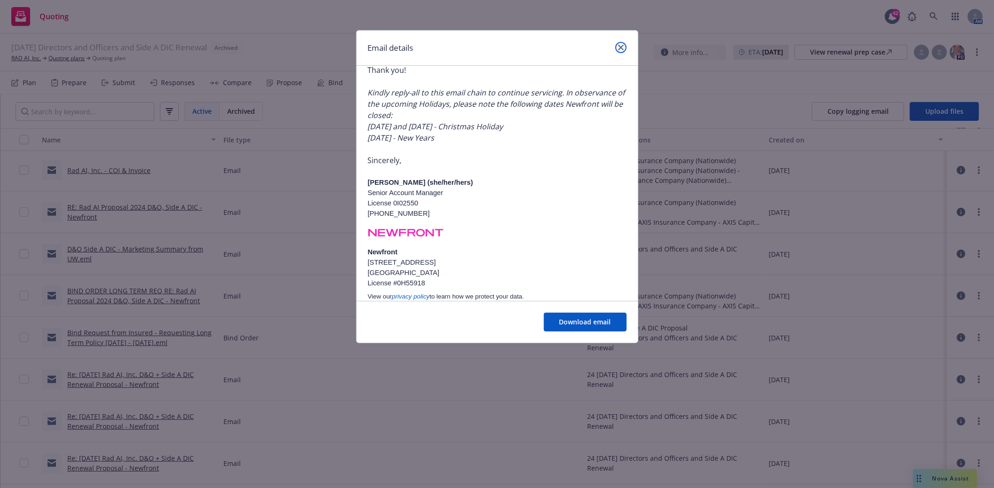
click at [619, 48] on icon "close" at bounding box center [621, 48] width 6 height 6
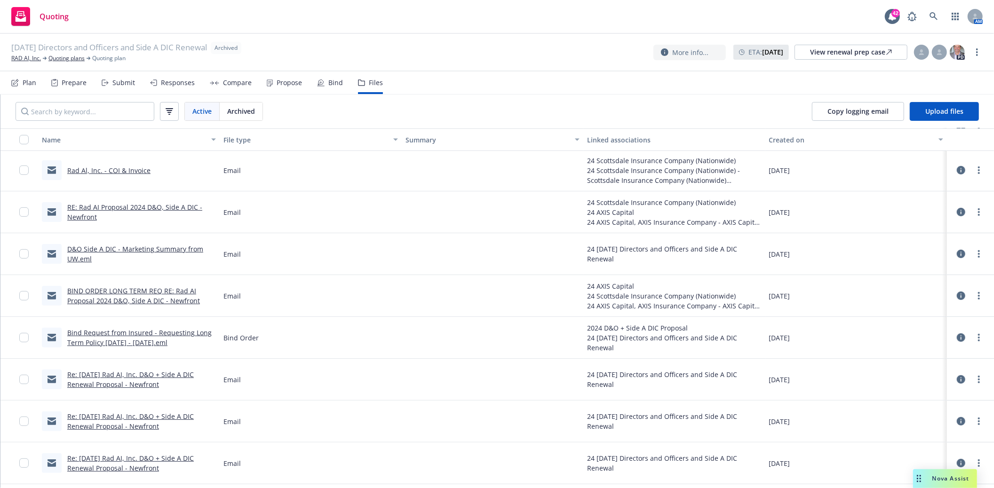
click at [100, 249] on link "D&O Side A DIC - Marketing Summary from UW.eml" at bounding box center [135, 254] width 136 height 19
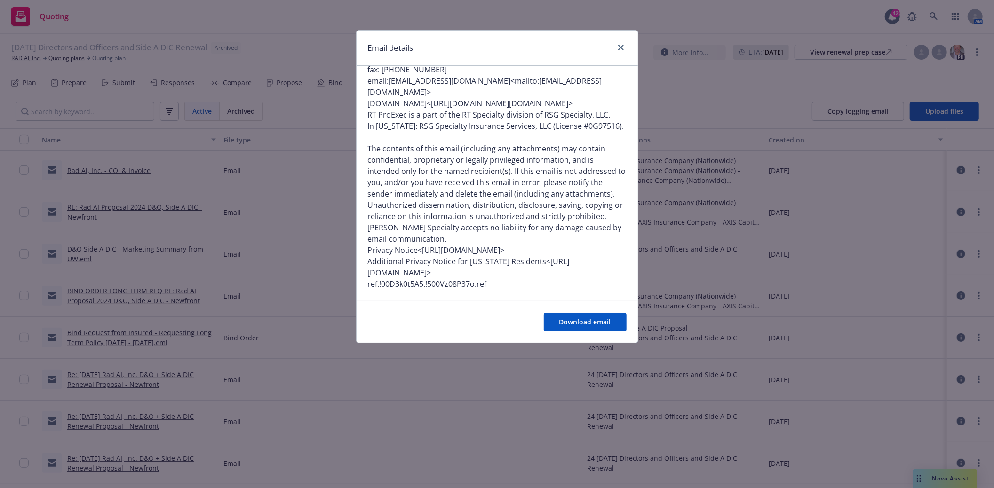
scroll to position [1095, 0]
click at [618, 48] on icon "close" at bounding box center [621, 48] width 6 height 6
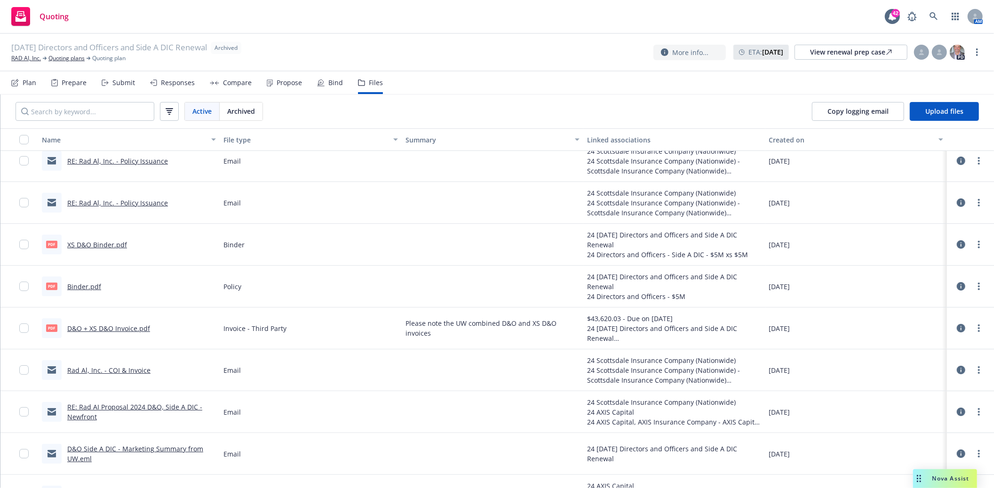
scroll to position [0, 0]
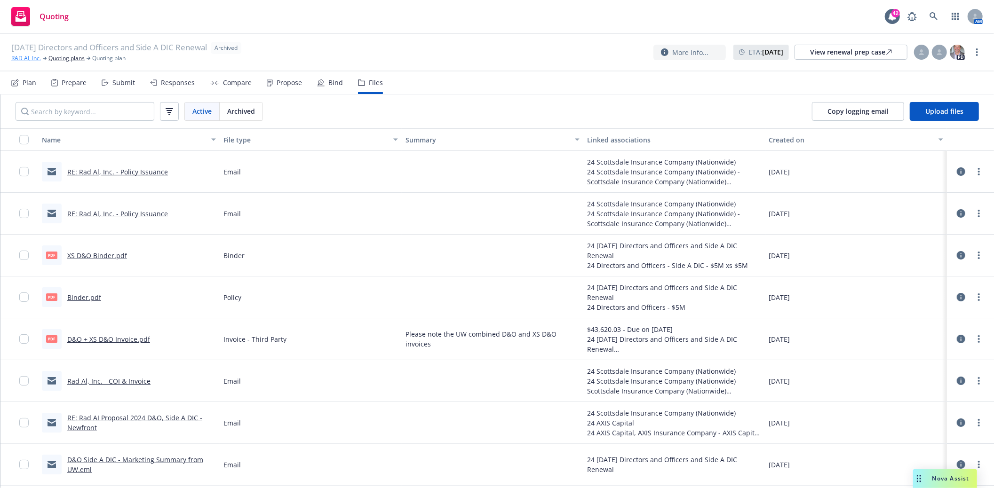
click at [22, 59] on link "RAD AI, Inc." at bounding box center [26, 58] width 30 height 8
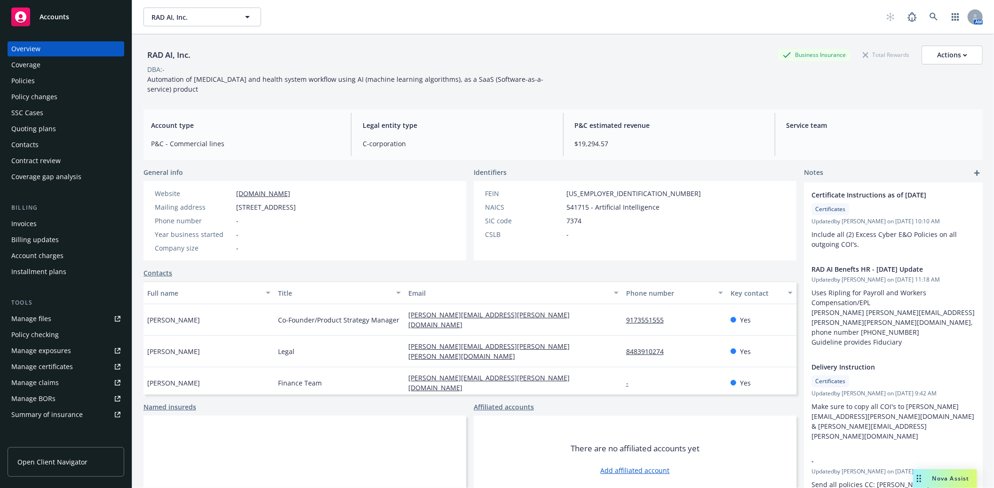
click at [26, 79] on div "Policies" at bounding box center [23, 80] width 24 height 15
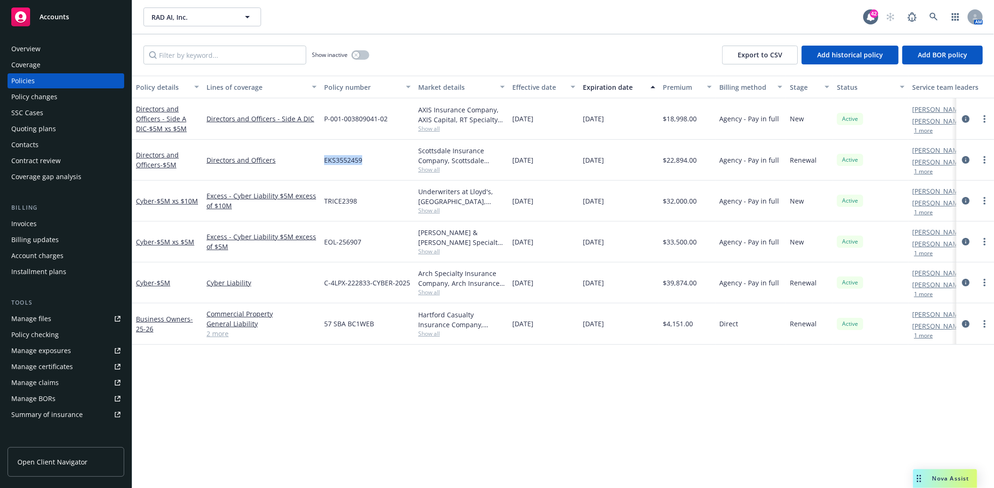
drag, startPoint x: 368, startPoint y: 160, endPoint x: 324, endPoint y: 164, distance: 44.8
click at [324, 164] on div "EKS3552459" at bounding box center [367, 160] width 94 height 41
copy span "EKS3552459"
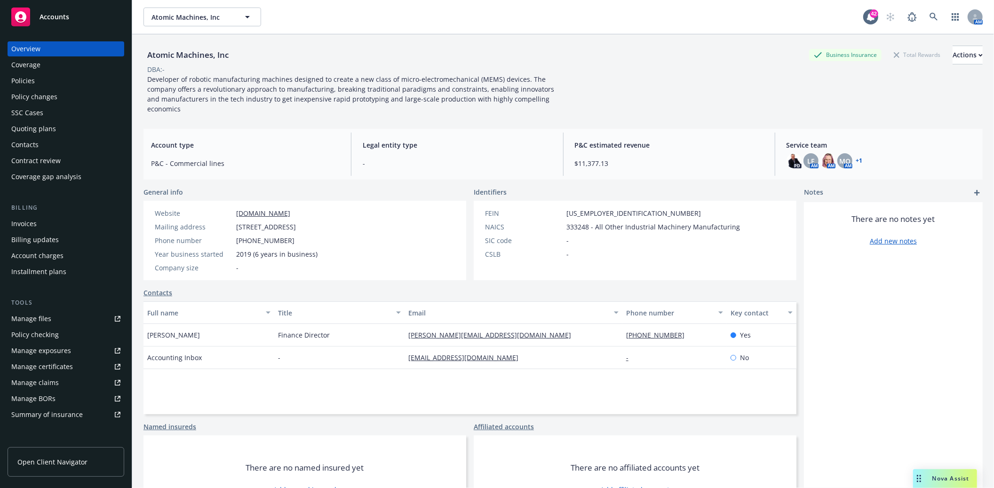
click at [25, 81] on div "Policies" at bounding box center [23, 80] width 24 height 15
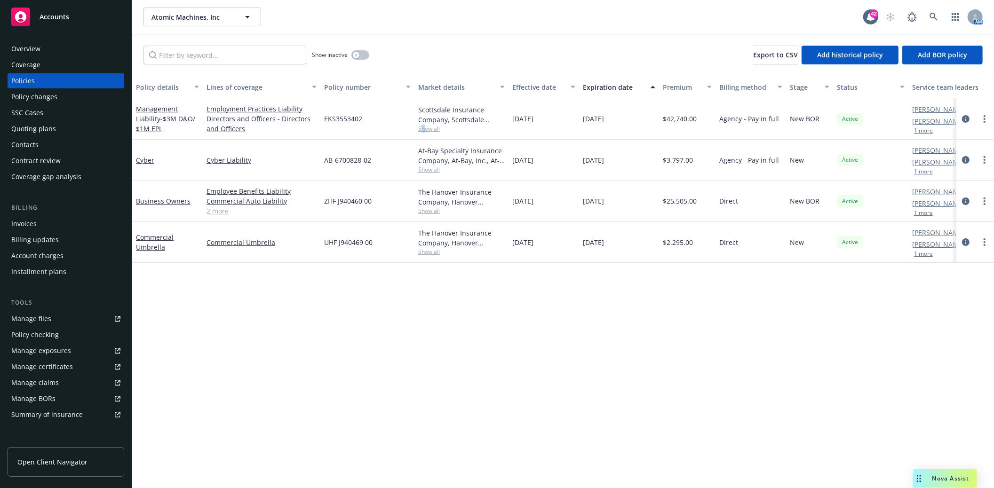
click at [424, 130] on span "Show all" at bounding box center [461, 129] width 87 height 8
drag, startPoint x: 364, startPoint y: 118, endPoint x: 323, endPoint y: 120, distance: 41.0
click at [323, 120] on div "EKS3553402" at bounding box center [367, 118] width 94 height 41
copy span "EKS3553402"
click at [58, 132] on div "Quoting plans" at bounding box center [65, 128] width 109 height 15
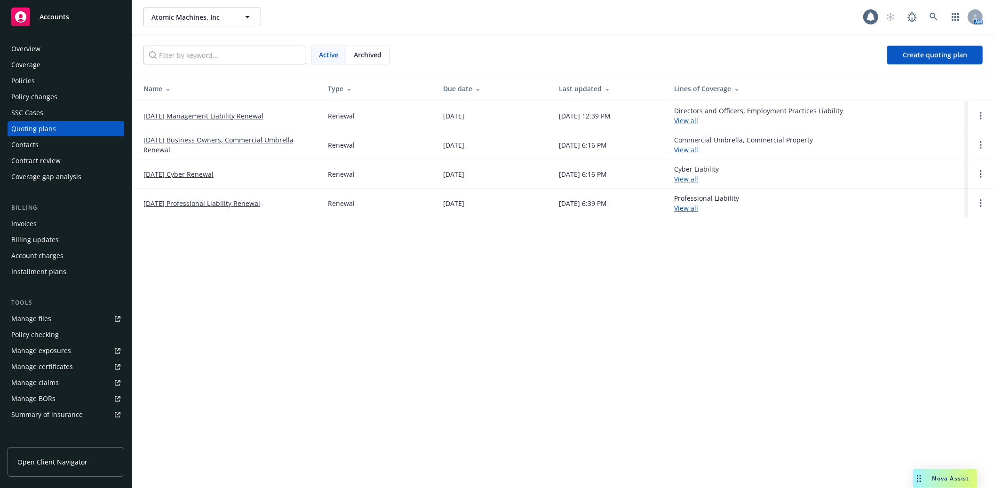
click at [175, 115] on link "[DATE] Management Liability Renewal" at bounding box center [204, 116] width 120 height 10
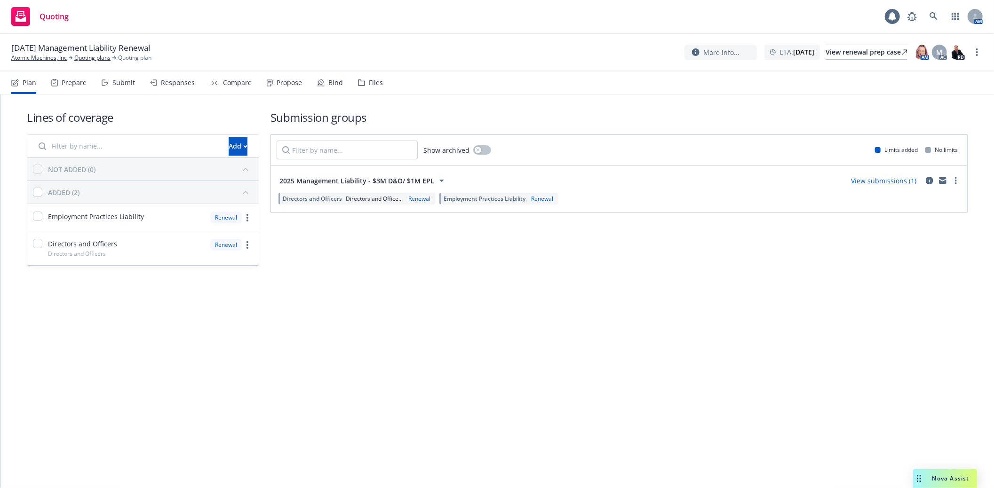
click at [369, 80] on div "Files" at bounding box center [376, 83] width 14 height 8
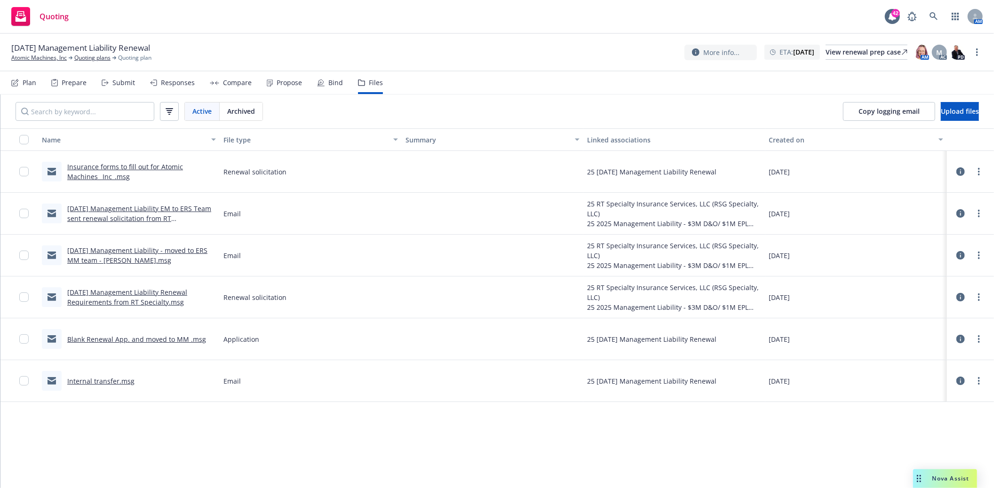
click at [95, 340] on link "Blank Renewal App. and moved to MM .msg" at bounding box center [136, 339] width 139 height 9
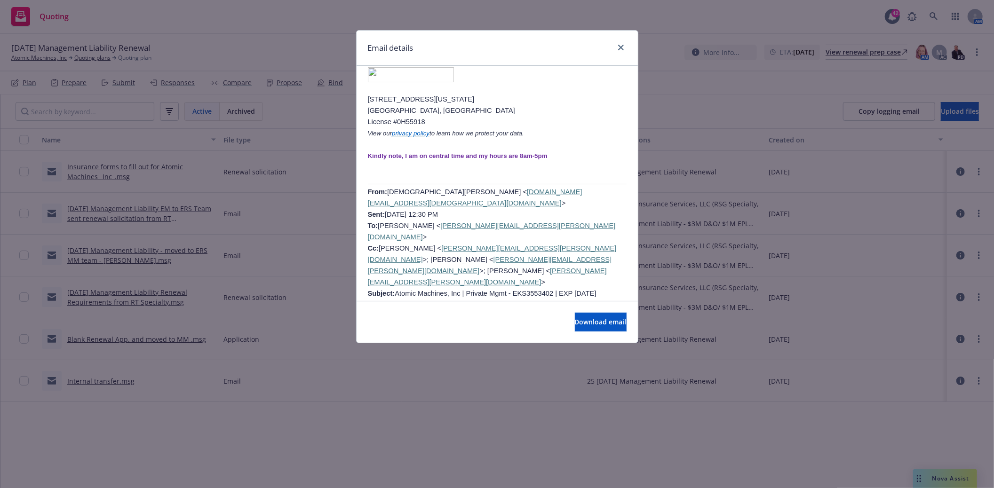
scroll to position [941, 0]
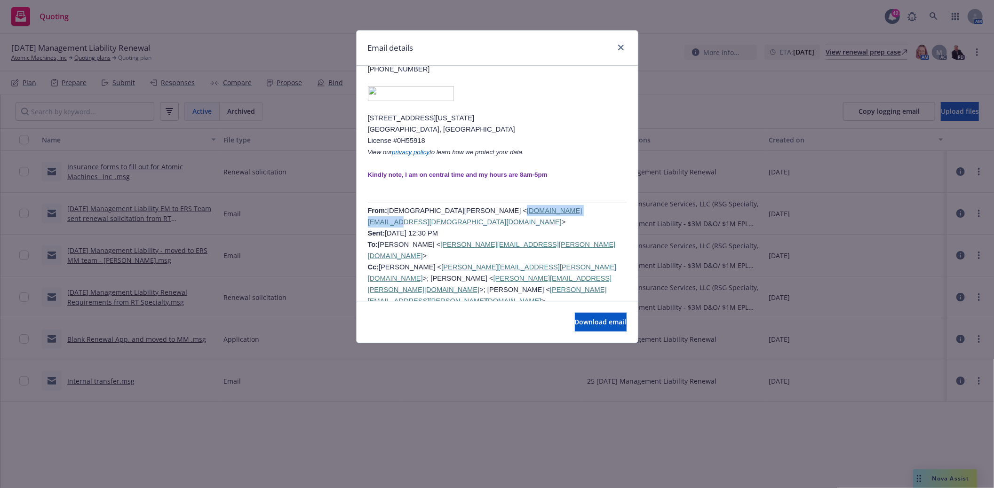
drag, startPoint x: 498, startPoint y: 102, endPoint x: 427, endPoint y: 98, distance: 70.7
click at [427, 207] on span "Gay, Heather < heather.gay@ryansg.com > Sent: Friday, August 29, 2025 12:30 PM …" at bounding box center [492, 261] width 249 height 109
copy link "heather.gay@ryansg.com"
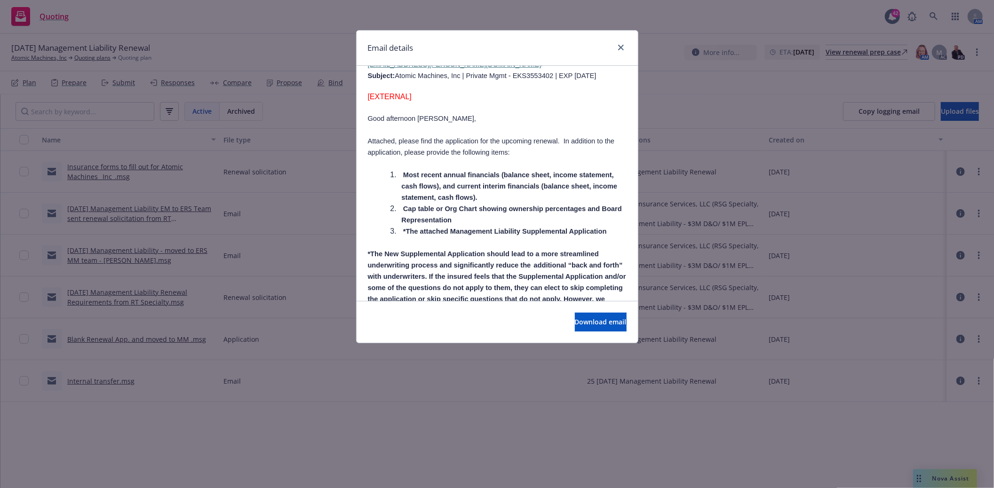
scroll to position [1255, 0]
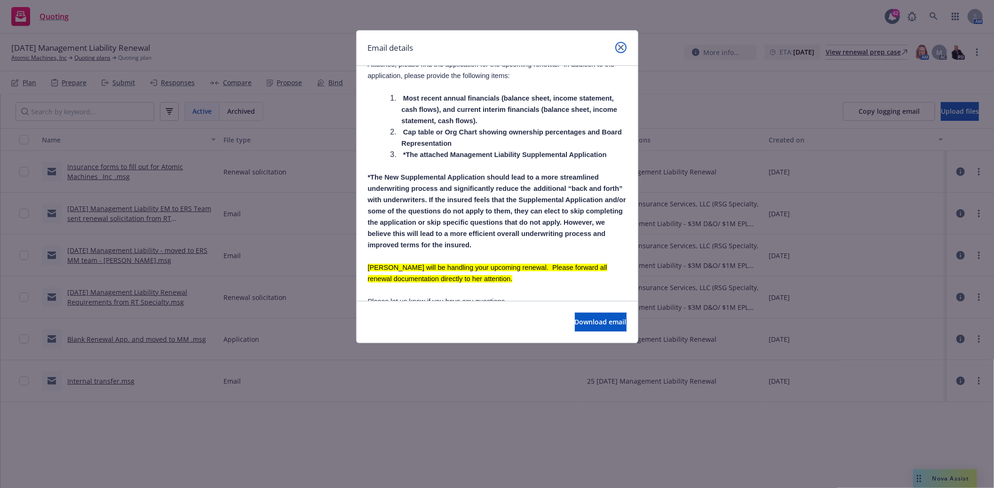
click at [618, 48] on icon "close" at bounding box center [621, 48] width 6 height 6
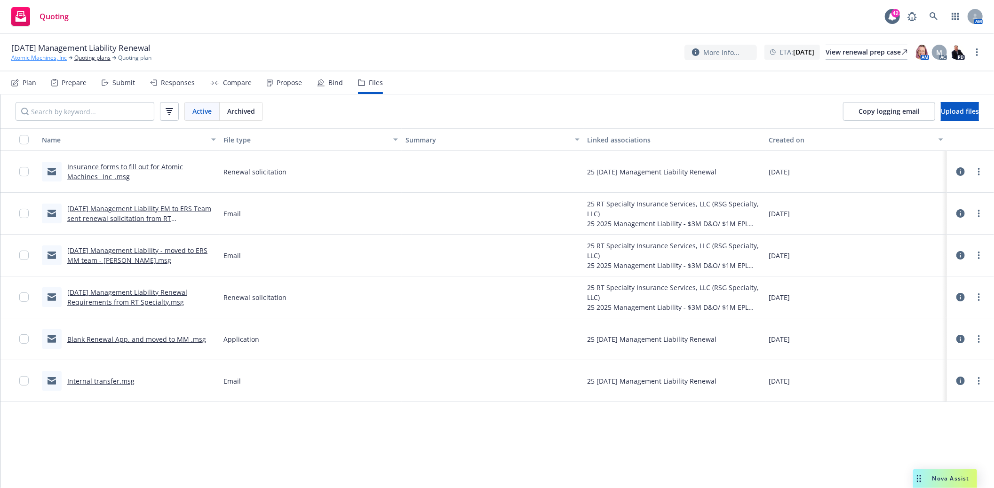
click at [44, 56] on link "Atomic Machines, Inc" at bounding box center [39, 58] width 56 height 8
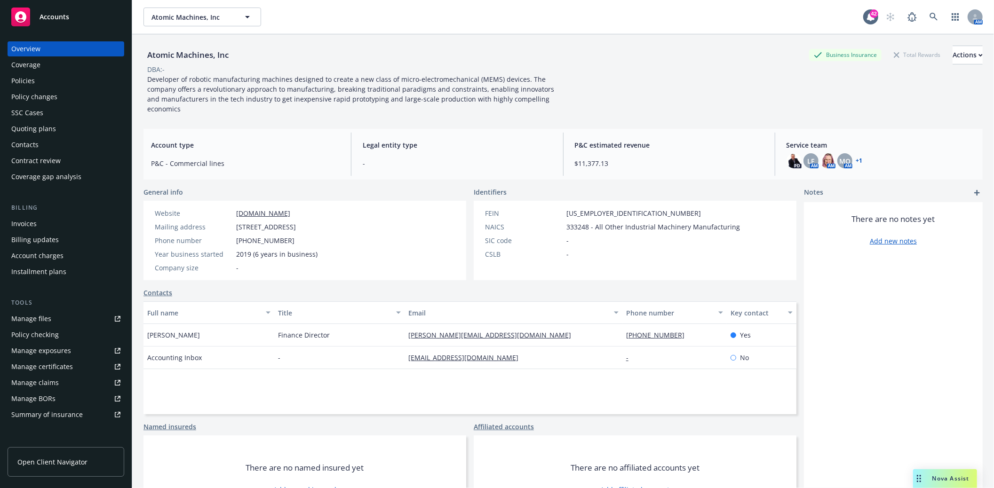
click at [40, 131] on div "Quoting plans" at bounding box center [33, 128] width 45 height 15
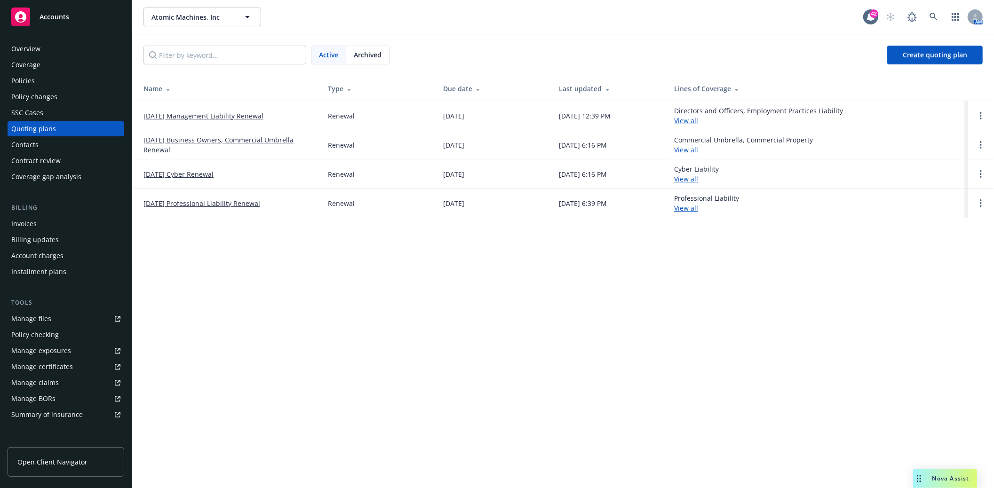
click at [362, 52] on span "Archived" at bounding box center [368, 55] width 28 height 10
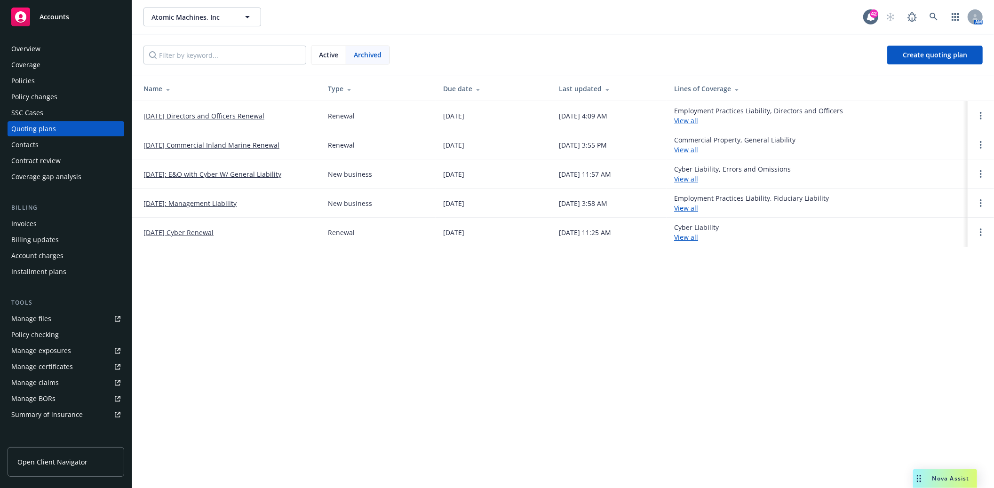
click at [187, 117] on link "[DATE] Directors and Officers Renewal" at bounding box center [204, 116] width 121 height 10
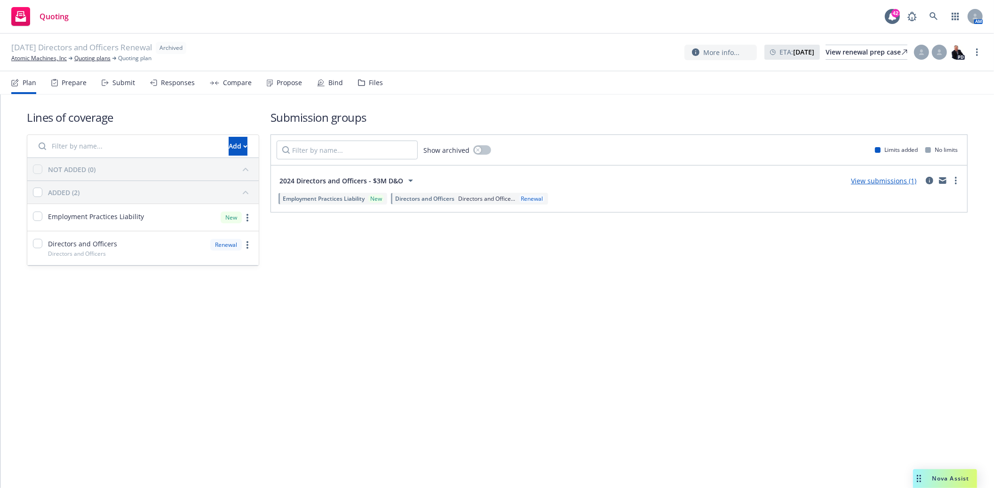
click at [367, 87] on div "Files" at bounding box center [370, 83] width 25 height 23
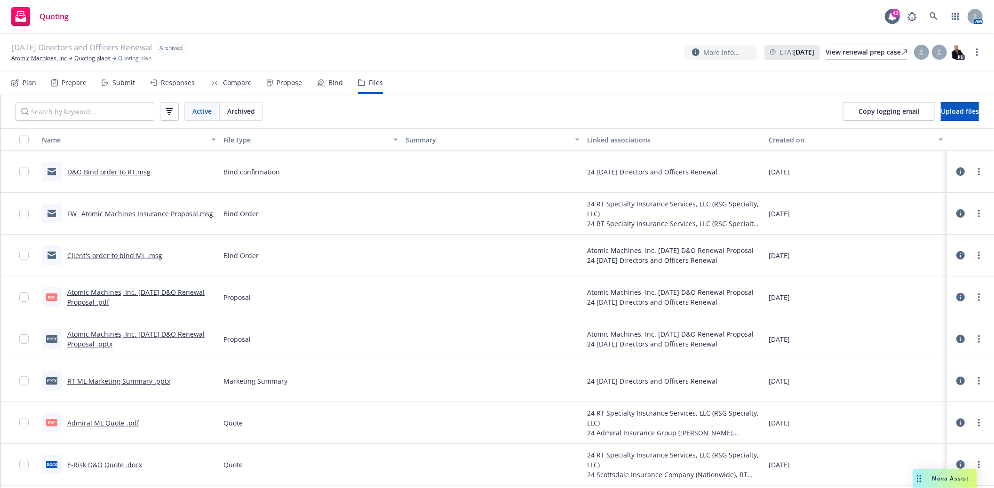
click at [94, 213] on link "FW_ Atomic Machines Insurance Proposal.msg" at bounding box center [140, 213] width 146 height 9
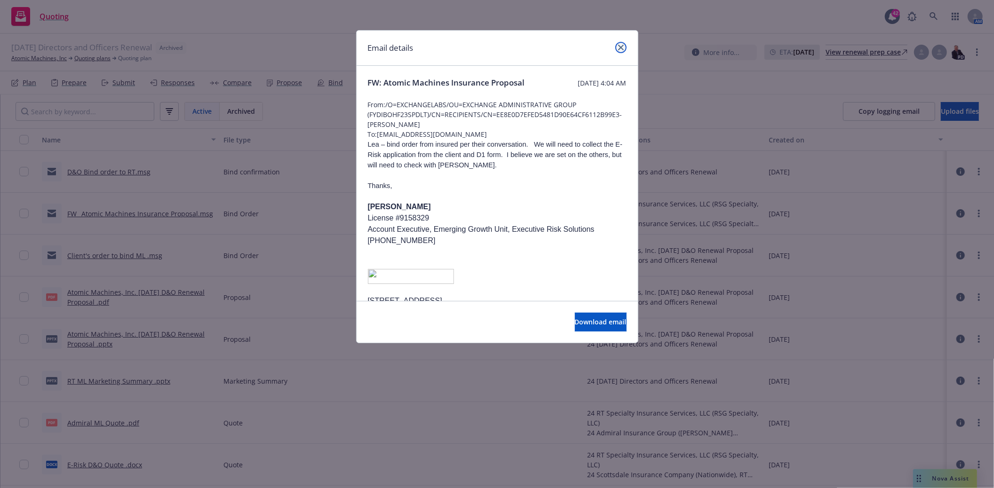
click at [622, 49] on icon "close" at bounding box center [621, 48] width 6 height 6
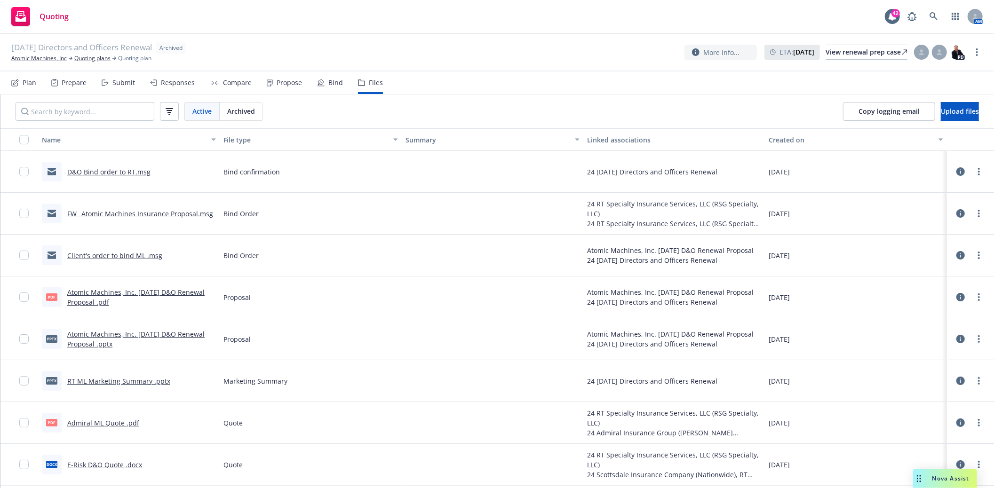
click at [114, 173] on link "D&O Bind order to RT.msg" at bounding box center [108, 172] width 83 height 9
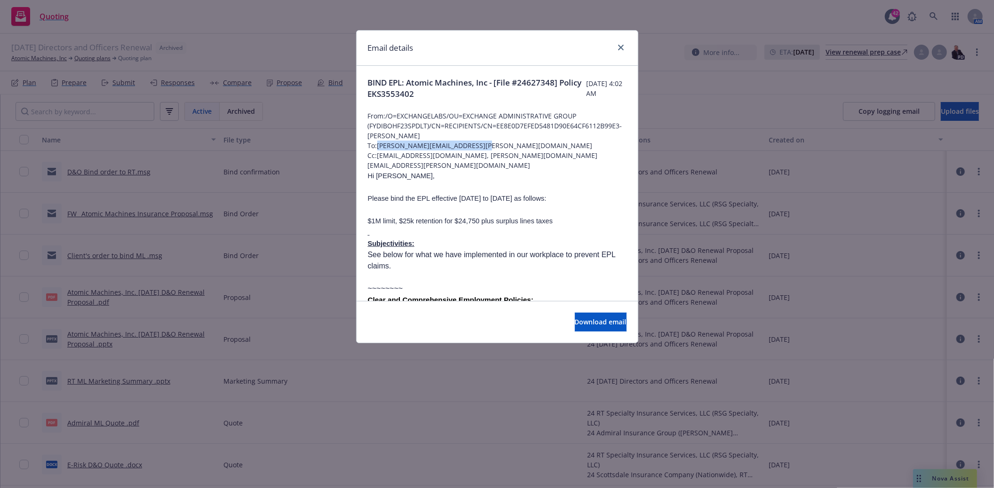
drag, startPoint x: 443, startPoint y: 148, endPoint x: 380, endPoint y: 149, distance: 63.5
click at [380, 149] on span "To: [PERSON_NAME][EMAIL_ADDRESS][PERSON_NAME][DOMAIN_NAME]" at bounding box center [497, 146] width 259 height 10
copy span "[PERSON_NAME][EMAIL_ADDRESS][PERSON_NAME][DOMAIN_NAME]"
click at [622, 47] on icon "close" at bounding box center [621, 48] width 6 height 6
